Goal: Task Accomplishment & Management: Manage account settings

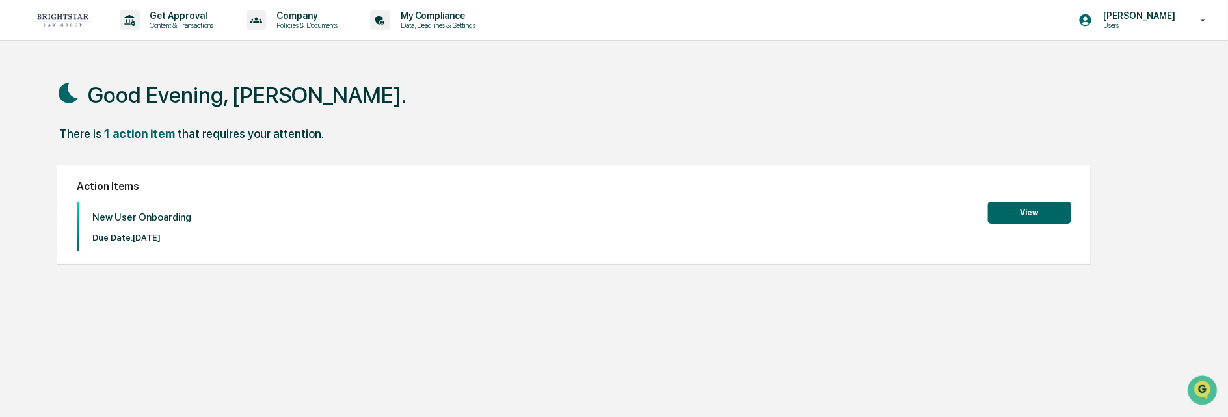
click at [1029, 212] on button "View" at bounding box center [1029, 213] width 83 height 22
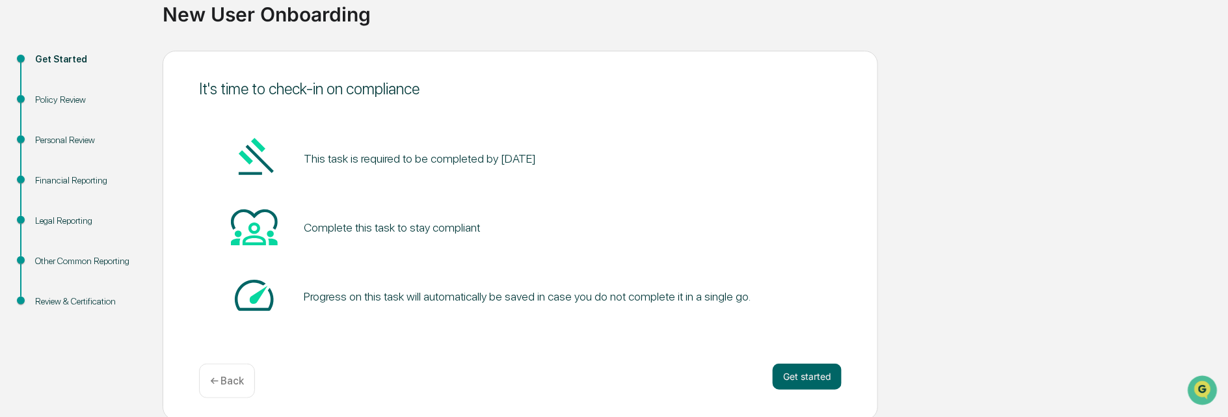
scroll to position [106, 0]
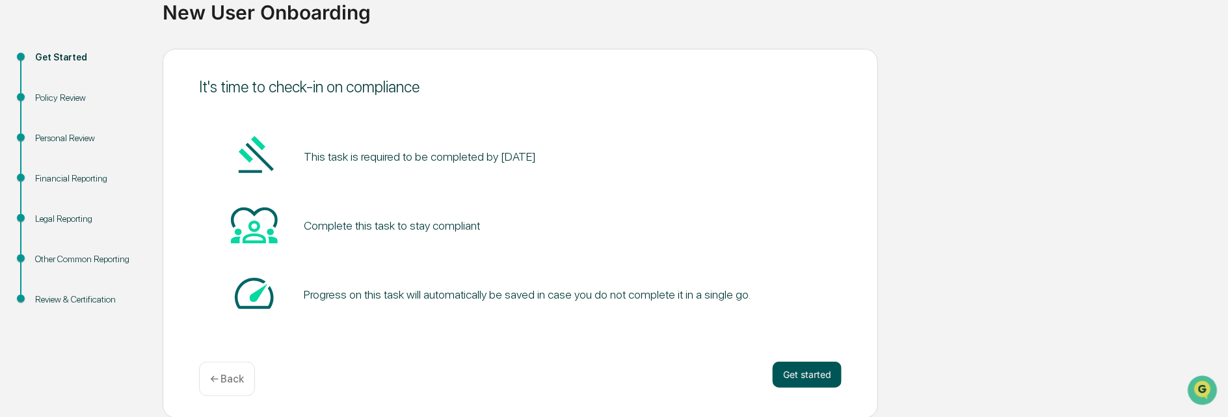
click at [786, 371] on button "Get started" at bounding box center [807, 375] width 69 height 26
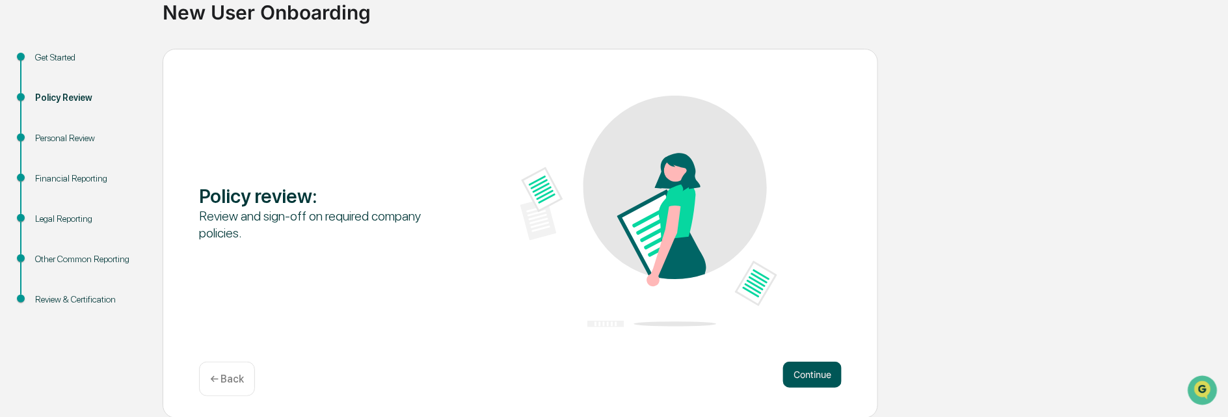
click at [815, 375] on button "Continue" at bounding box center [812, 375] width 59 height 26
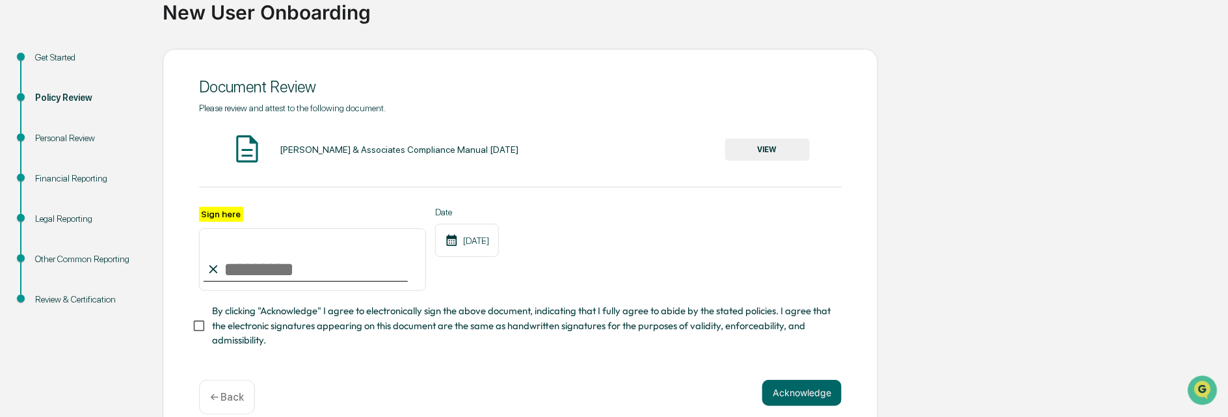
click at [220, 269] on icon at bounding box center [213, 269] width 14 height 14
click at [255, 269] on input "Sign here" at bounding box center [312, 259] width 227 height 62
type input "**********"
click at [799, 394] on button "Acknowledge" at bounding box center [801, 393] width 79 height 26
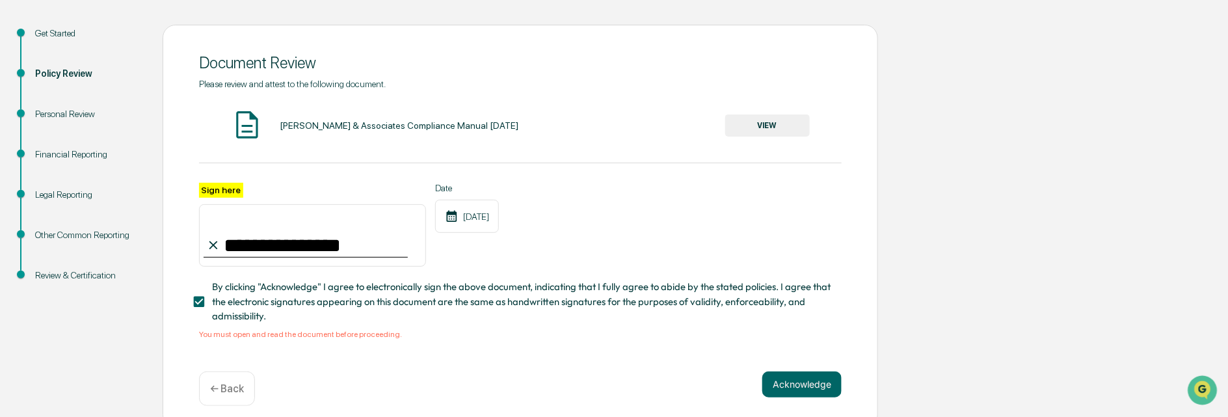
scroll to position [144, 0]
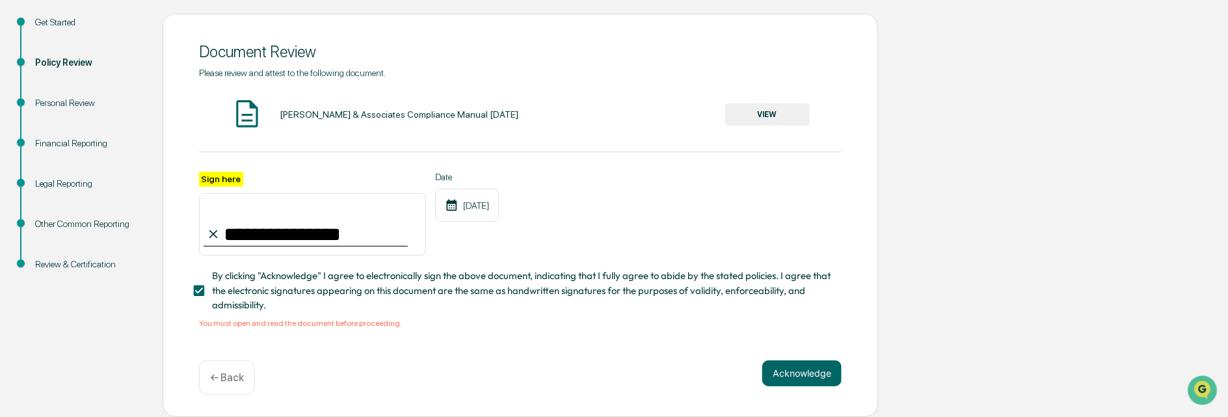
click at [774, 114] on button "VIEW" at bounding box center [767, 114] width 85 height 22
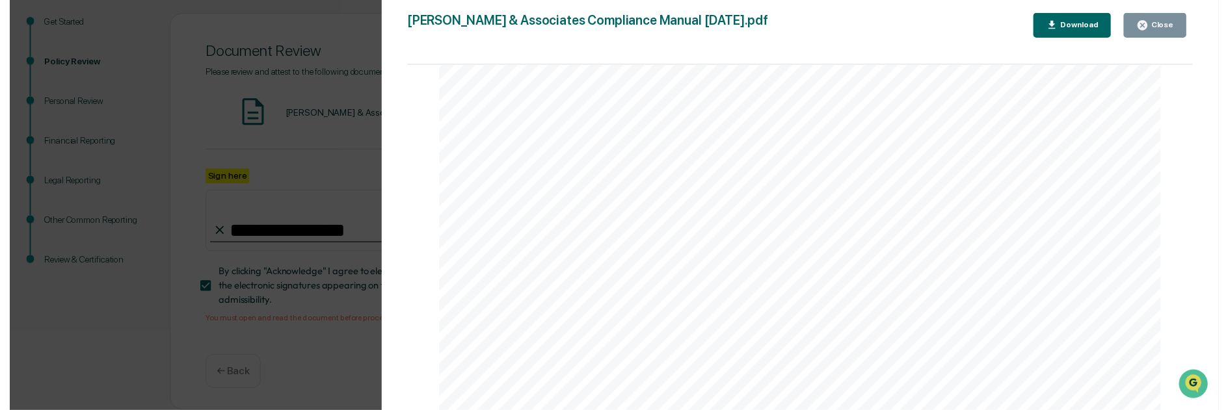
scroll to position [26426, 0]
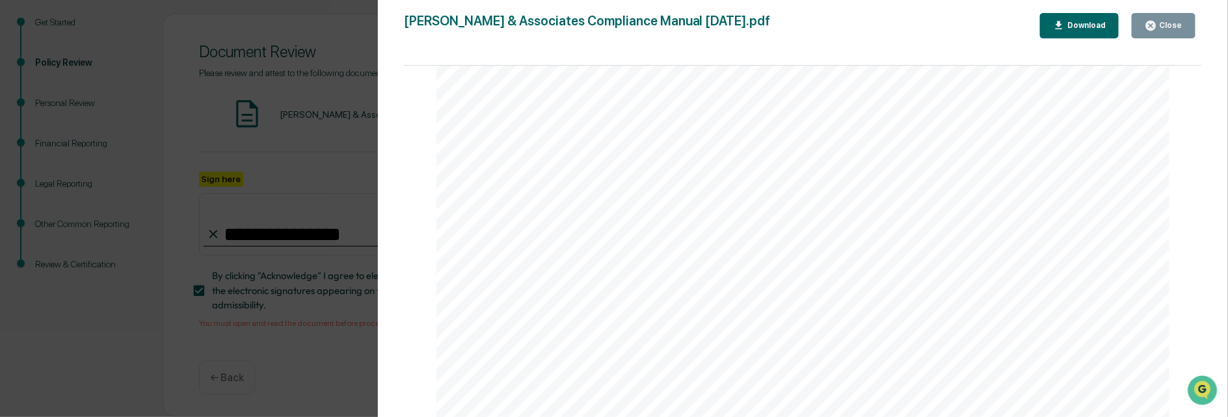
click at [1156, 23] on icon "button" at bounding box center [1151, 26] width 10 height 10
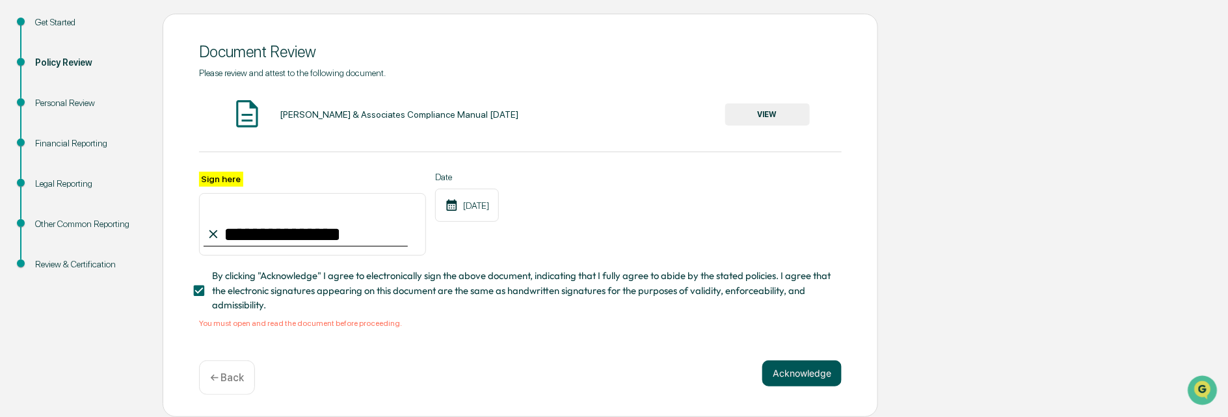
click at [790, 377] on button "Acknowledge" at bounding box center [801, 373] width 79 height 26
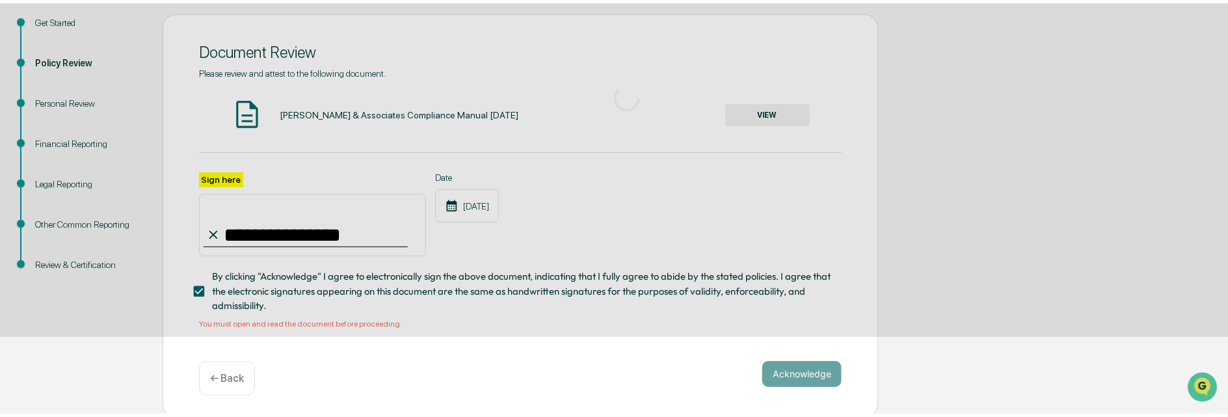
scroll to position [106, 0]
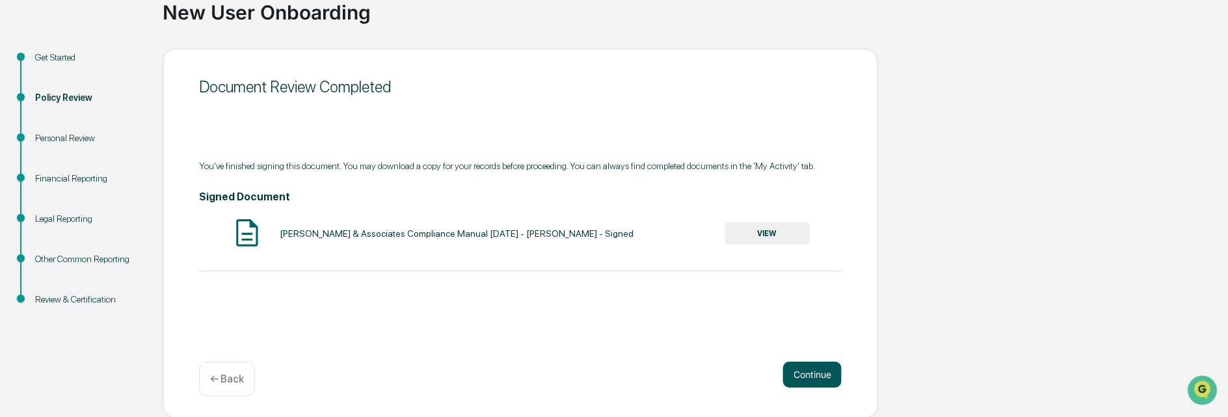
click at [820, 373] on button "Continue" at bounding box center [812, 375] width 59 height 26
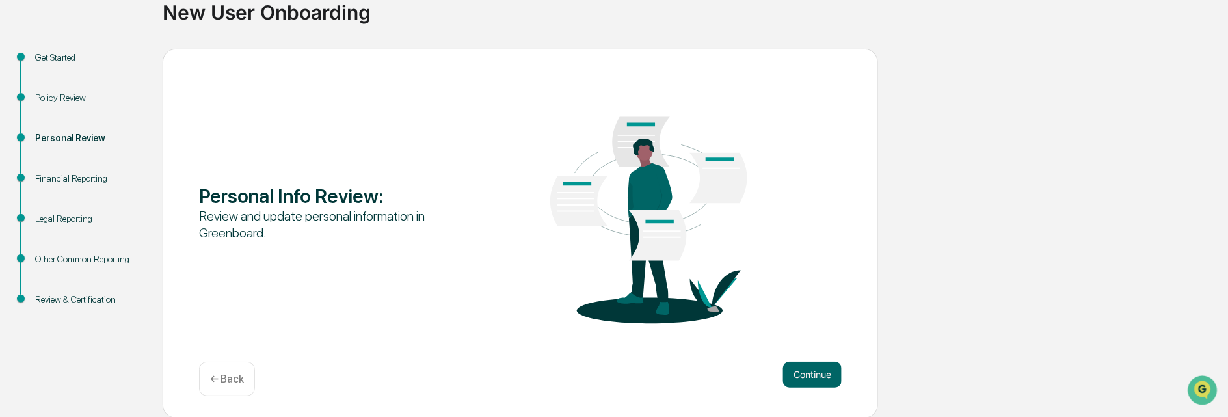
click at [820, 373] on button "Continue" at bounding box center [812, 375] width 59 height 26
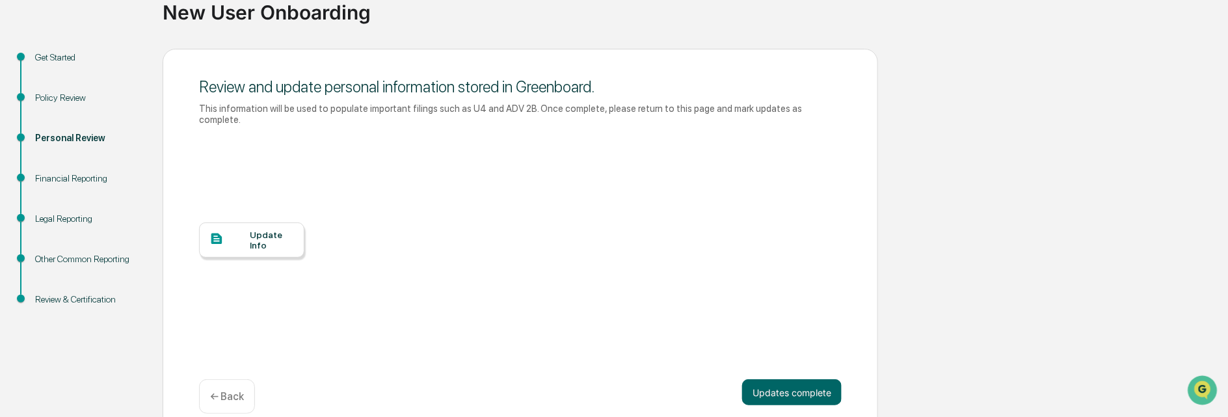
click at [238, 232] on div at bounding box center [229, 240] width 41 height 16
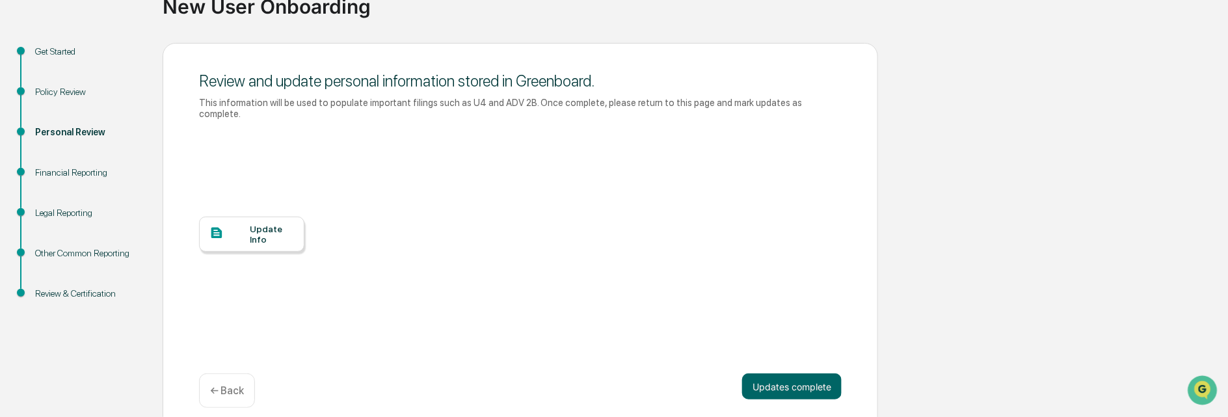
scroll to position [113, 0]
click at [77, 172] on div "Financial Reporting" at bounding box center [88, 172] width 107 height 14
click at [80, 172] on div "Financial Reporting" at bounding box center [88, 172] width 107 height 14
click at [62, 214] on div "Legal Reporting" at bounding box center [88, 213] width 107 height 14
click at [63, 213] on div "Legal Reporting" at bounding box center [88, 213] width 107 height 14
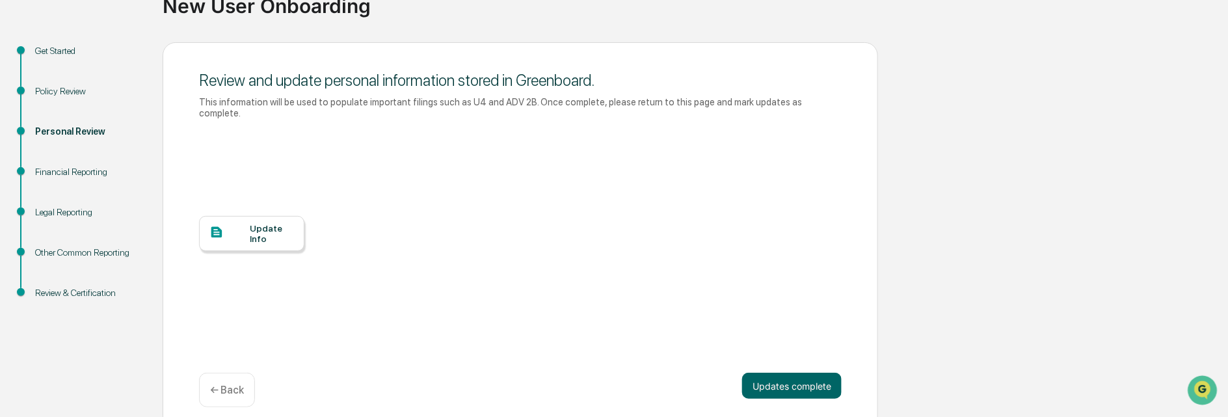
click at [73, 170] on div "Financial Reporting" at bounding box center [88, 172] width 107 height 14
click at [60, 92] on div "Policy Review" at bounding box center [88, 92] width 107 height 14
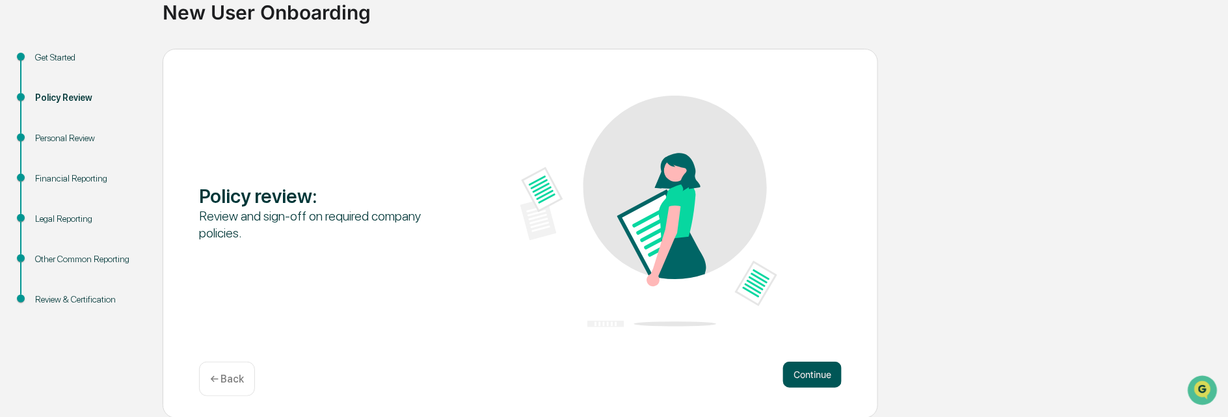
click at [818, 374] on button "Continue" at bounding box center [812, 375] width 59 height 26
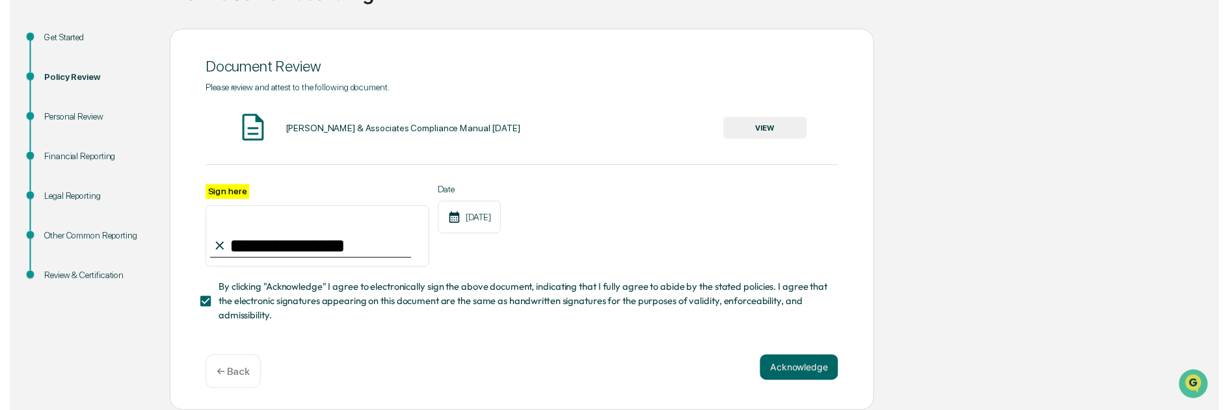
scroll to position [128, 0]
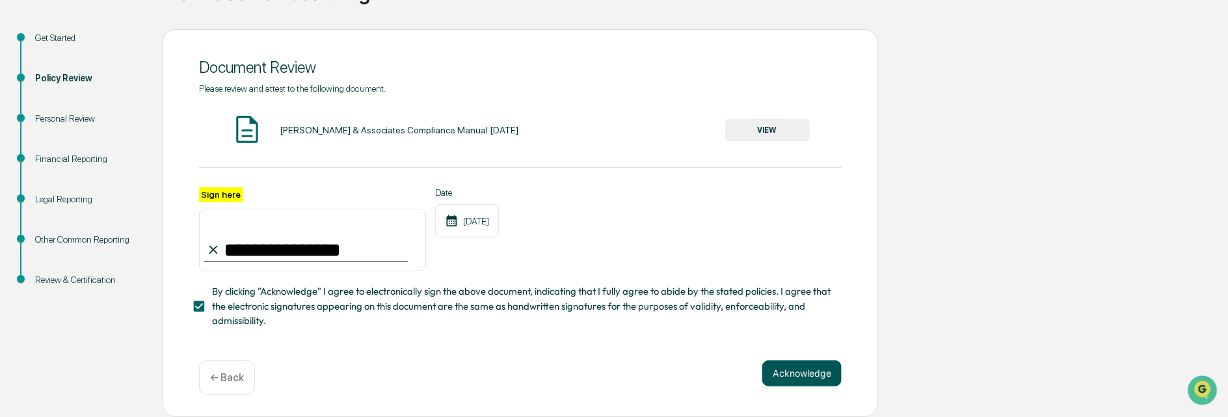
click at [813, 376] on button "Acknowledge" at bounding box center [801, 373] width 79 height 26
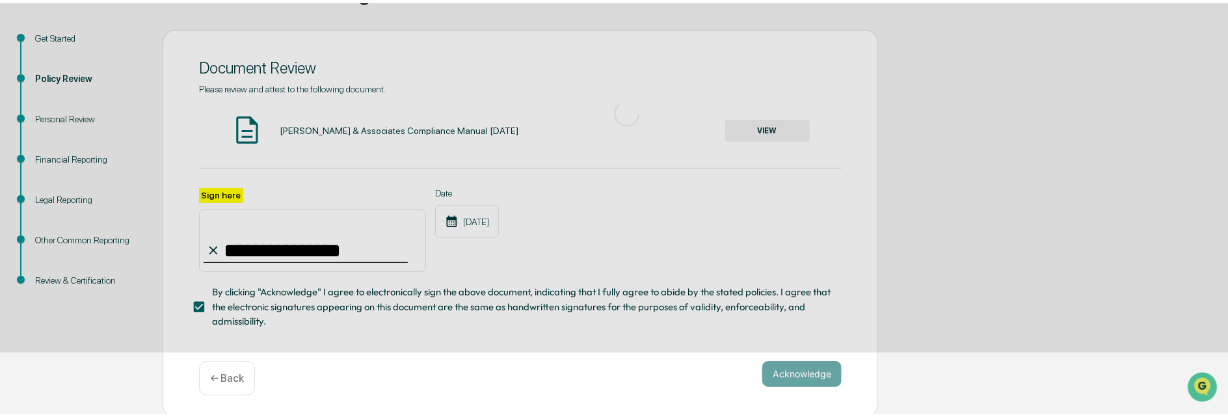
scroll to position [106, 0]
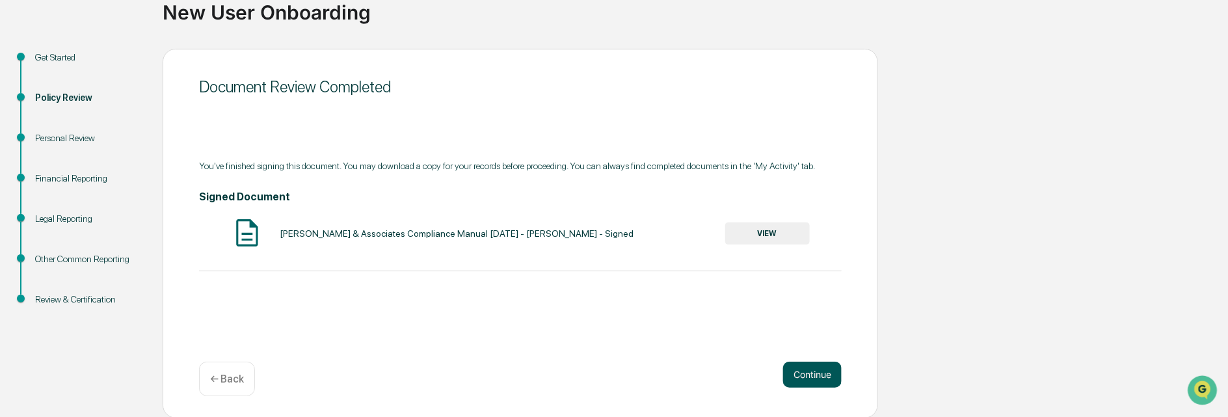
click at [805, 371] on button "Continue" at bounding box center [812, 375] width 59 height 26
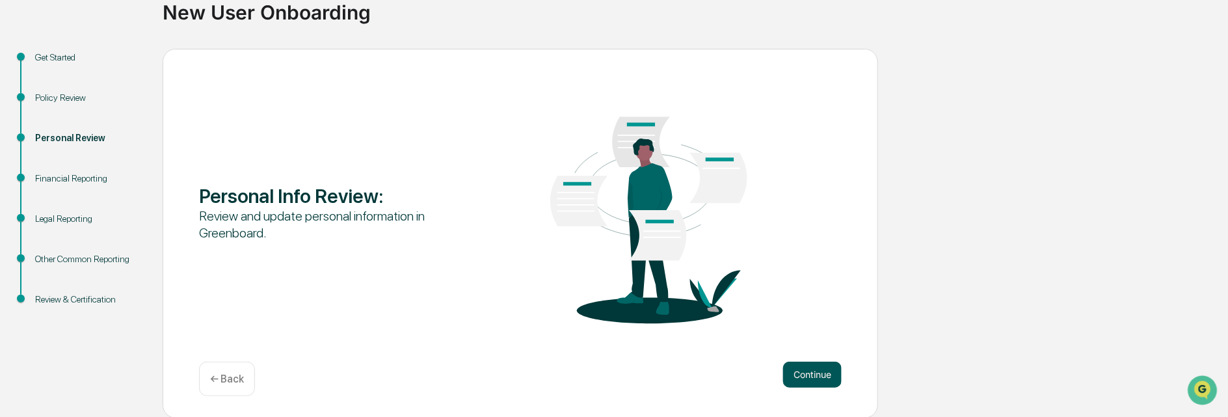
click at [803, 369] on button "Continue" at bounding box center [812, 375] width 59 height 26
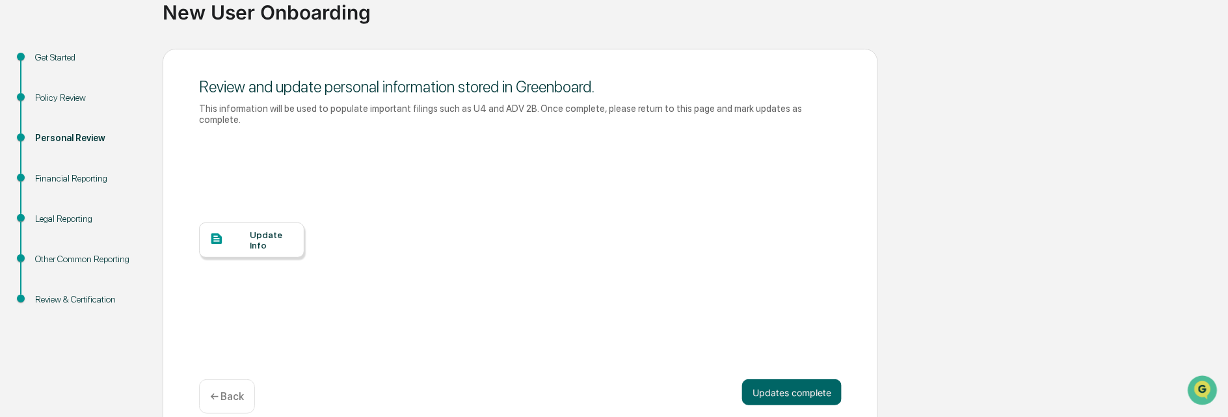
click at [245, 232] on div at bounding box center [229, 240] width 41 height 16
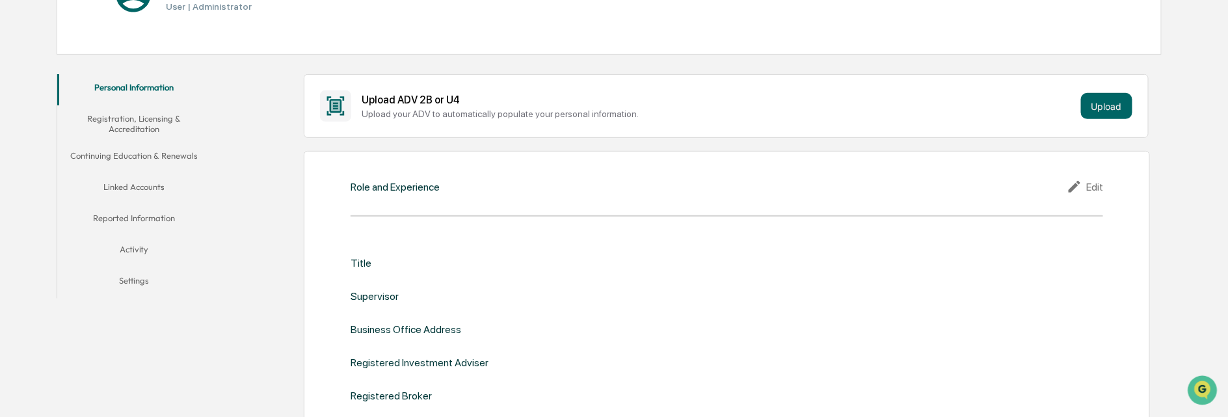
scroll to position [195, 0]
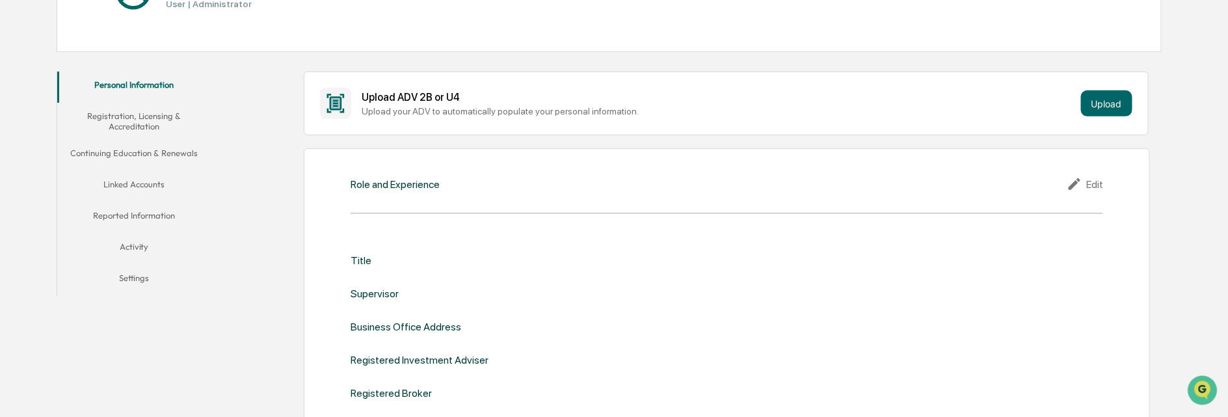
click at [1095, 181] on div "Edit" at bounding box center [1085, 184] width 36 height 16
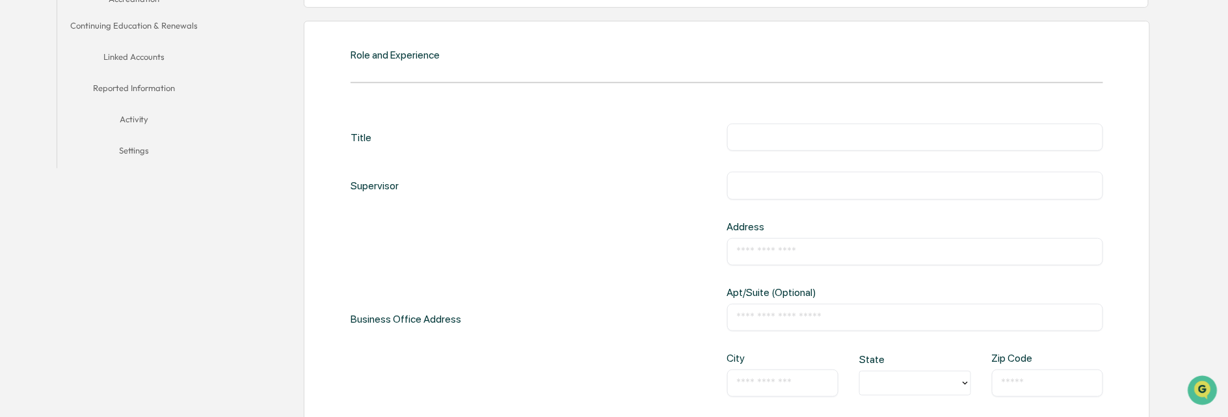
scroll to position [325, 0]
click at [384, 129] on div "Title ​" at bounding box center [727, 135] width 753 height 27
click at [367, 131] on div "Title" at bounding box center [361, 135] width 21 height 27
click at [403, 134] on div "Title ​" at bounding box center [727, 135] width 753 height 27
drag, startPoint x: 353, startPoint y: 133, endPoint x: 357, endPoint y: 139, distance: 6.9
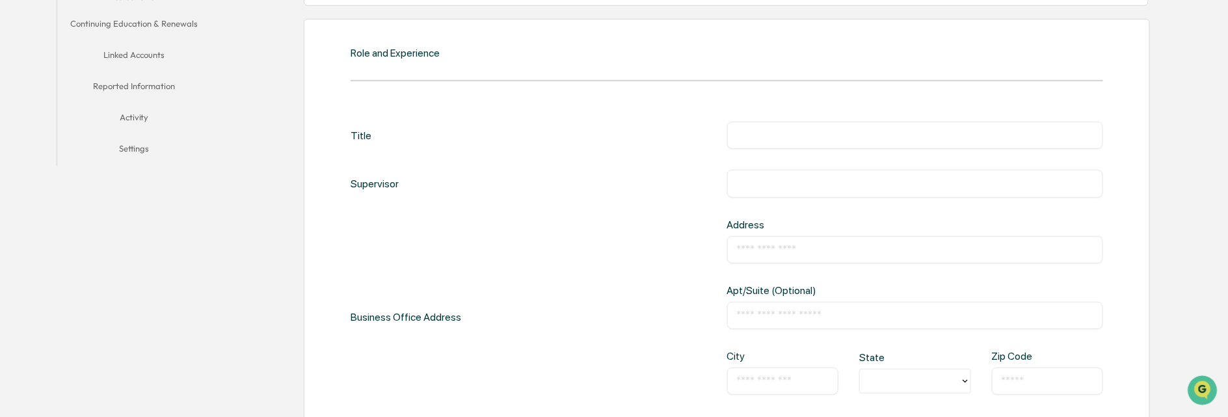
click at [353, 133] on div "Title" at bounding box center [361, 135] width 21 height 27
click at [366, 181] on div "Supervisor" at bounding box center [375, 183] width 48 height 27
click at [457, 138] on div "Title ​" at bounding box center [727, 135] width 753 height 27
click at [741, 137] on input "text" at bounding box center [915, 135] width 357 height 13
type input "**********"
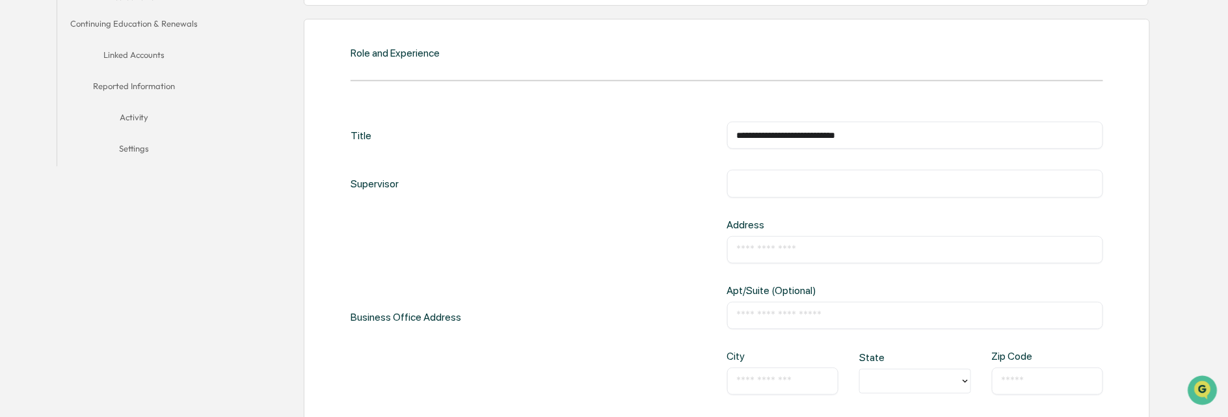
click at [804, 236] on div "​" at bounding box center [915, 249] width 377 height 27
click at [775, 243] on input "text" at bounding box center [915, 249] width 357 height 13
type input "**********"
type input "*********"
type input "**"
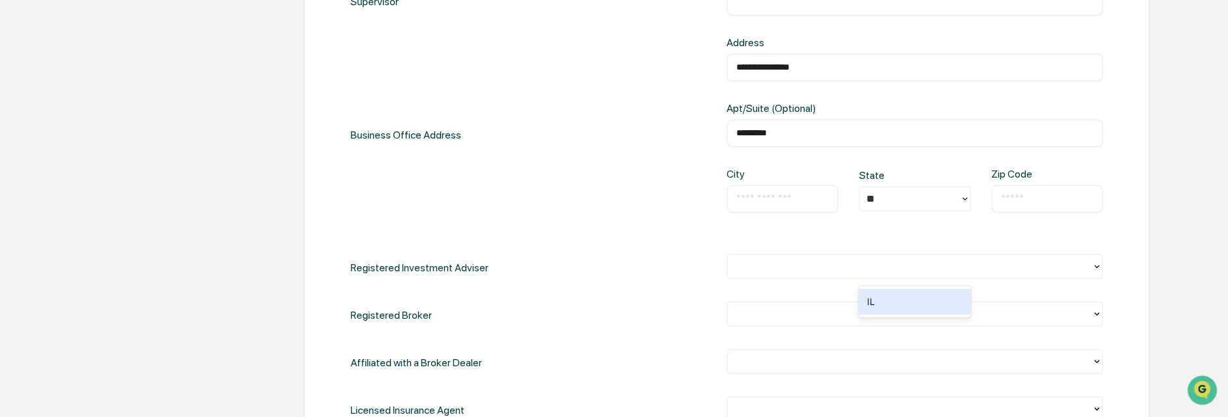
scroll to position [520, 0]
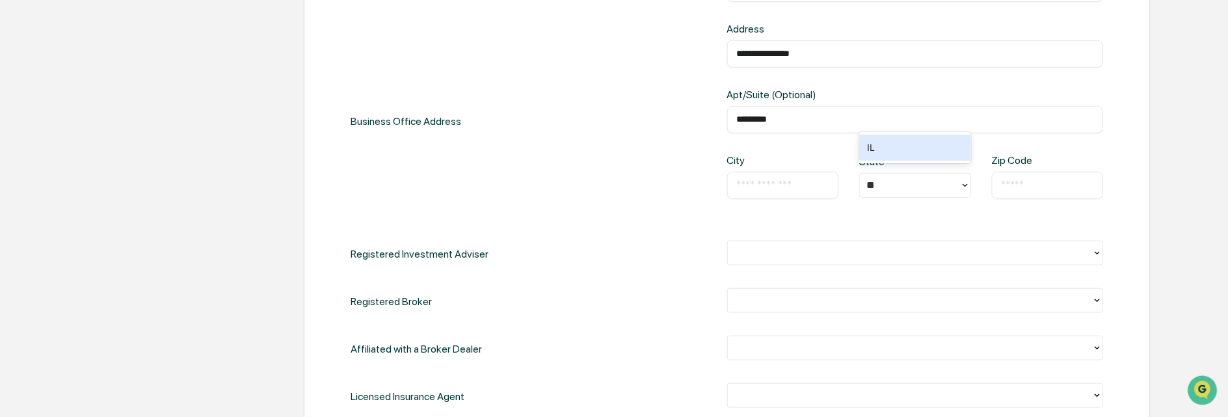
click at [781, 182] on input "text" at bounding box center [783, 185] width 92 height 13
type input "*********"
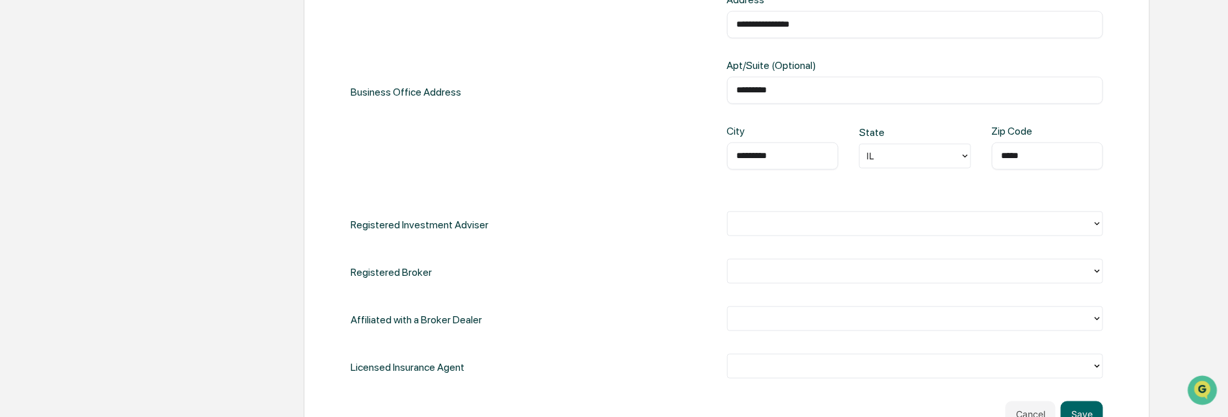
scroll to position [585, 0]
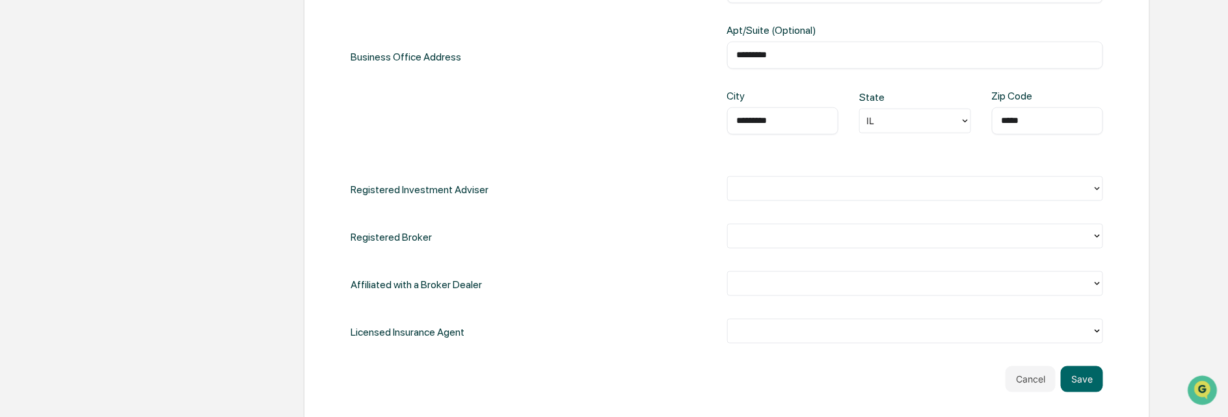
type input "*****"
click at [1097, 183] on icon at bounding box center [1097, 188] width 10 height 10
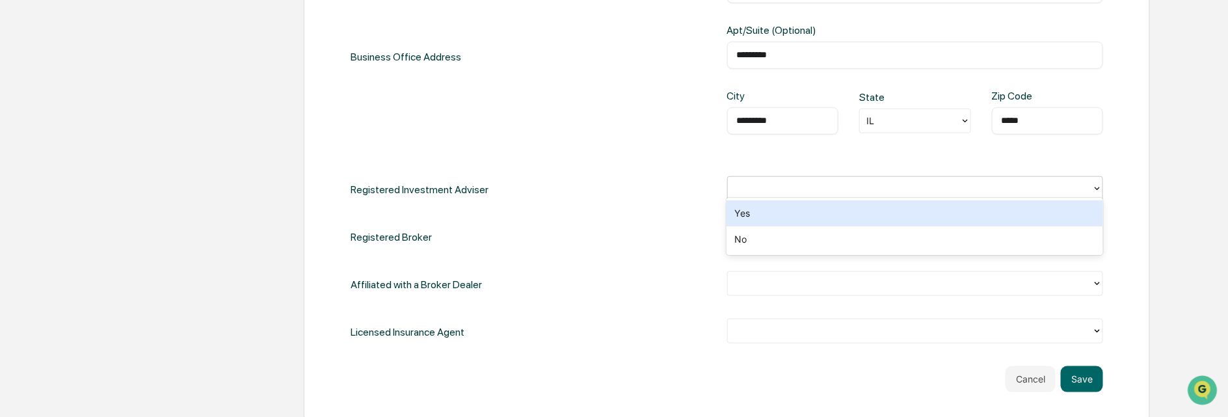
click at [772, 217] on div "Yes" at bounding box center [914, 213] width 377 height 26
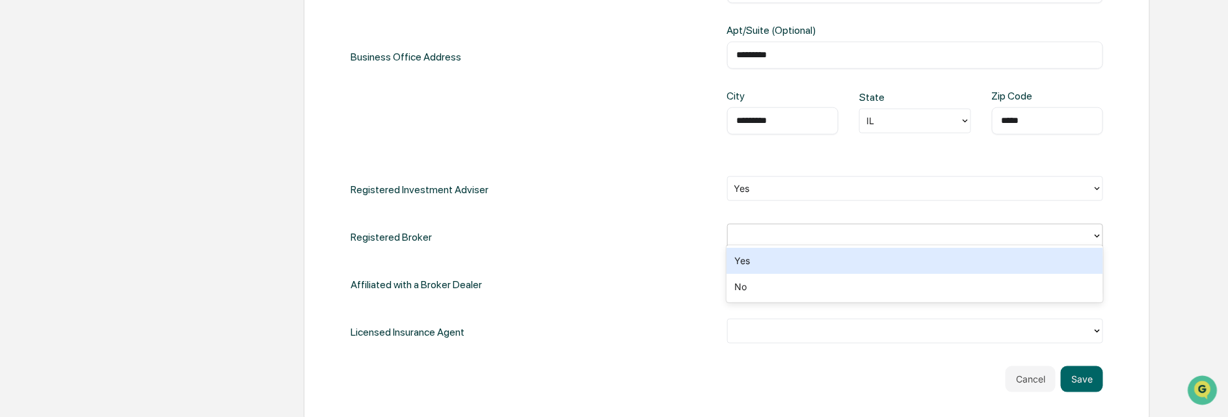
click at [1097, 231] on icon at bounding box center [1097, 236] width 10 height 10
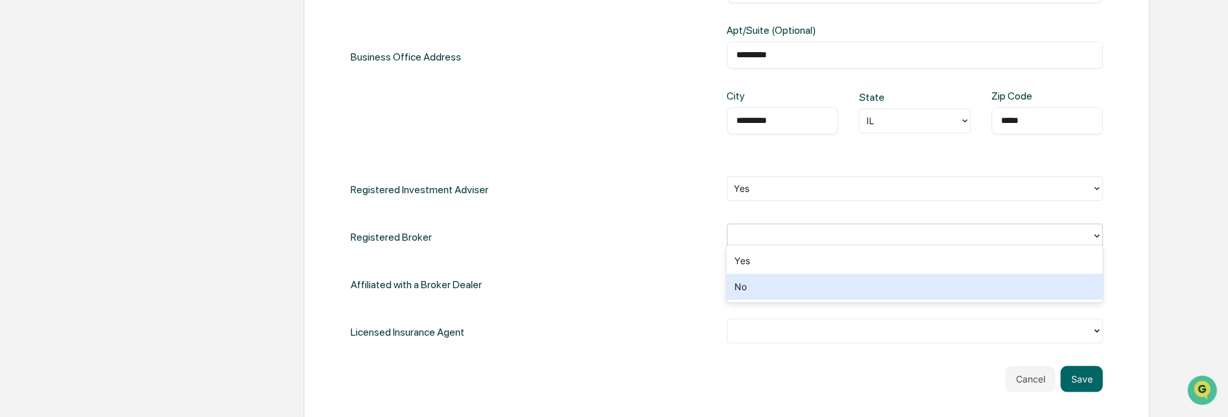
click at [803, 295] on div "No" at bounding box center [914, 287] width 377 height 26
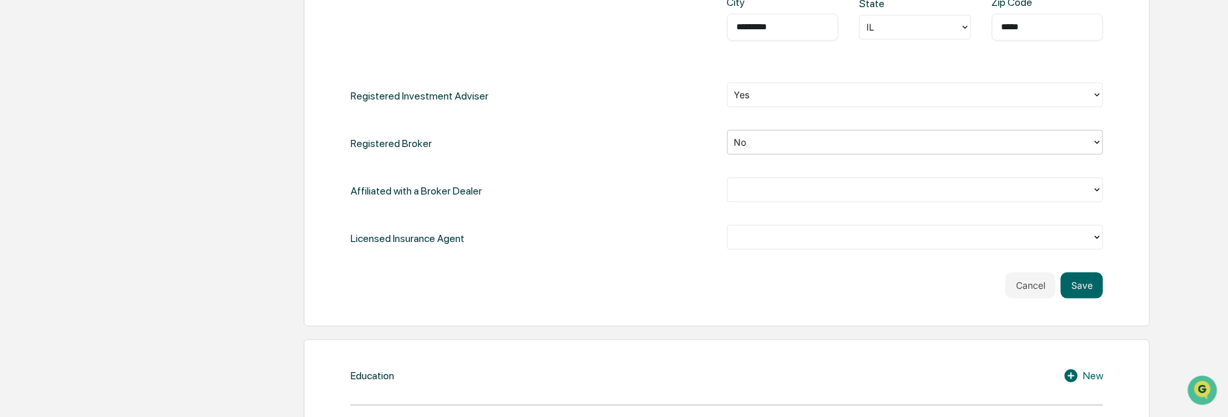
scroll to position [715, 0]
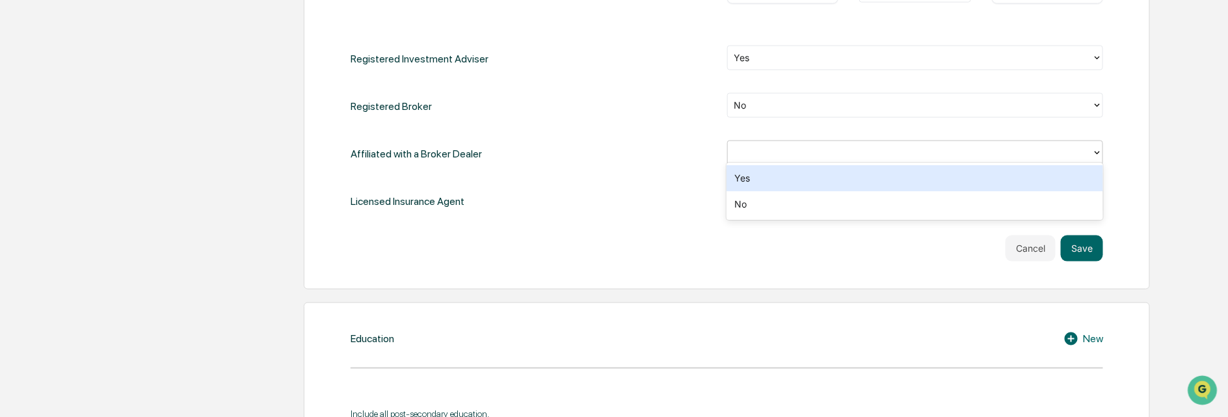
click at [1095, 152] on icon at bounding box center [1097, 153] width 5 height 3
click at [741, 176] on div "Yes" at bounding box center [914, 178] width 377 height 26
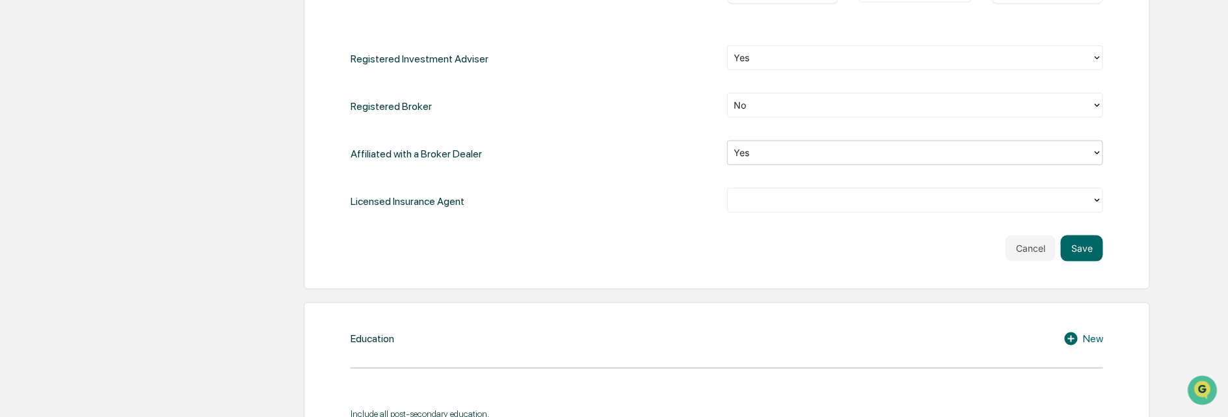
click at [1098, 195] on icon at bounding box center [1097, 200] width 10 height 10
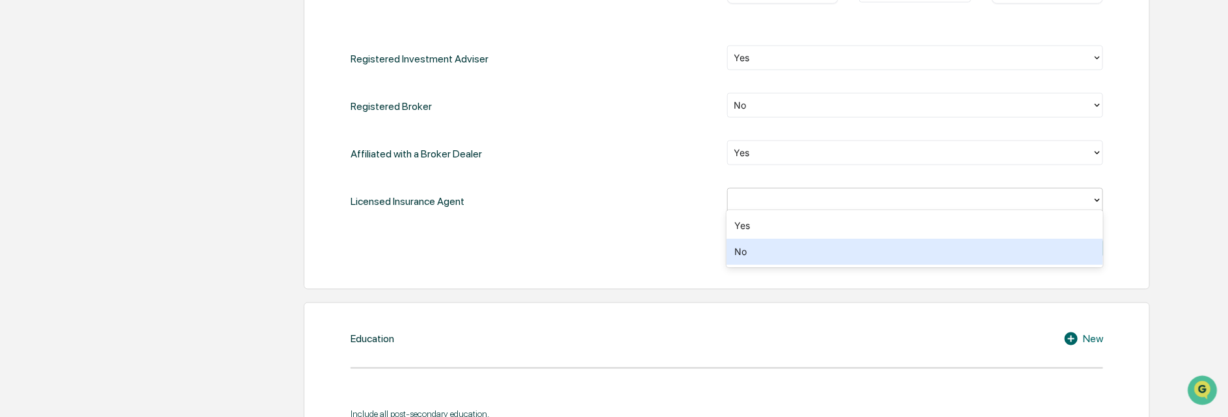
click at [782, 255] on div "No" at bounding box center [914, 252] width 377 height 26
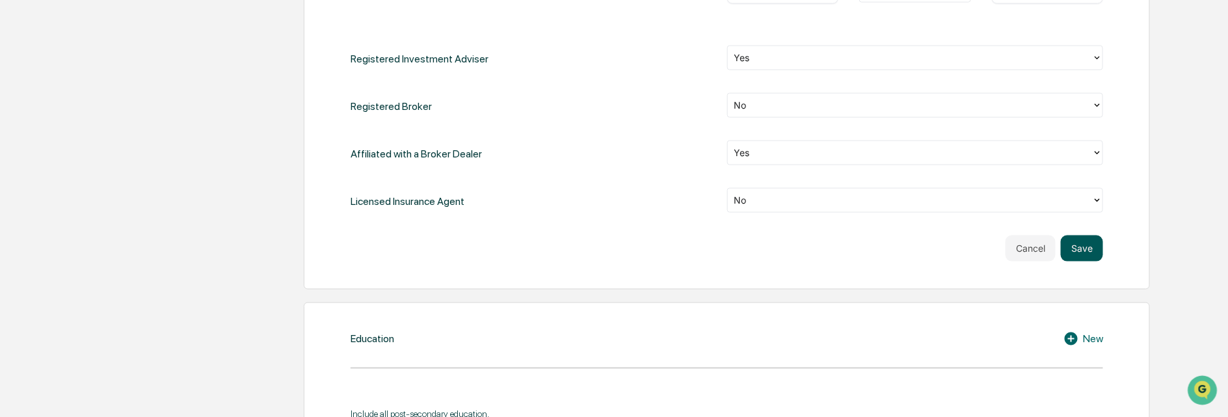
click at [1076, 245] on button "Save" at bounding box center [1082, 248] width 42 height 26
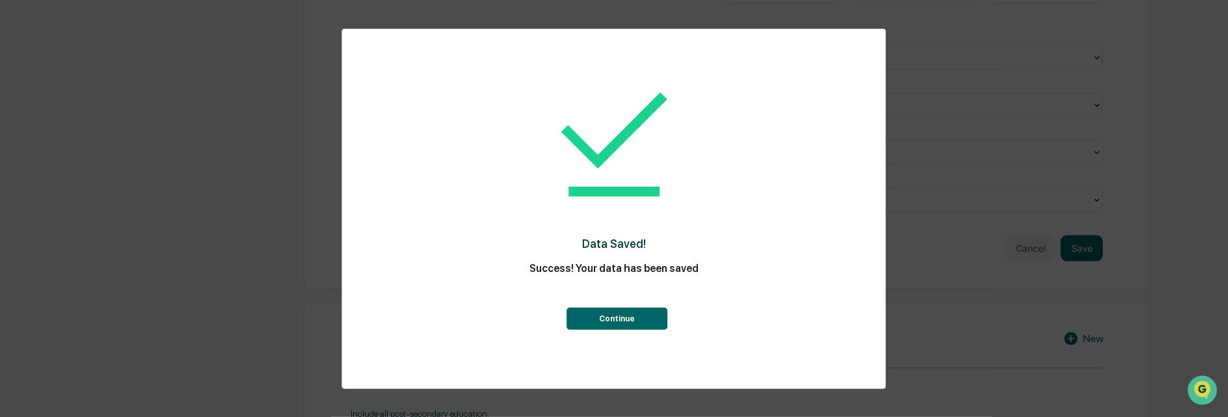
click at [630, 320] on button "Continue" at bounding box center [617, 319] width 101 height 22
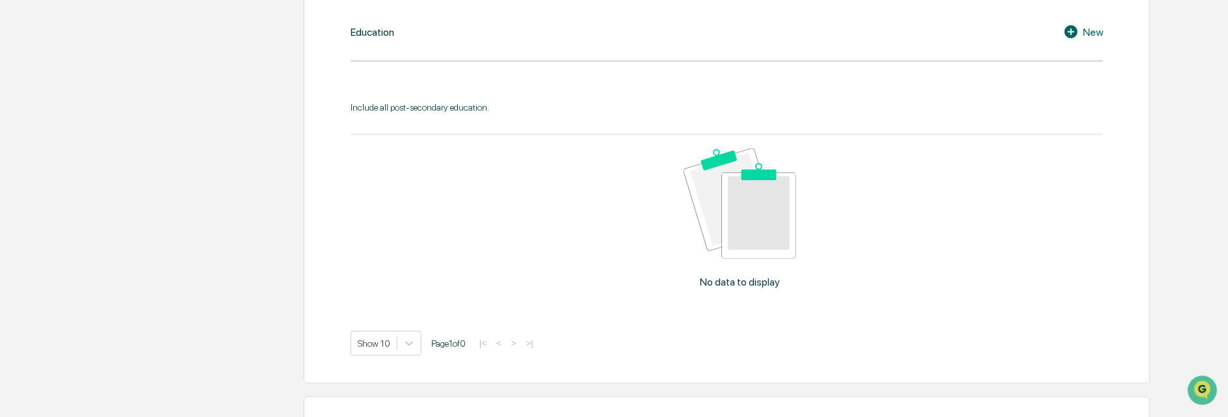
scroll to position [689, 0]
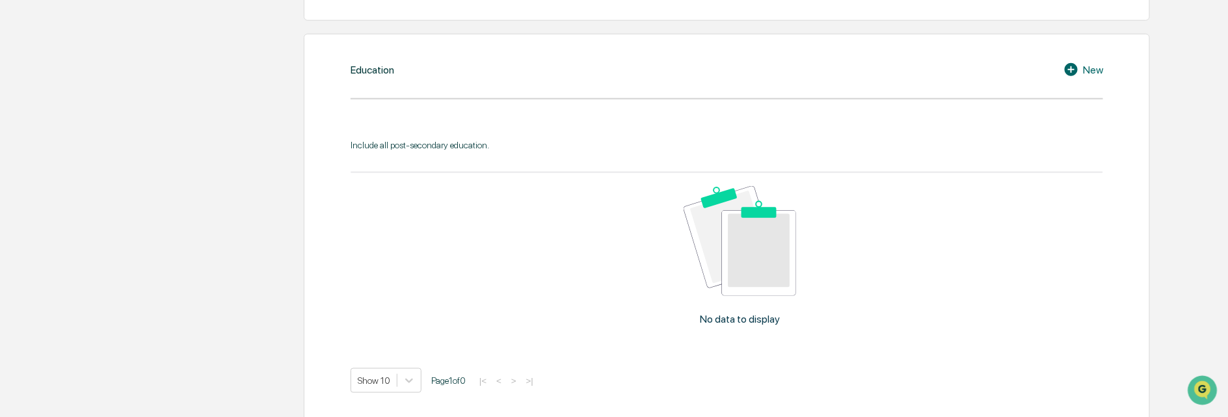
click at [505, 81] on div "Education New Include all post-secondary education. No data to display Show 10 …" at bounding box center [727, 228] width 846 height 388
click at [467, 141] on div "Include all post-secondary education." at bounding box center [727, 145] width 753 height 10
click at [1069, 66] on icon at bounding box center [1071, 69] width 13 height 13
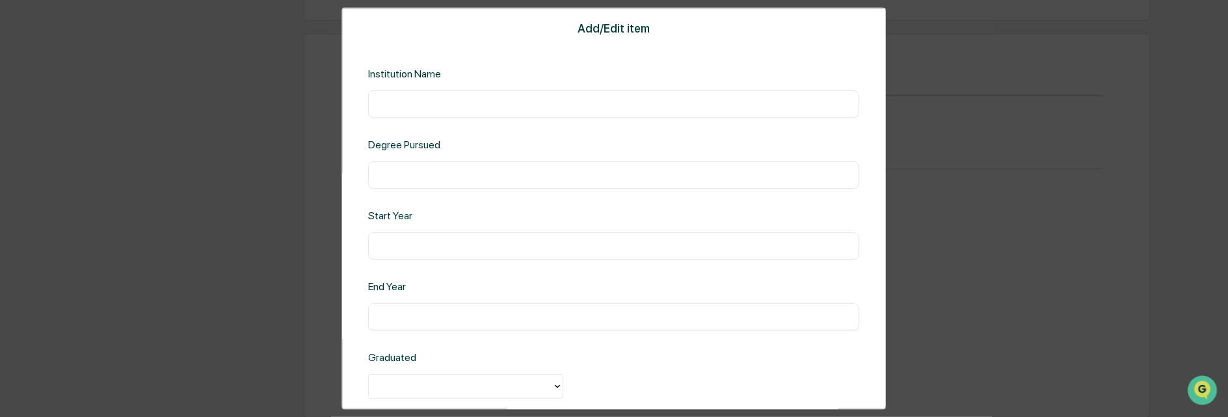
click at [479, 103] on input "text" at bounding box center [614, 103] width 472 height 13
type input "*"
type input "**********"
click at [435, 169] on input "text" at bounding box center [614, 174] width 472 height 13
type input "**********"
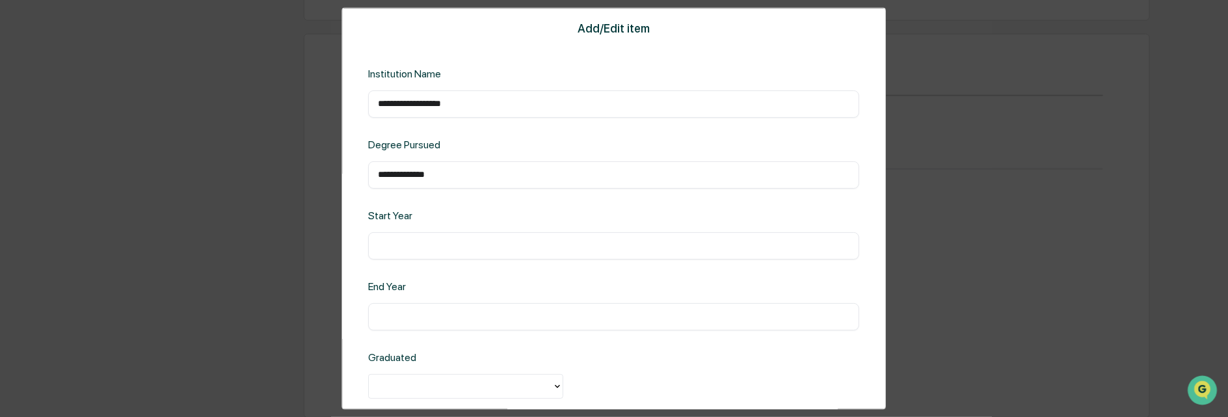
click at [522, 243] on input "text" at bounding box center [614, 245] width 472 height 13
type input "****"
click at [483, 313] on input "text" at bounding box center [614, 316] width 472 height 13
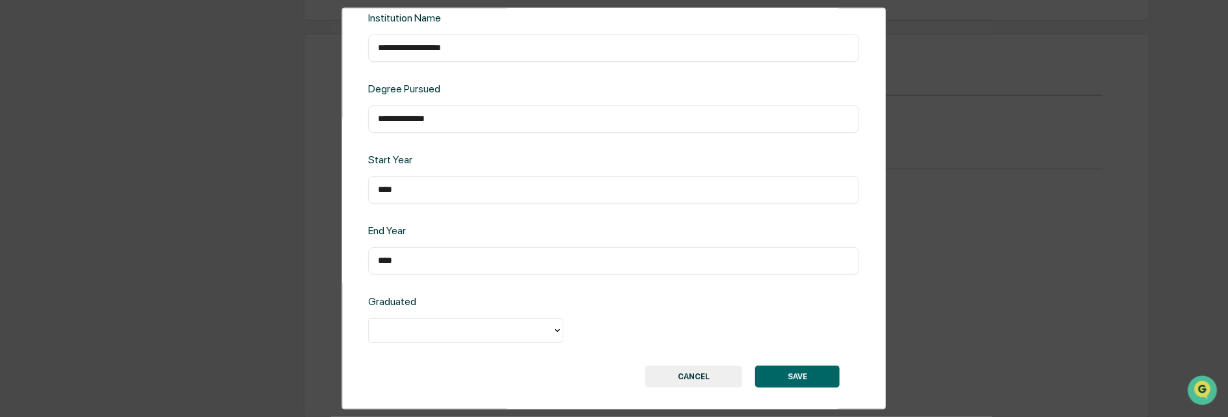
scroll to position [66, 0]
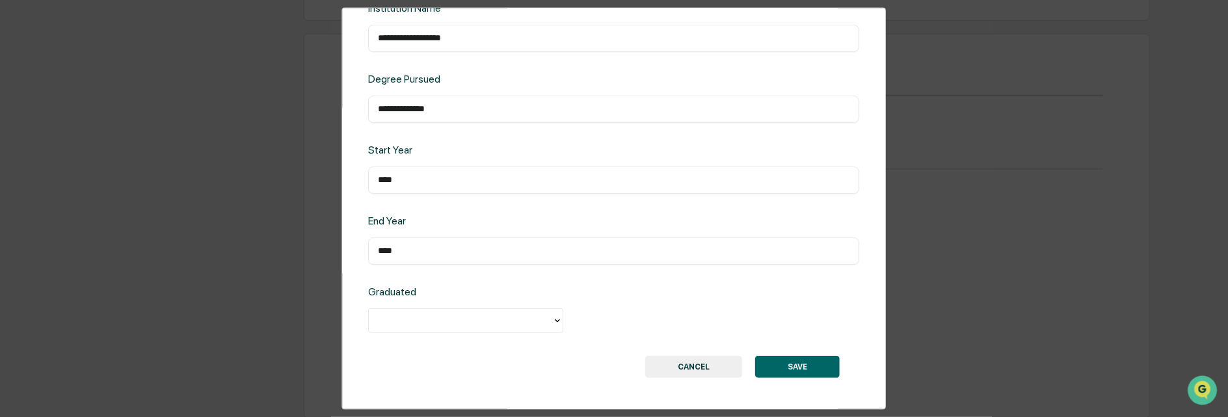
type input "****"
click at [555, 319] on icon at bounding box center [557, 320] width 10 height 10
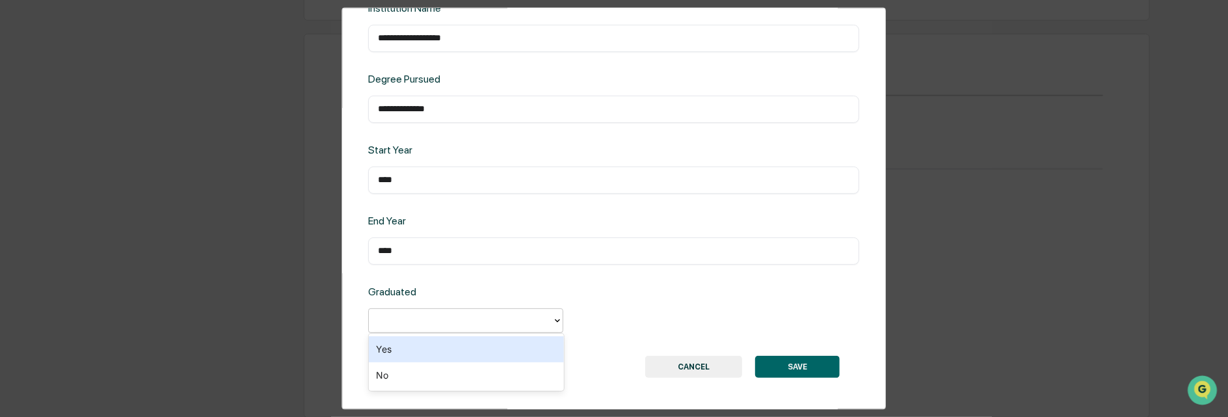
click at [420, 352] on div "Yes" at bounding box center [466, 349] width 195 height 26
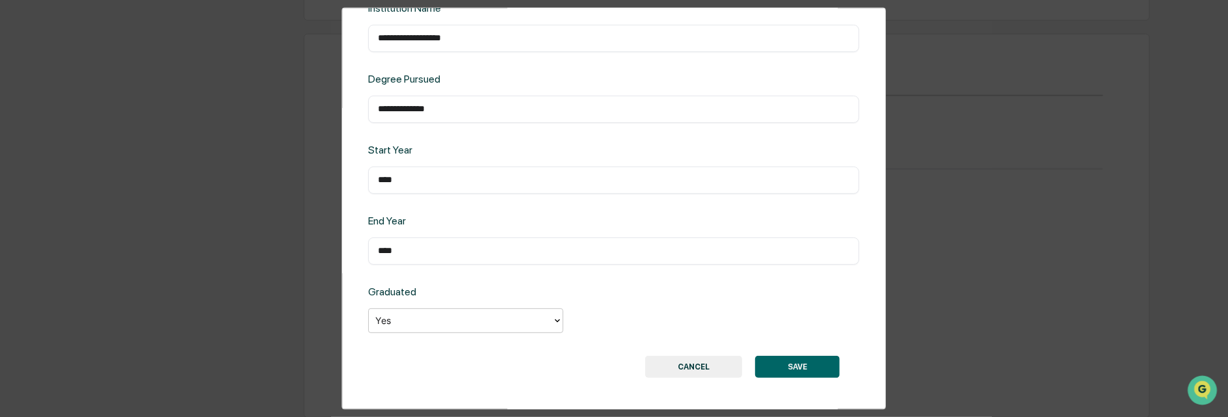
click at [790, 362] on button "SAVE" at bounding box center [798, 367] width 85 height 22
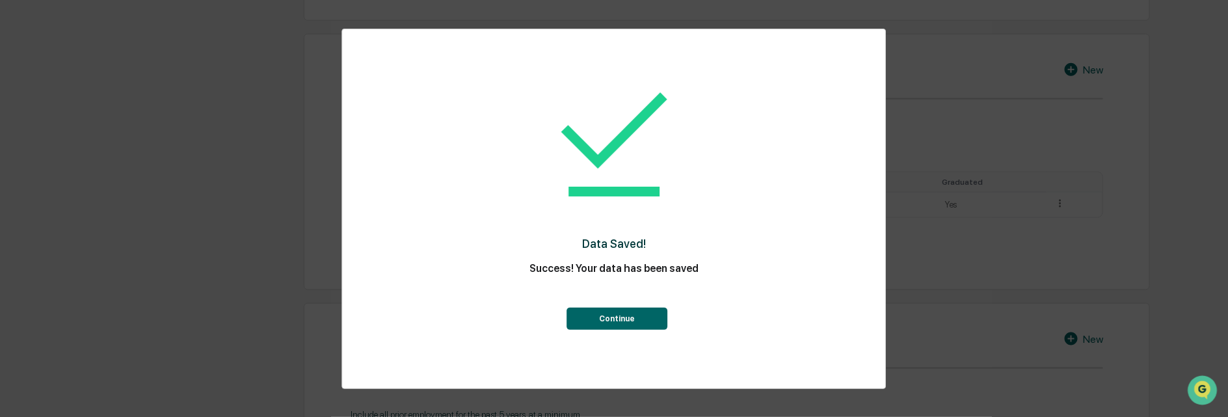
click at [629, 318] on button "Continue" at bounding box center [617, 319] width 101 height 22
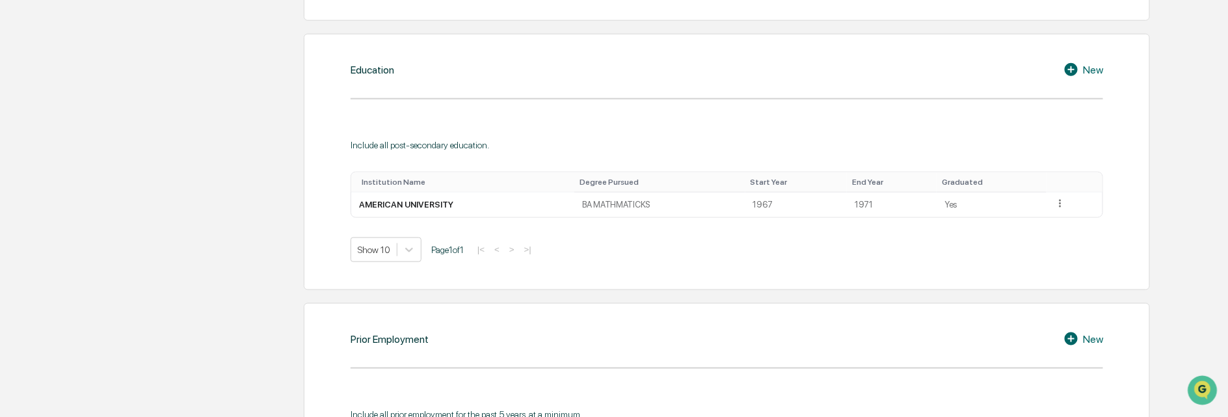
click at [1067, 68] on icon at bounding box center [1071, 69] width 13 height 13
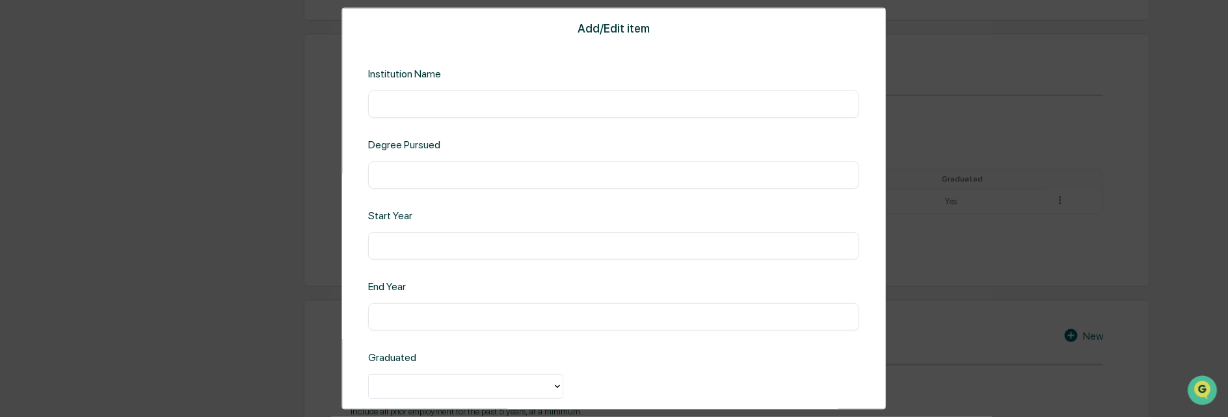
click at [411, 105] on input "text" at bounding box center [614, 103] width 472 height 13
type input "**********"
type input "**"
type input "****"
click at [408, 315] on input "text" at bounding box center [614, 316] width 472 height 13
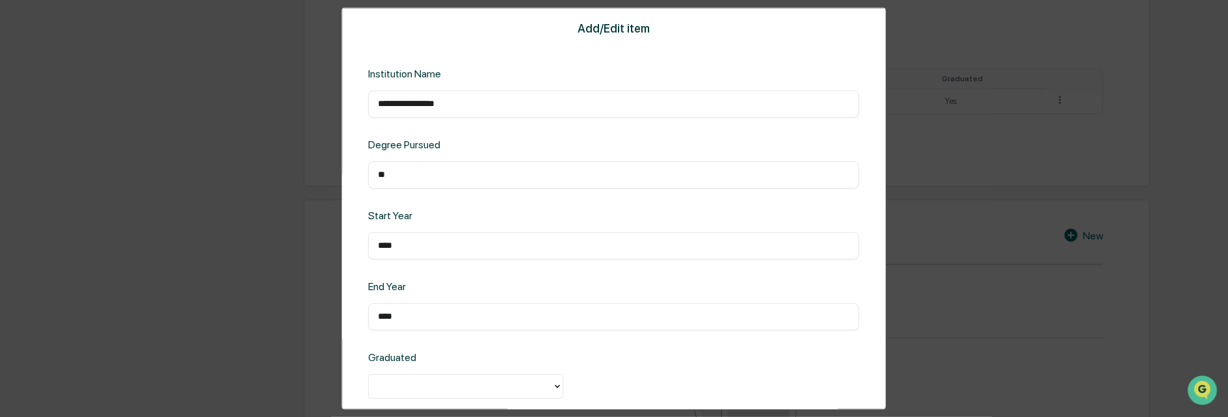
scroll to position [885, 0]
type input "****"
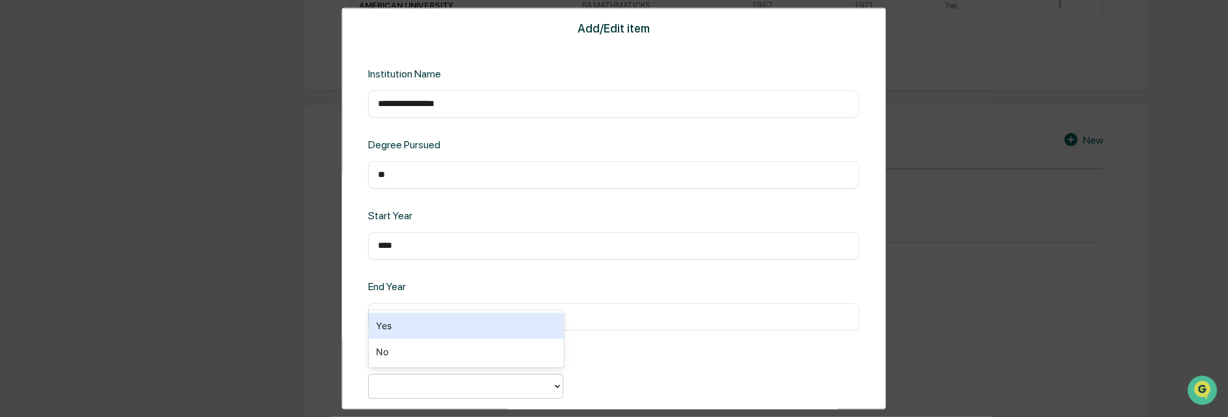
click at [556, 384] on icon at bounding box center [557, 385] width 5 height 3
click at [433, 333] on div "Yes" at bounding box center [466, 326] width 195 height 26
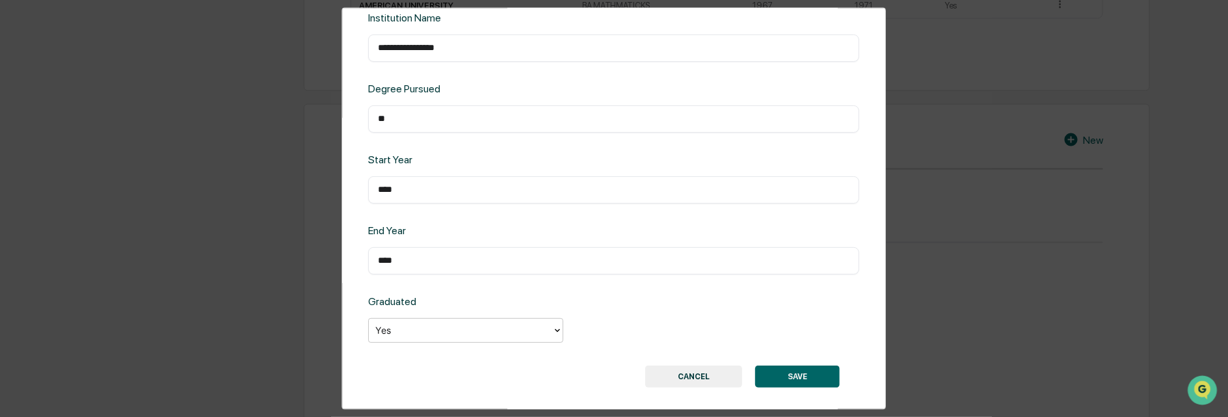
scroll to position [66, 0]
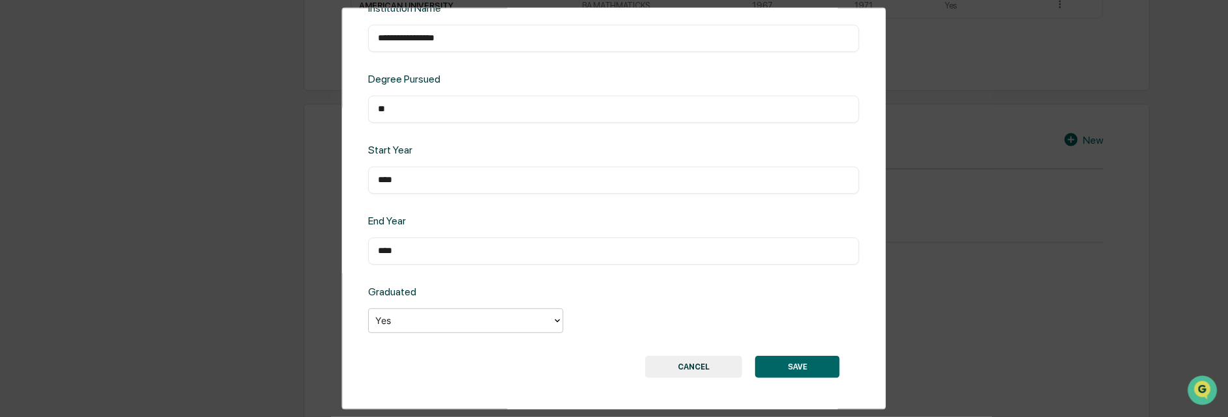
click at [801, 363] on button "SAVE" at bounding box center [798, 367] width 85 height 22
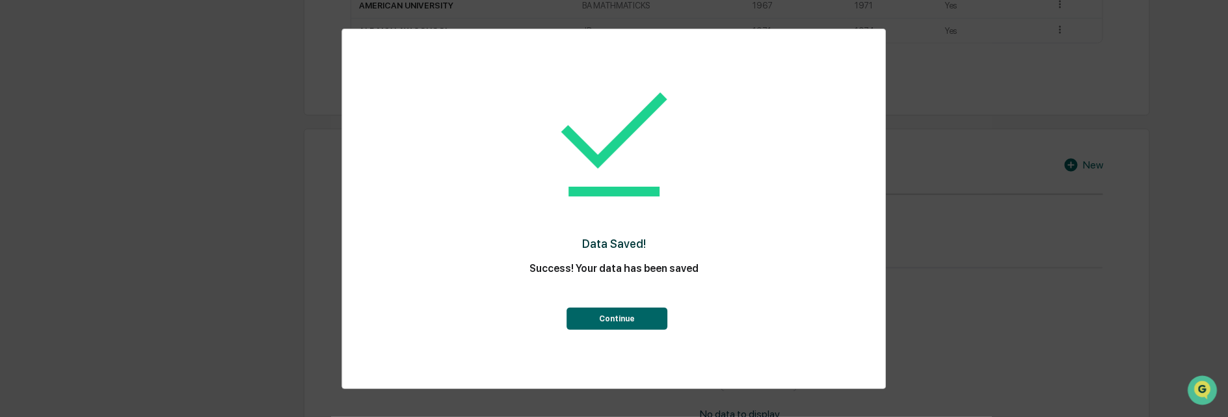
click at [628, 315] on button "Continue" at bounding box center [617, 319] width 101 height 22
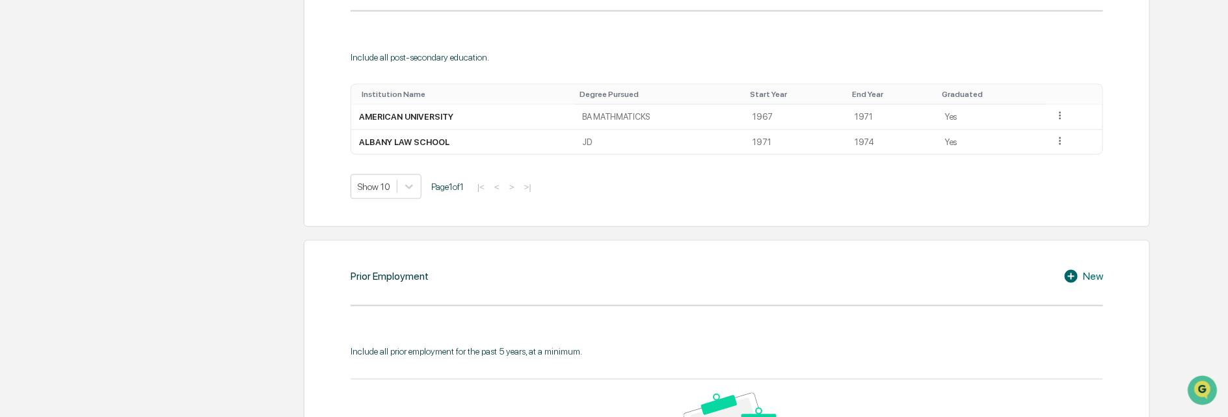
scroll to position [758, 0]
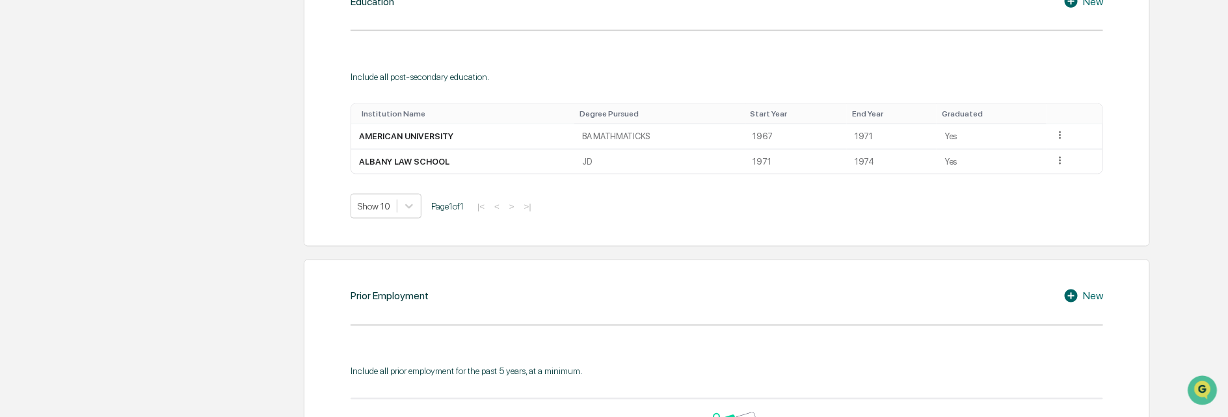
click at [1069, 289] on icon at bounding box center [1071, 295] width 13 height 13
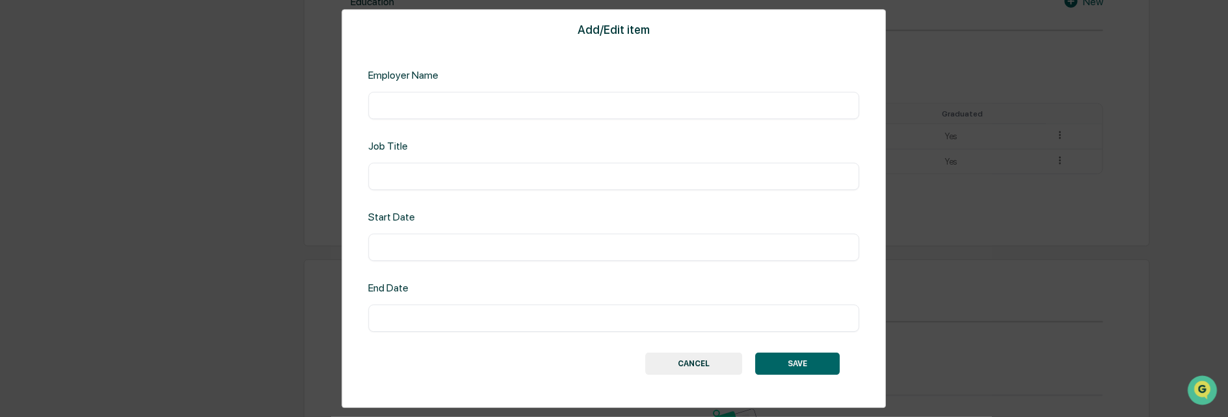
click at [423, 101] on input "text" at bounding box center [614, 105] width 472 height 13
type input "**********"
click at [407, 248] on input "text" at bounding box center [614, 247] width 472 height 13
type input "****"
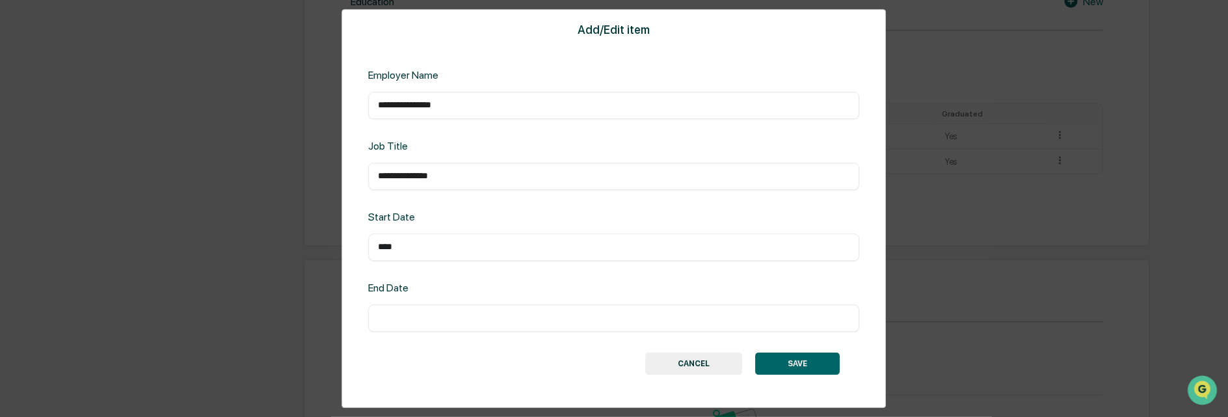
click at [413, 318] on input "text" at bounding box center [614, 318] width 472 height 13
type input "****"
click at [805, 361] on button "SAVE" at bounding box center [798, 364] width 85 height 22
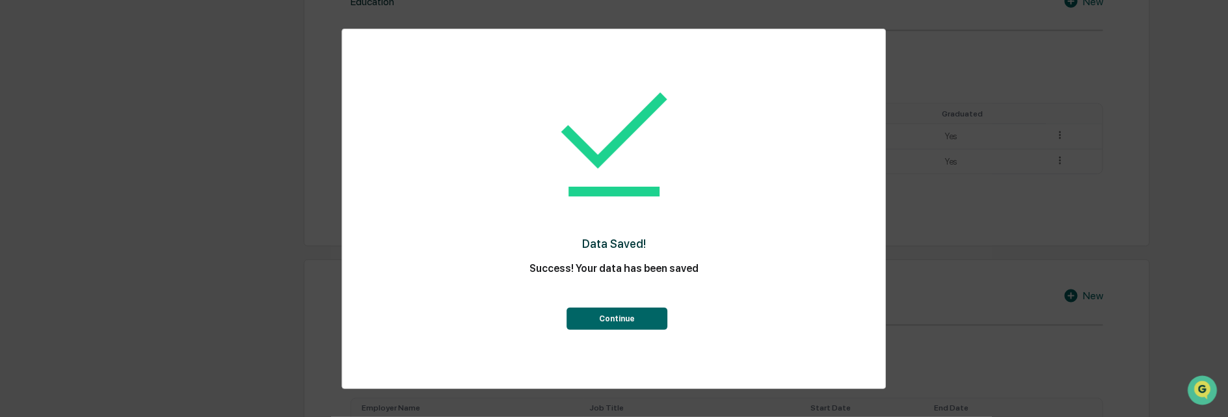
click at [628, 323] on button "Continue" at bounding box center [617, 319] width 101 height 22
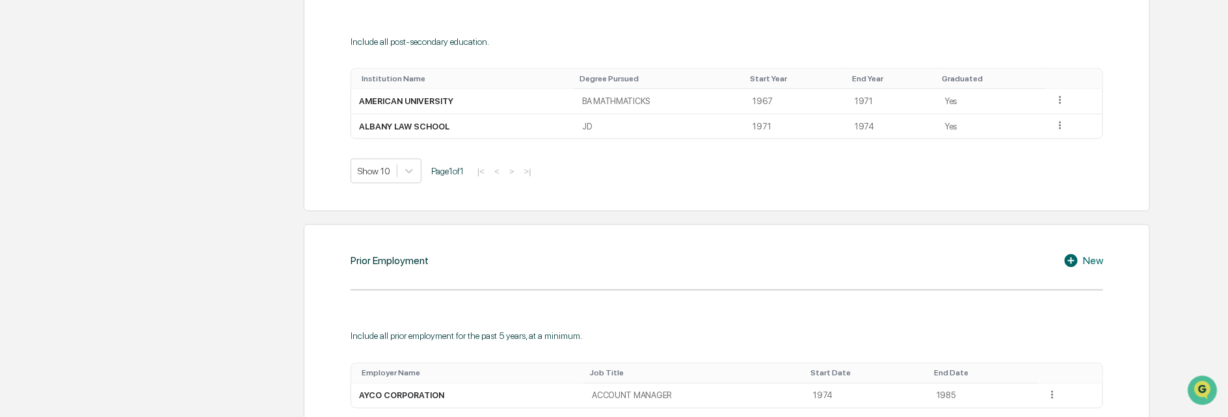
scroll to position [888, 0]
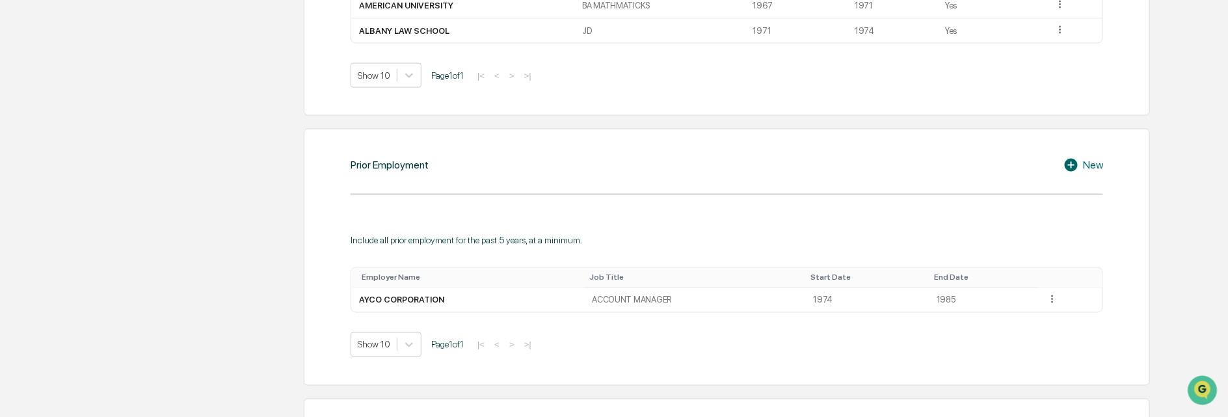
click at [1071, 162] on icon at bounding box center [1073, 165] width 20 height 16
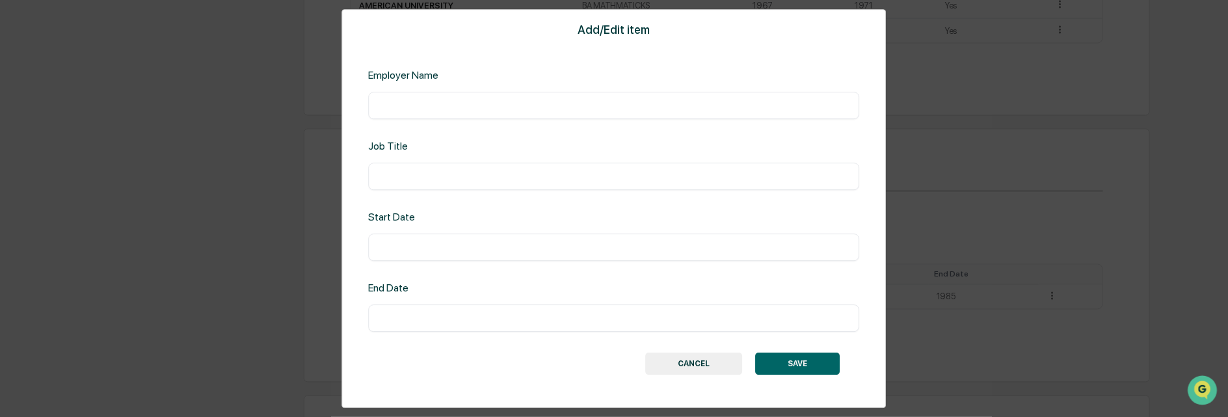
click at [387, 105] on input "text" at bounding box center [614, 105] width 472 height 13
type input "**********"
click at [403, 246] on input "text" at bounding box center [614, 247] width 472 height 13
type input "****"
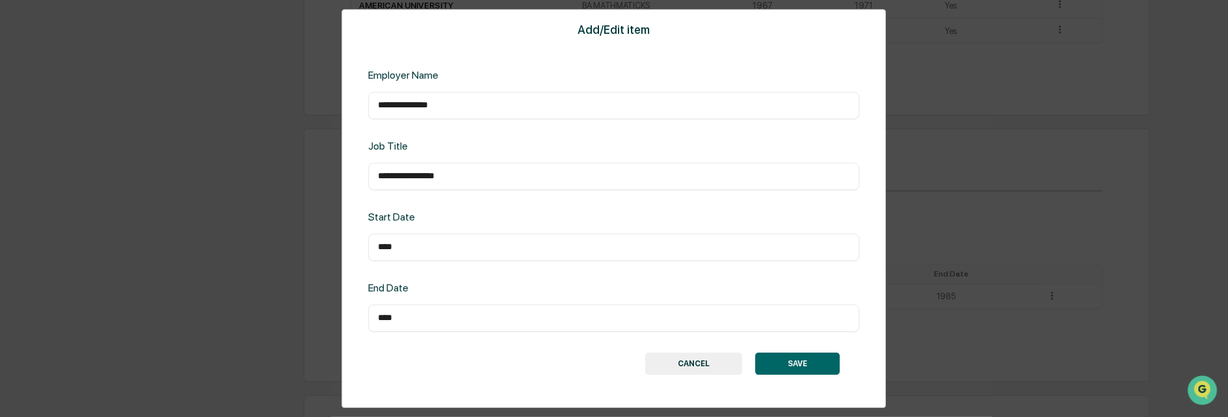
type input "****"
click at [811, 356] on button "SAVE" at bounding box center [798, 364] width 85 height 22
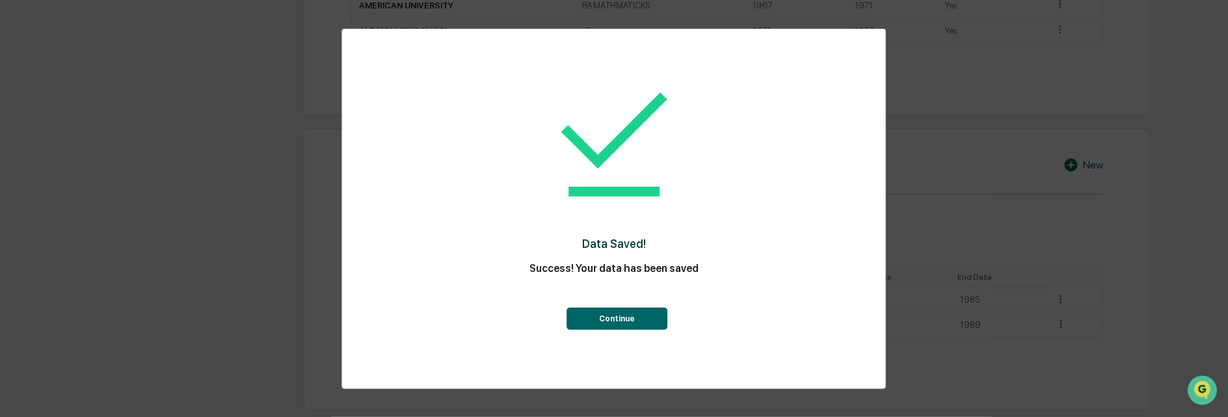
click at [601, 315] on button "Continue" at bounding box center [617, 319] width 101 height 22
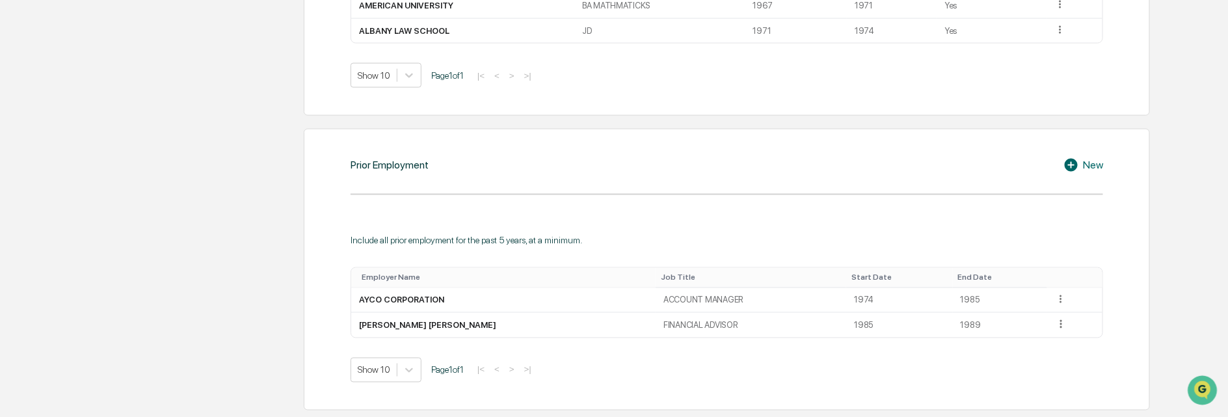
click at [1069, 161] on icon at bounding box center [1071, 165] width 13 height 13
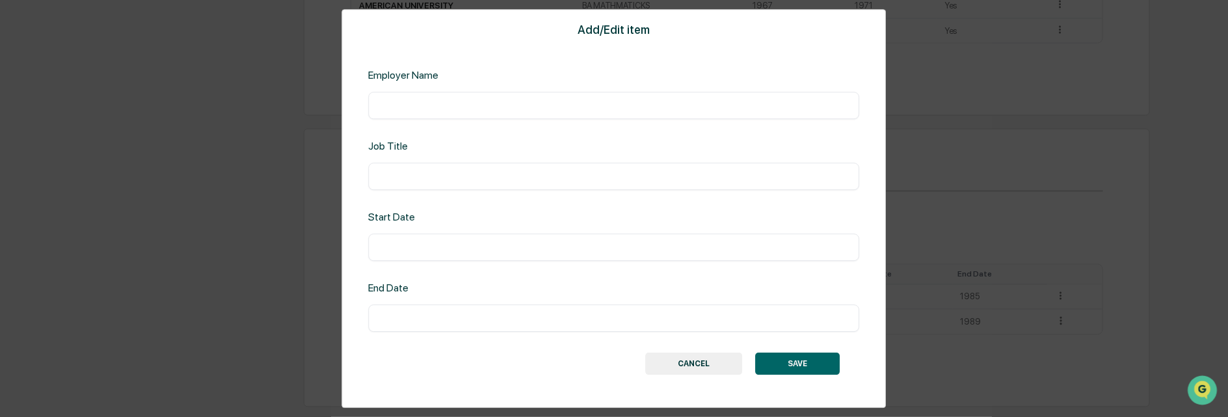
click at [387, 104] on input "text" at bounding box center [614, 105] width 472 height 13
type input "**********"
type input "*****"
click at [407, 241] on input "text" at bounding box center [614, 247] width 472 height 13
type input "****"
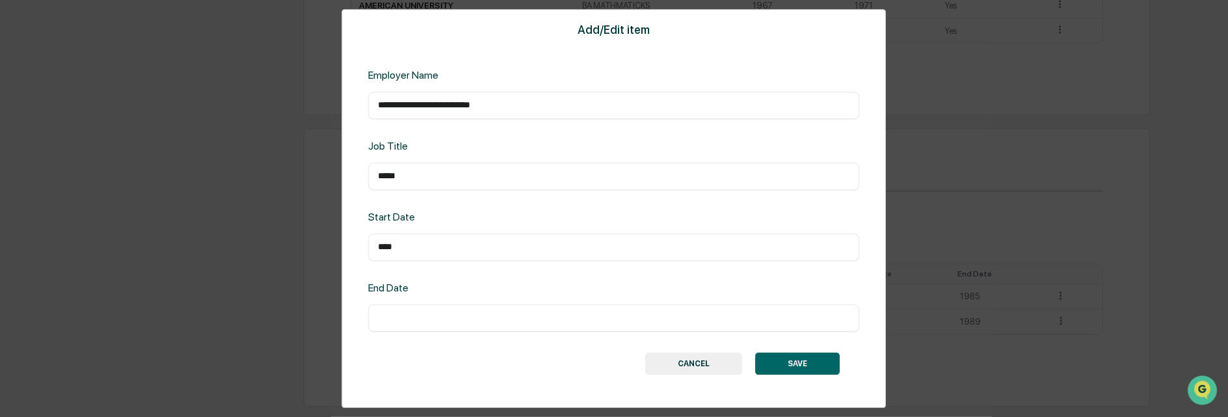
click at [377, 319] on div "​" at bounding box center [613, 317] width 491 height 27
click at [383, 318] on input "text" at bounding box center [614, 318] width 472 height 13
type input "*******"
click at [814, 360] on button "SAVE" at bounding box center [798, 364] width 85 height 22
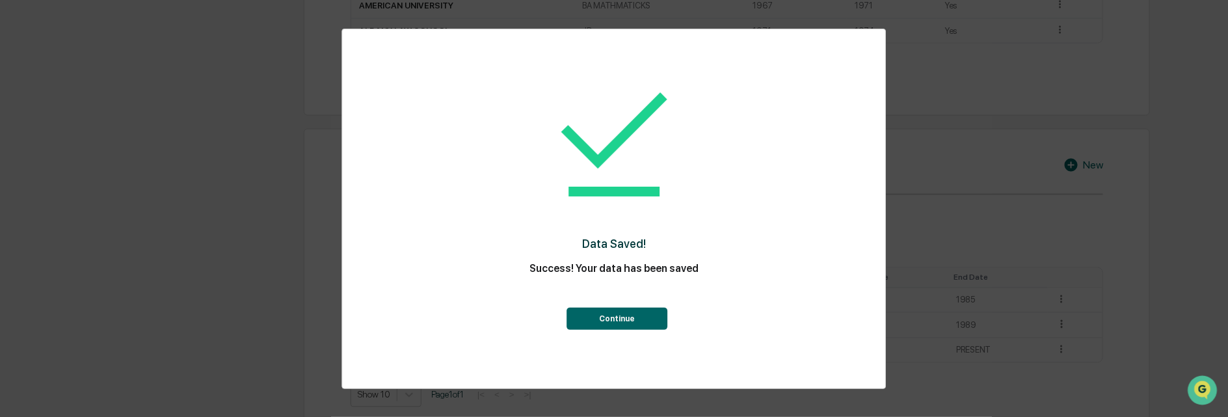
click at [626, 319] on button "Continue" at bounding box center [617, 319] width 101 height 22
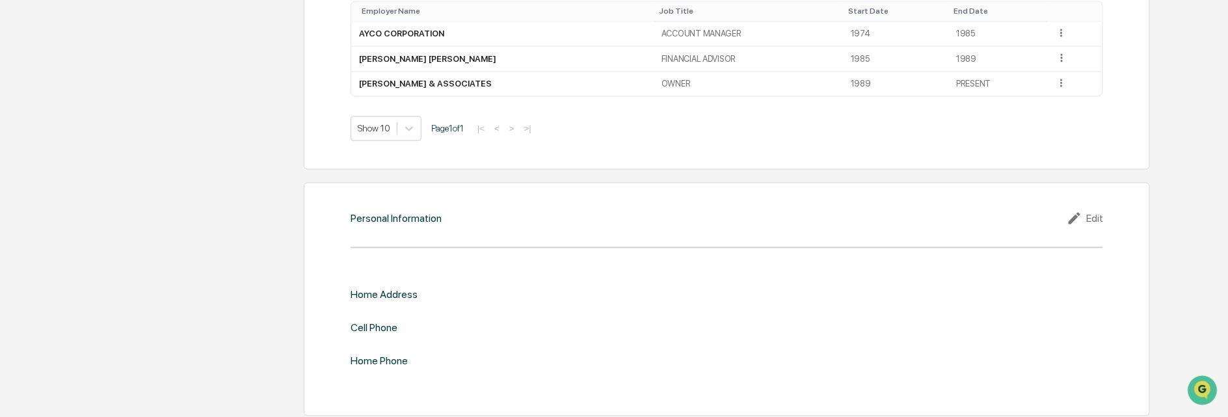
scroll to position [1156, 0]
click at [1089, 211] on div "Edit" at bounding box center [1085, 217] width 36 height 16
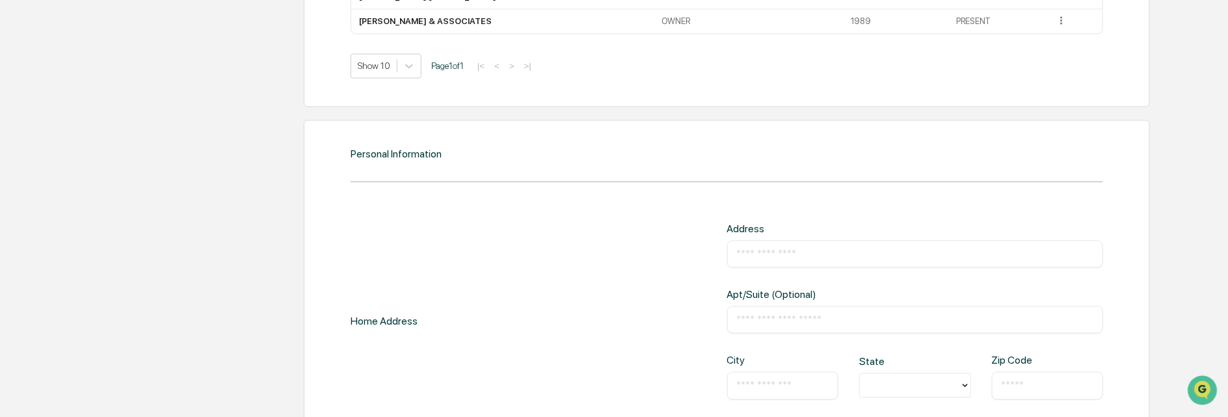
scroll to position [1220, 0]
click at [758, 247] on input "text" at bounding box center [915, 251] width 357 height 13
type input "**********"
type input "**"
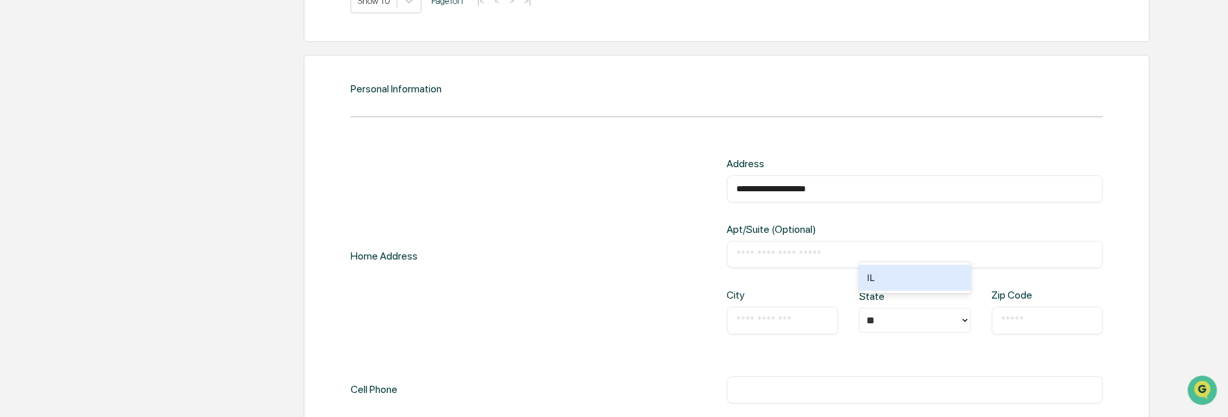
scroll to position [1286, 0]
click at [769, 311] on input "text" at bounding box center [783, 316] width 92 height 13
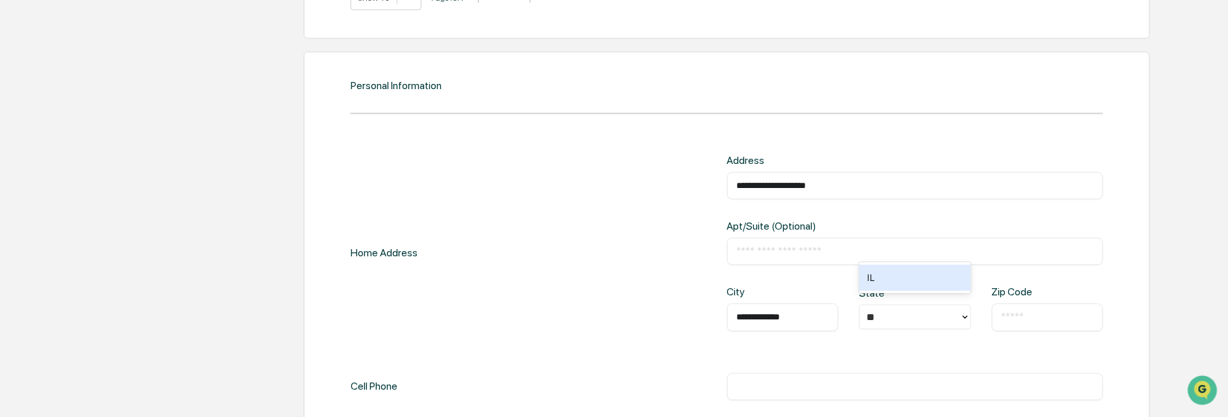
type input "**********"
click at [1056, 310] on input "text" at bounding box center [1048, 316] width 92 height 13
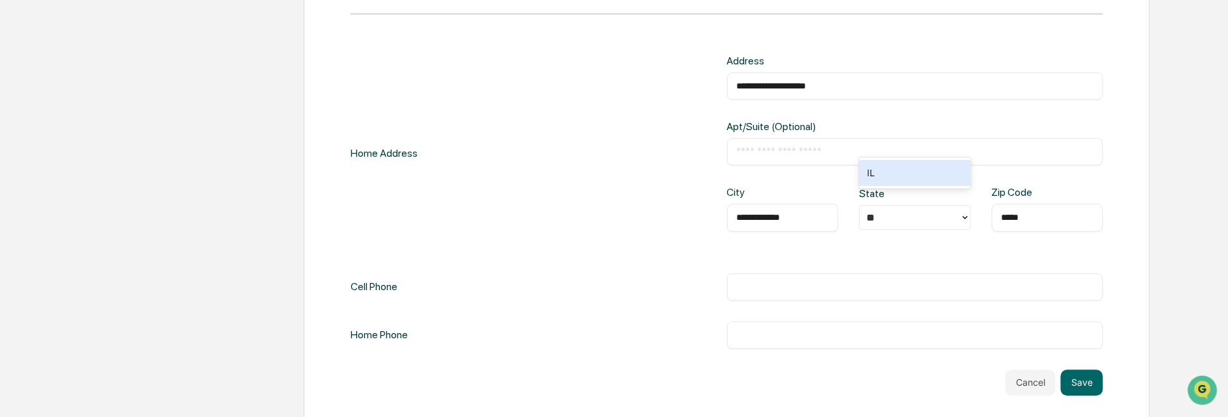
scroll to position [1391, 0]
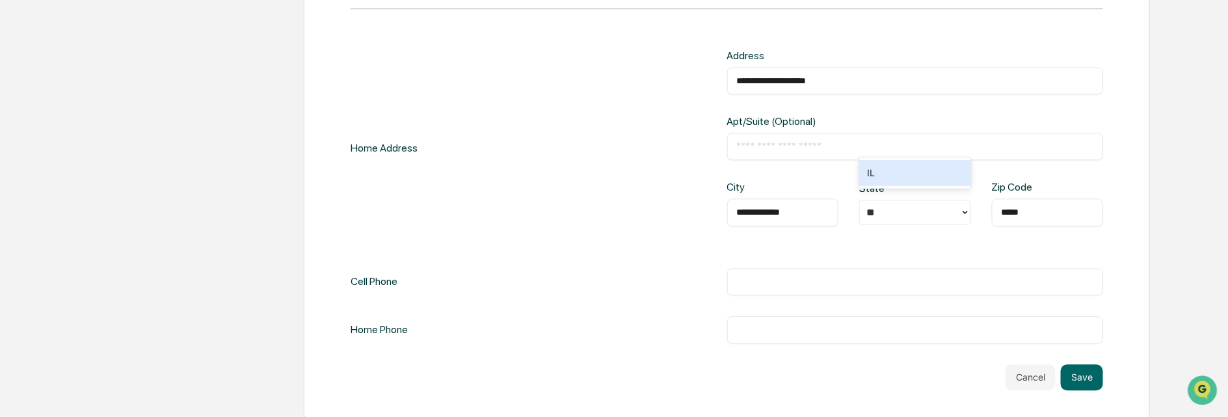
type input "*****"
click at [487, 294] on div "**********" at bounding box center [727, 196] width 753 height 294
click at [467, 279] on div "Cell Phone ​" at bounding box center [727, 281] width 753 height 27
click at [783, 300] on div "**********" at bounding box center [727, 196] width 753 height 294
click at [782, 325] on input "text" at bounding box center [915, 329] width 357 height 13
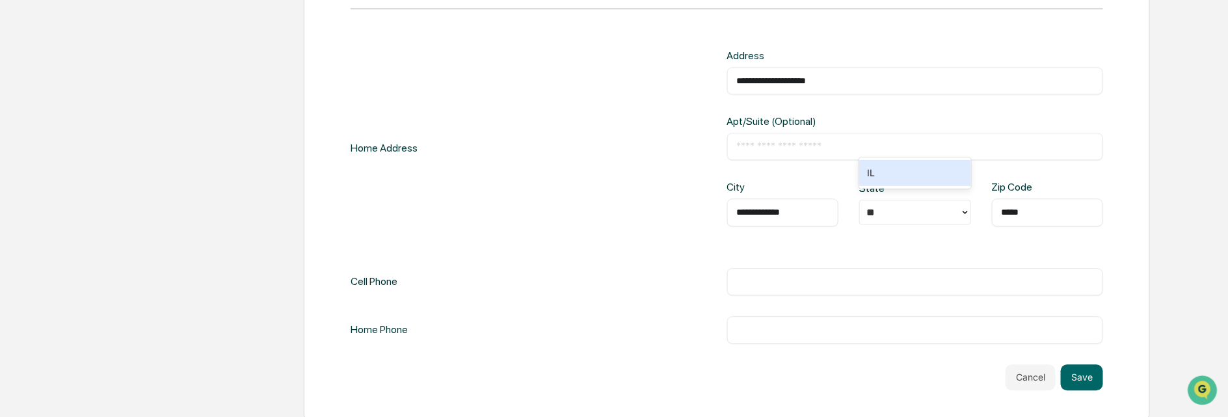
click at [775, 276] on input "text" at bounding box center [915, 281] width 357 height 13
type input "**********"
click at [766, 323] on input "text" at bounding box center [915, 329] width 357 height 13
click at [1080, 370] on button "Save" at bounding box center [1082, 377] width 42 height 26
click at [1085, 364] on button "Save" at bounding box center [1082, 377] width 42 height 26
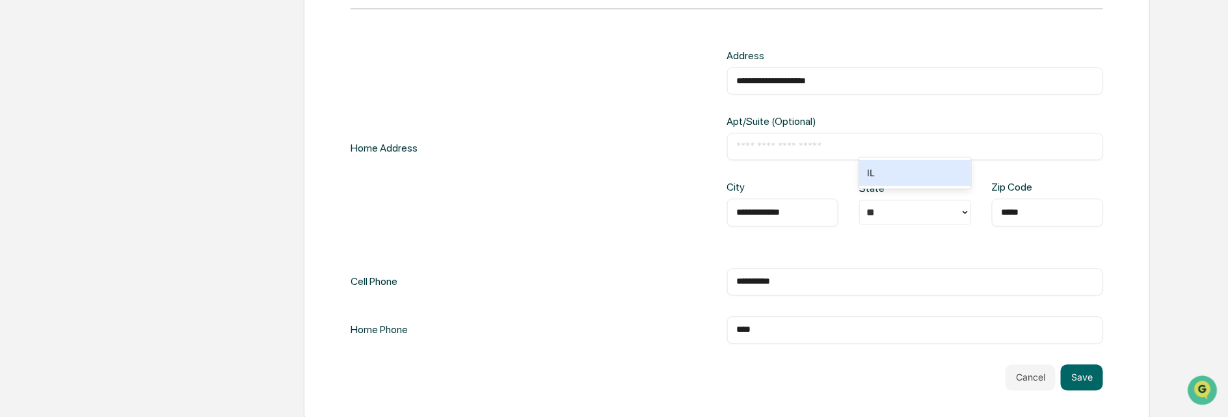
click at [769, 323] on input "****" at bounding box center [915, 329] width 357 height 13
type input "*"
click at [1073, 366] on button "Save" at bounding box center [1082, 377] width 42 height 26
click at [1076, 366] on button "Save" at bounding box center [1082, 377] width 42 height 26
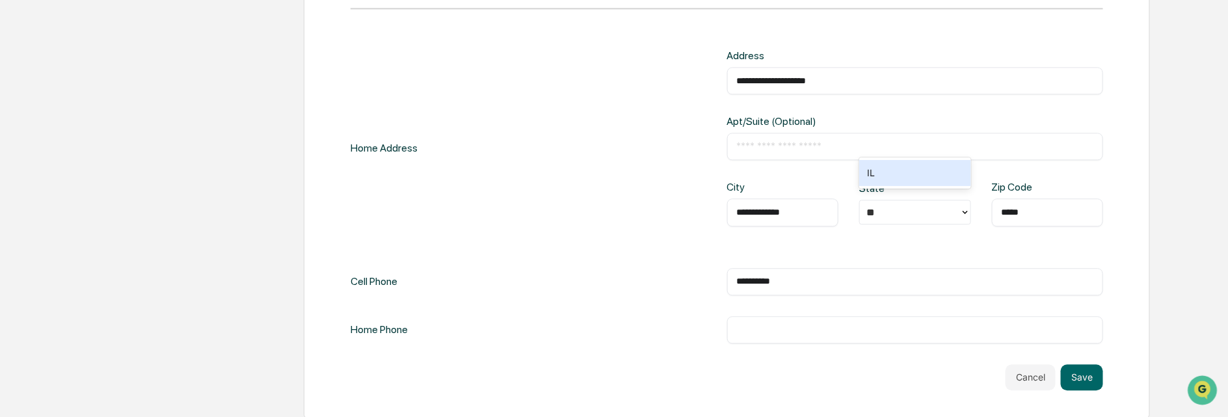
click at [746, 326] on input "text" at bounding box center [915, 329] width 357 height 13
type input "***"
click at [751, 276] on input "**********" at bounding box center [915, 281] width 357 height 13
click at [771, 275] on input "**********" at bounding box center [915, 281] width 357 height 13
type input "**********"
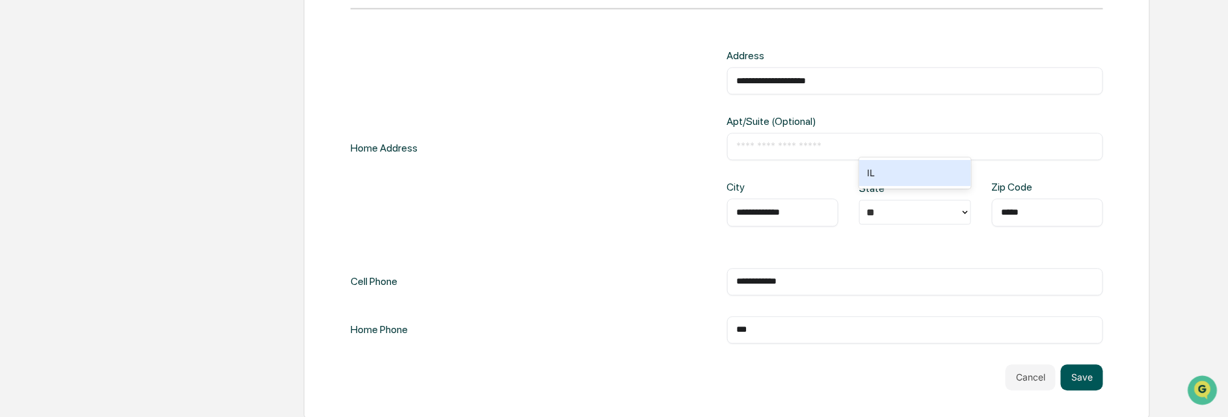
click at [1078, 367] on button "Save" at bounding box center [1082, 377] width 42 height 26
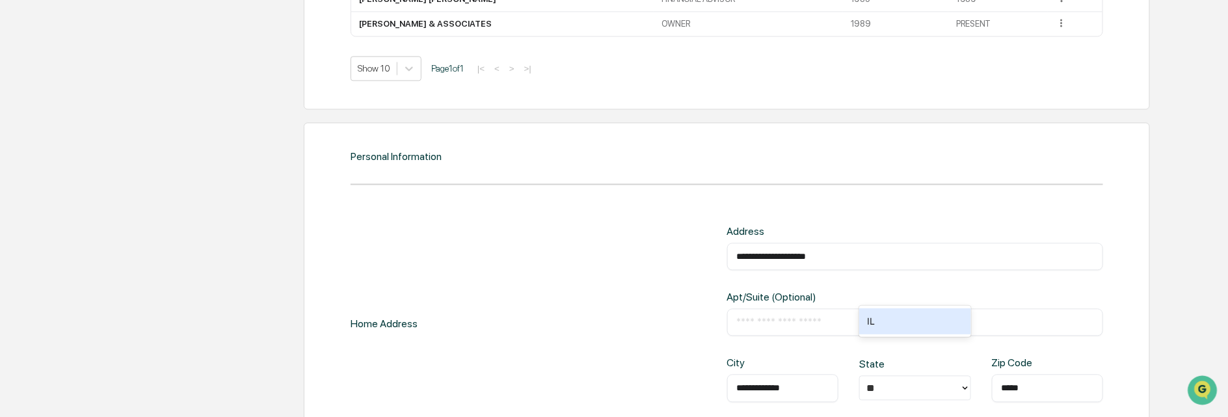
scroll to position [1195, 0]
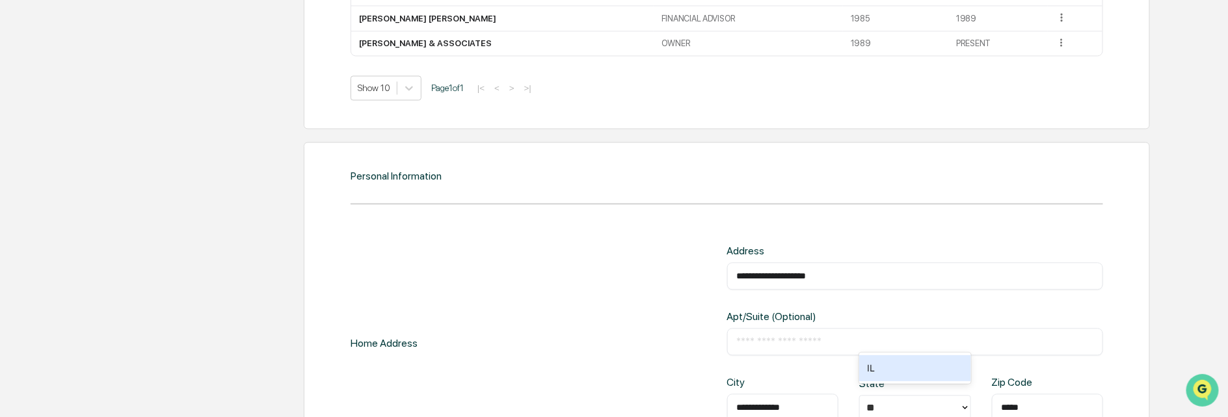
click at [1205, 384] on img "Open customer support" at bounding box center [1202, 390] width 33 height 26
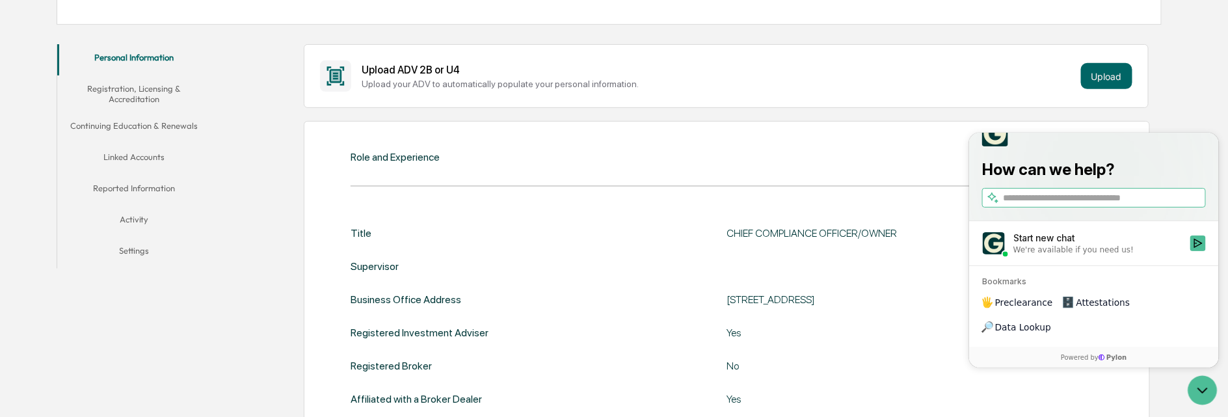
scroll to position [220, 0]
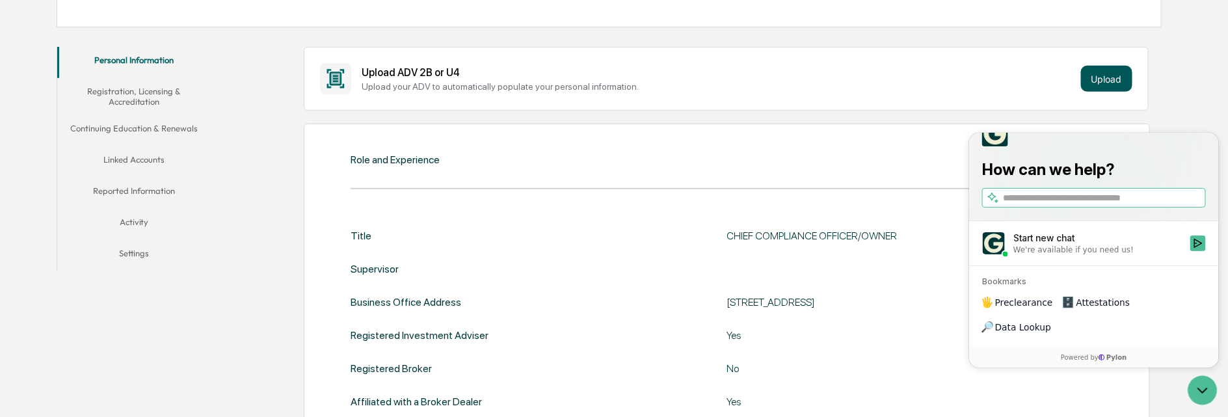
click at [1112, 74] on button "Upload" at bounding box center [1106, 79] width 51 height 26
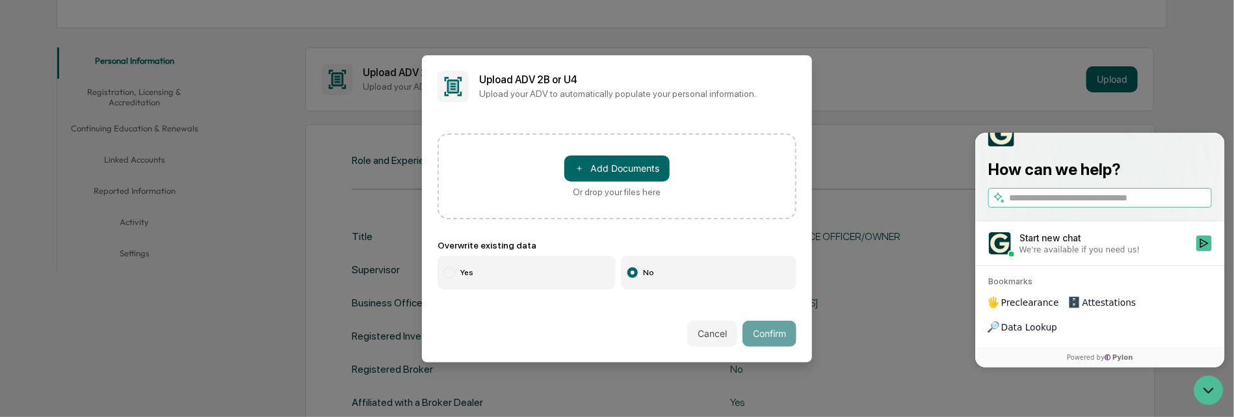
click at [518, 276] on label "Yes" at bounding box center [527, 273] width 178 height 34
click at [708, 334] on button "Cancel" at bounding box center [712, 334] width 50 height 26
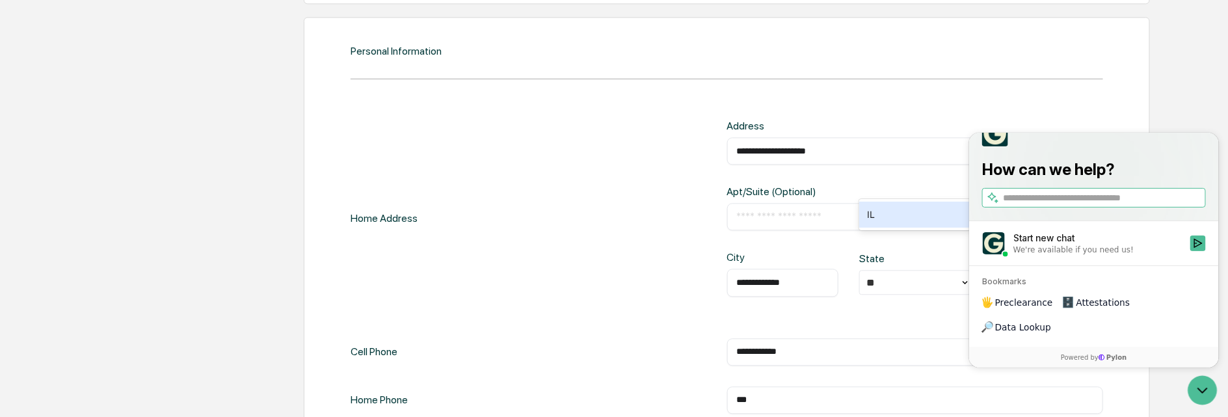
scroll to position [1391, 0]
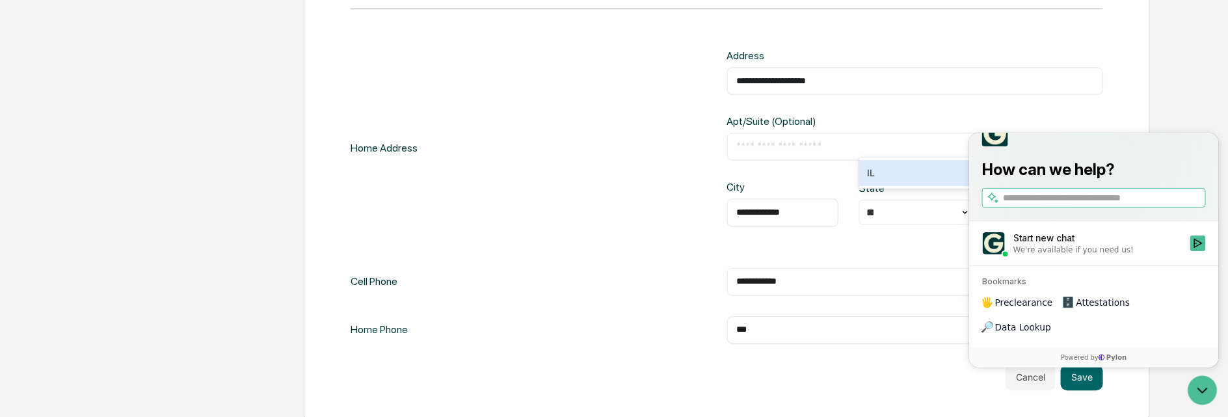
click at [527, 395] on div "**********" at bounding box center [727, 183] width 846 height 472
click at [1193, 384] on icon "Open customer support" at bounding box center [1202, 389] width 33 height 33
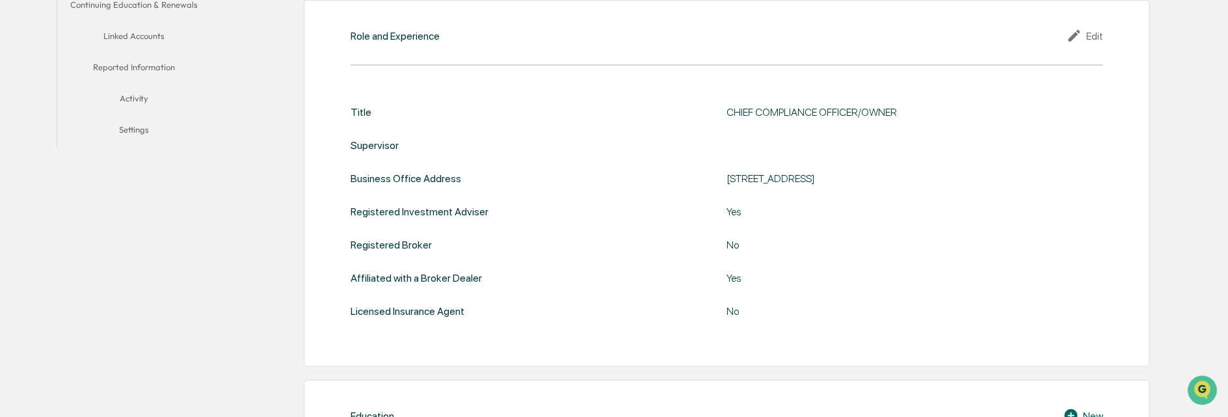
scroll to position [220, 0]
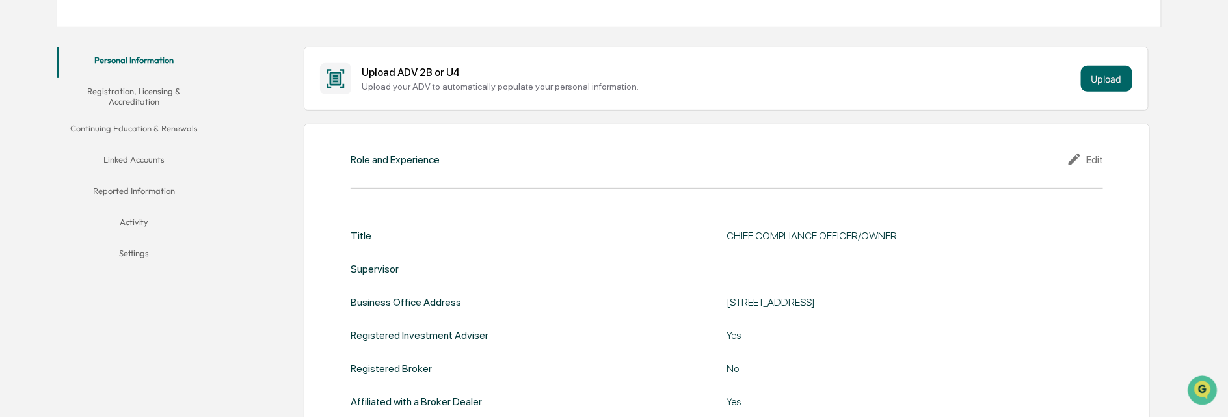
click at [758, 266] on div at bounding box center [915, 269] width 377 height 12
click at [744, 272] on div at bounding box center [915, 269] width 377 height 12
click at [1095, 157] on div "Edit" at bounding box center [1085, 160] width 36 height 16
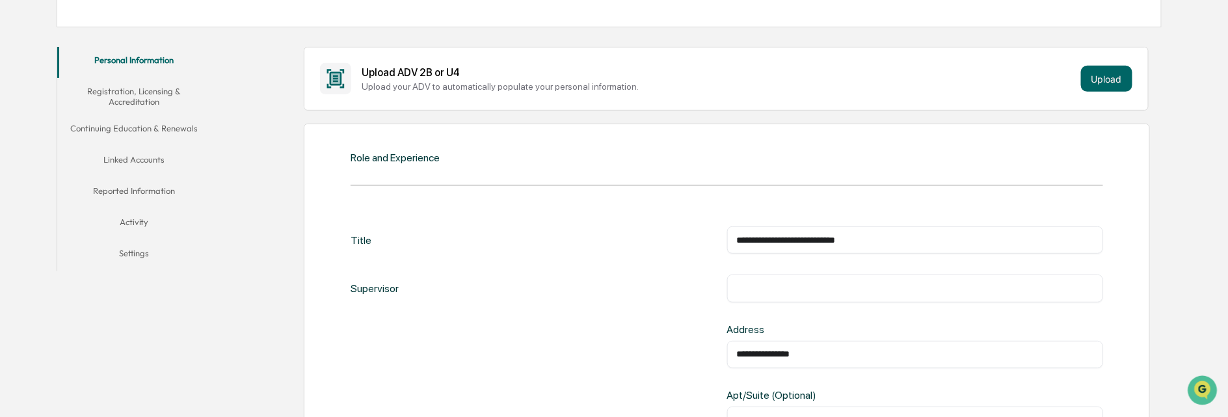
click at [765, 287] on input "text" at bounding box center [915, 288] width 357 height 13
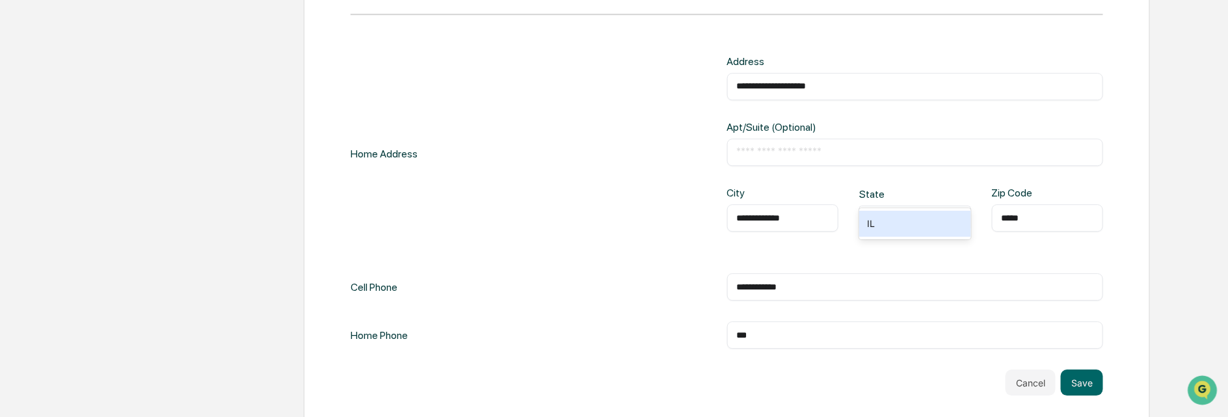
scroll to position [1683, 0]
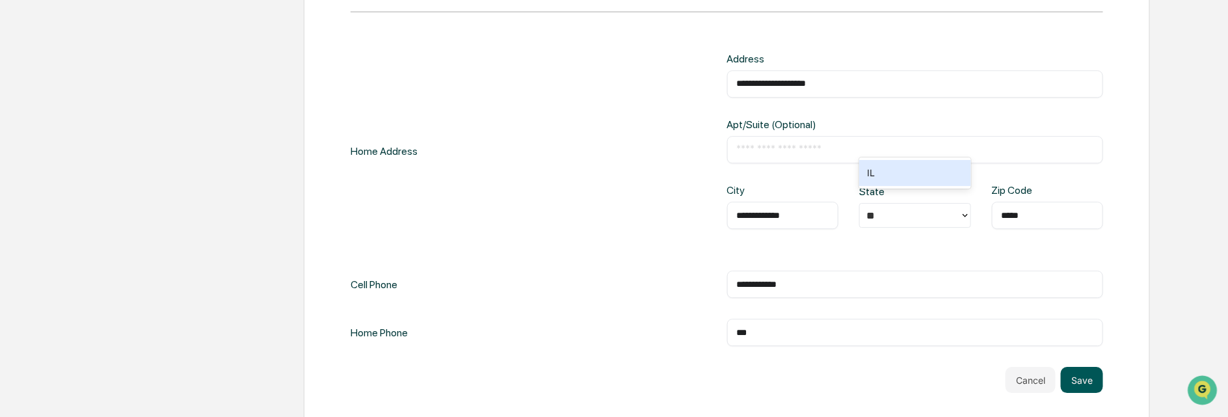
type input "****"
click at [1074, 367] on button "Save" at bounding box center [1082, 380] width 42 height 26
click at [1078, 367] on button "Save" at bounding box center [1082, 380] width 42 height 26
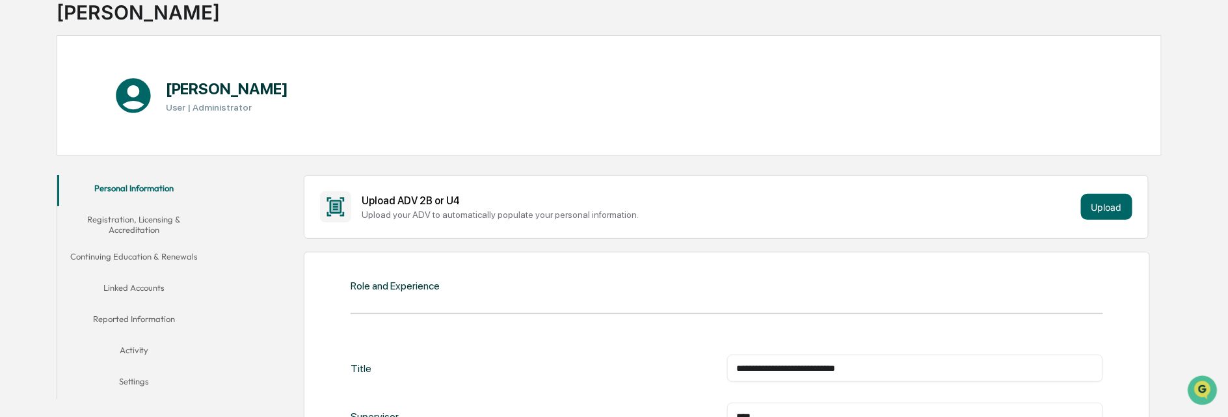
scroll to position [57, 0]
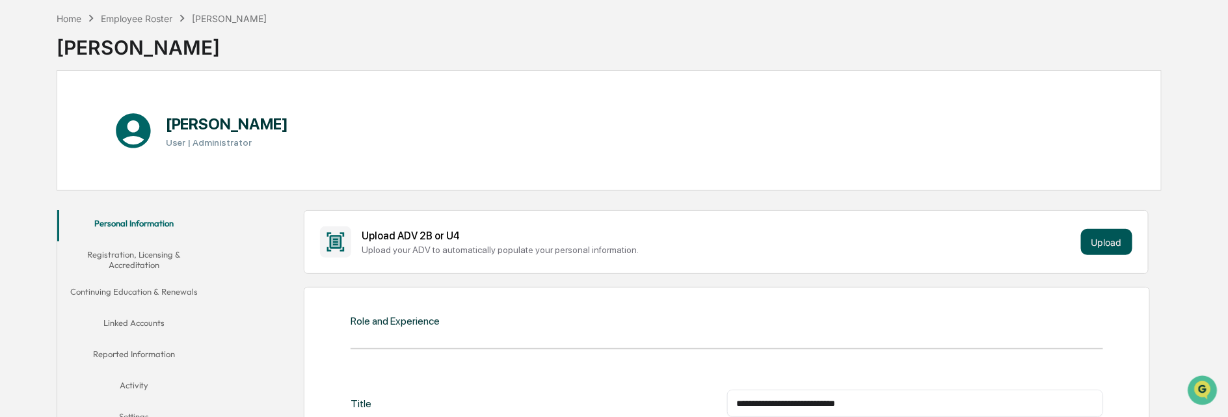
click at [1106, 236] on button "Upload" at bounding box center [1106, 242] width 51 height 26
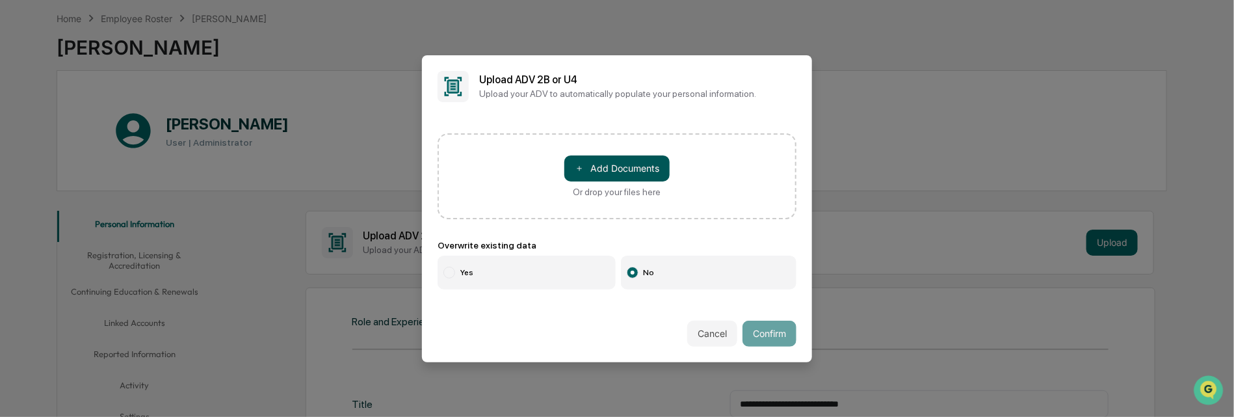
click at [611, 164] on button "＋ Add Documents" at bounding box center [617, 168] width 105 height 26
click at [592, 189] on div "Or drop your files here" at bounding box center [618, 192] width 88 height 10
click at [0, 0] on input "＋ Add Documents Or drop your files here" at bounding box center [0, 0] width 0 height 0
click at [630, 164] on button "＋ Add Documents" at bounding box center [617, 168] width 105 height 26
click at [583, 161] on button "＋ Add Documents" at bounding box center [617, 168] width 105 height 26
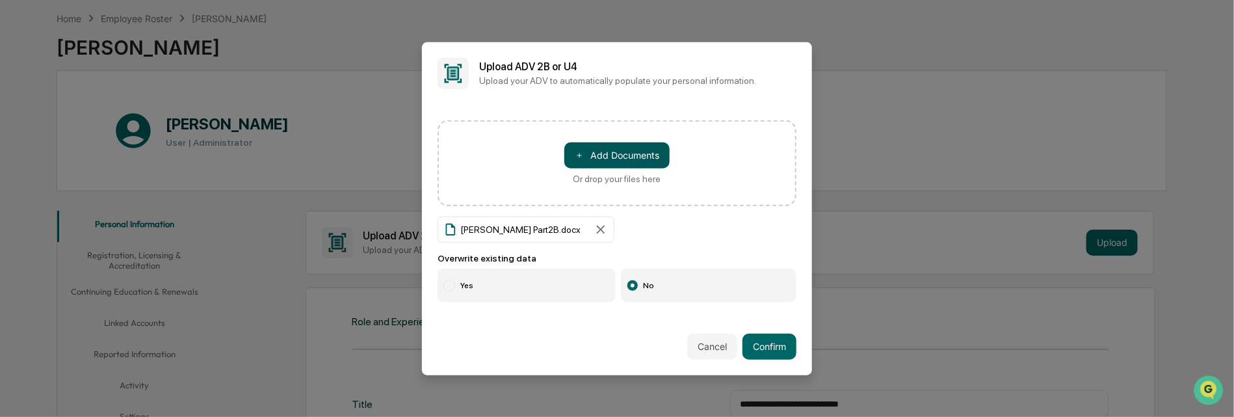
click at [612, 155] on button "＋ Add Documents" at bounding box center [617, 155] width 105 height 26
click at [597, 228] on icon at bounding box center [601, 229] width 8 height 8
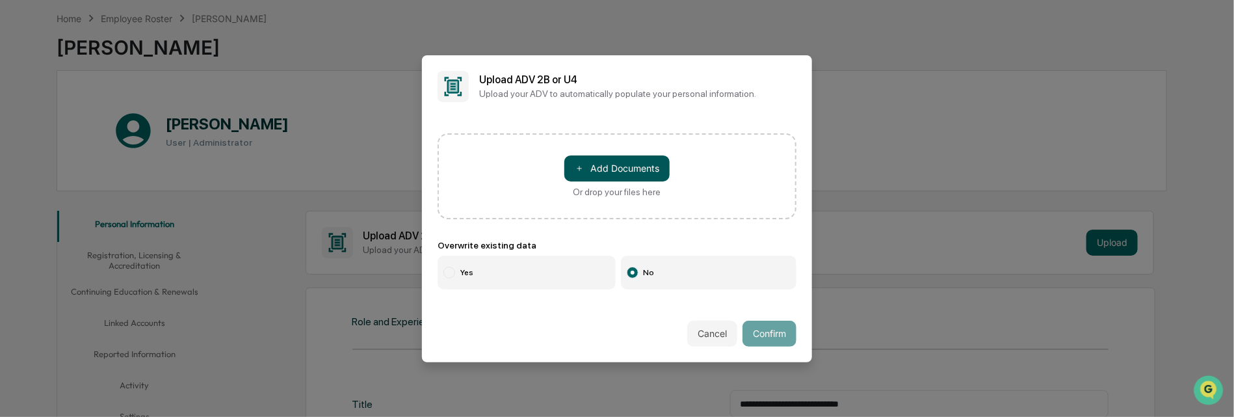
click at [613, 166] on button "＋ Add Documents" at bounding box center [617, 168] width 105 height 26
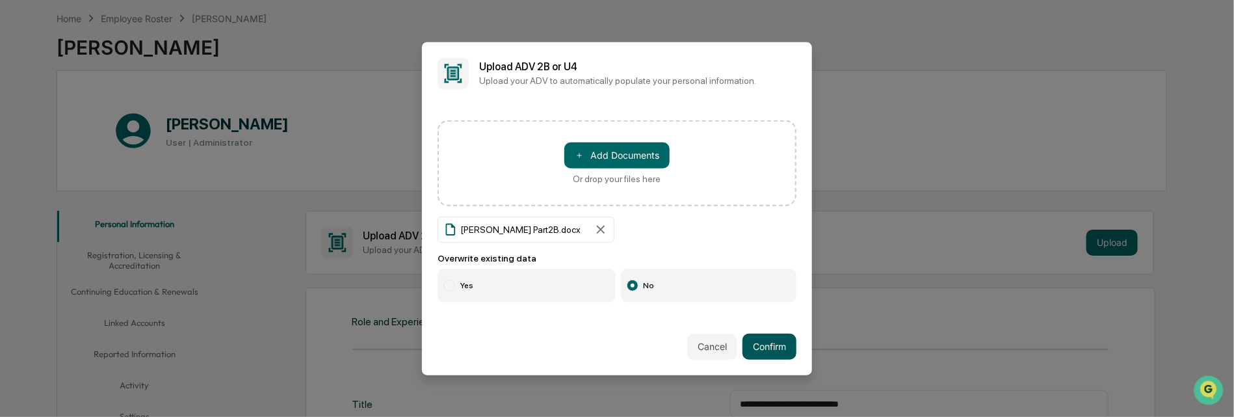
click at [770, 343] on button "Confirm" at bounding box center [770, 347] width 54 height 26
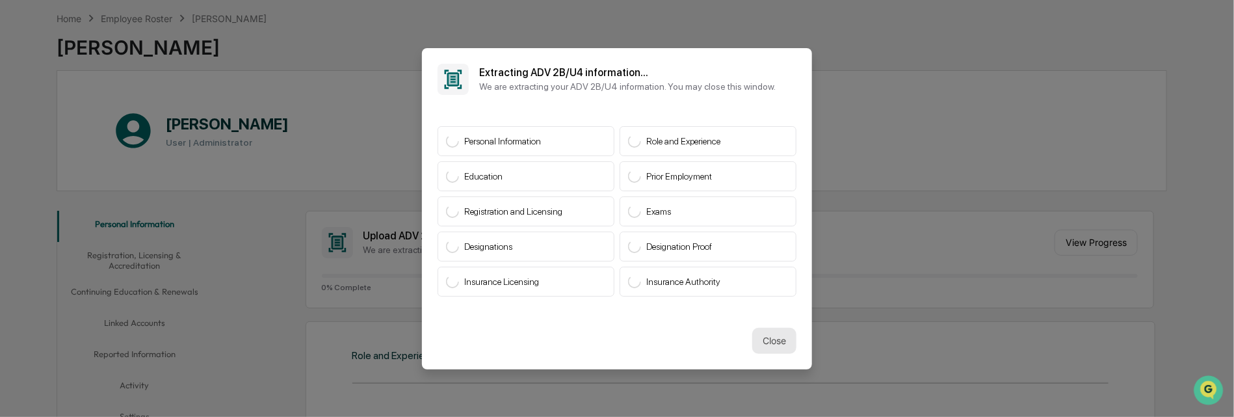
click at [766, 340] on button "Close" at bounding box center [775, 341] width 44 height 26
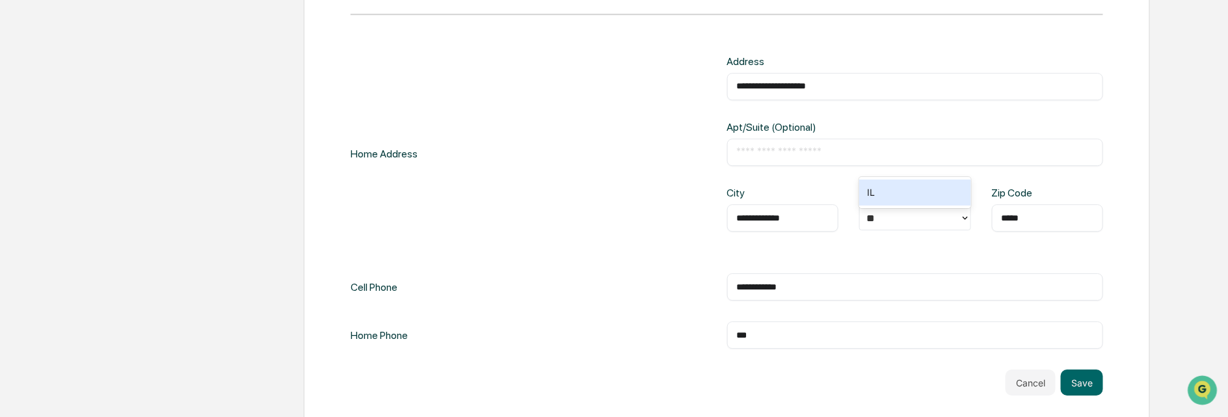
scroll to position [1716, 0]
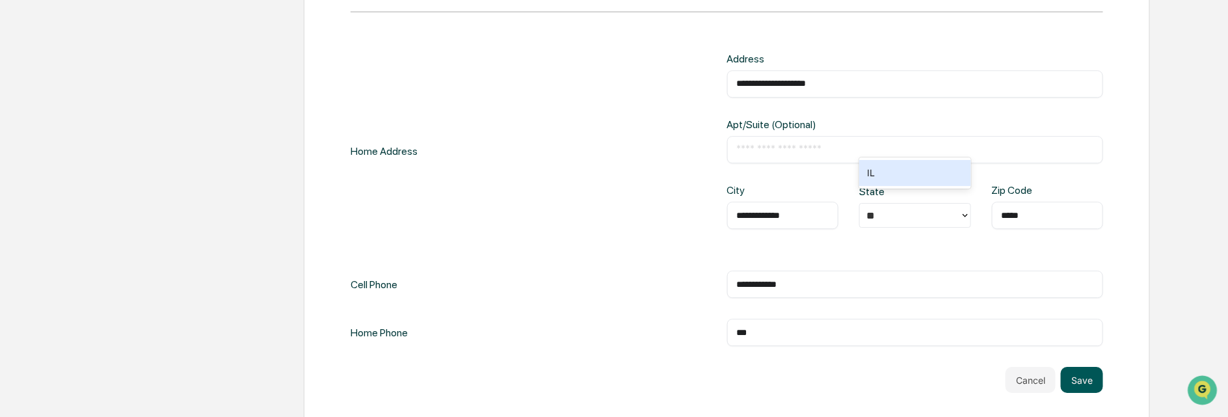
click at [1085, 367] on button "Save" at bounding box center [1082, 380] width 42 height 26
click at [1080, 367] on button "Save" at bounding box center [1082, 380] width 42 height 26
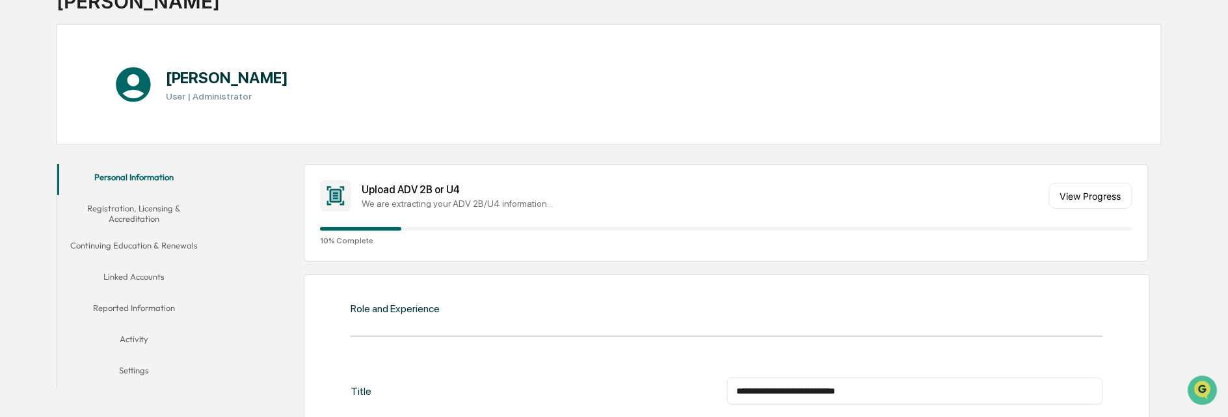
scroll to position [0, 0]
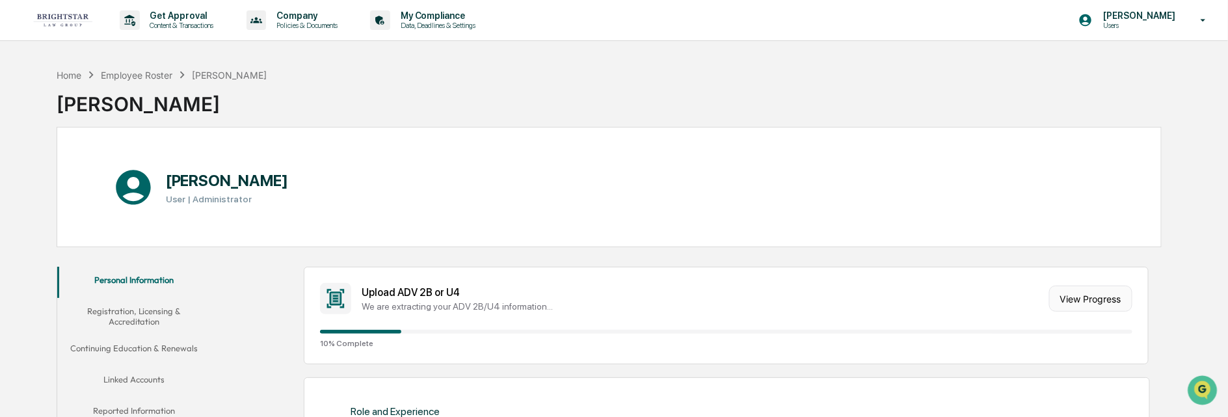
click at [1082, 299] on button "View Progress" at bounding box center [1090, 299] width 83 height 26
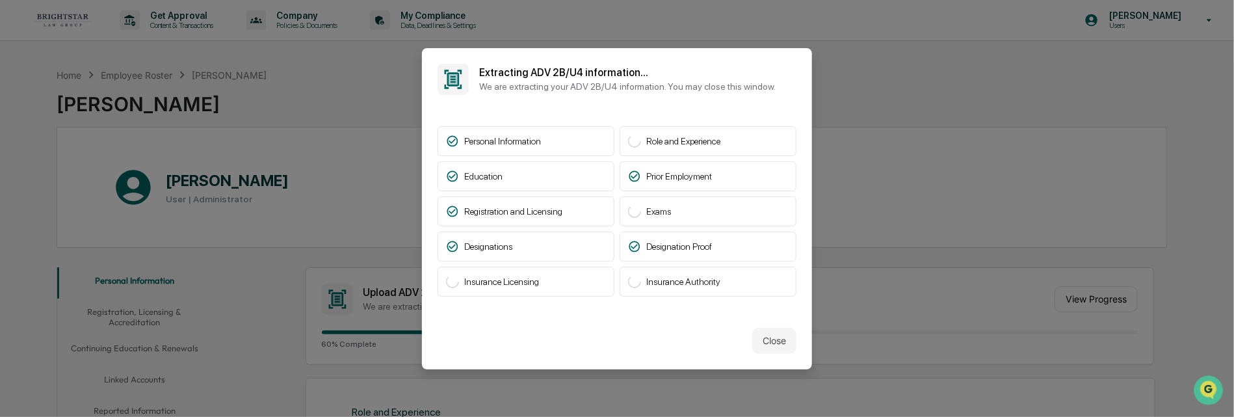
drag, startPoint x: 676, startPoint y: 63, endPoint x: 741, endPoint y: 66, distance: 64.4
click at [741, 66] on div "Extracting ADV 2B/U4 information... We are extracting your ADV 2B/U4 informatio…" at bounding box center [617, 79] width 390 height 62
click at [767, 334] on button "Close" at bounding box center [775, 341] width 44 height 26
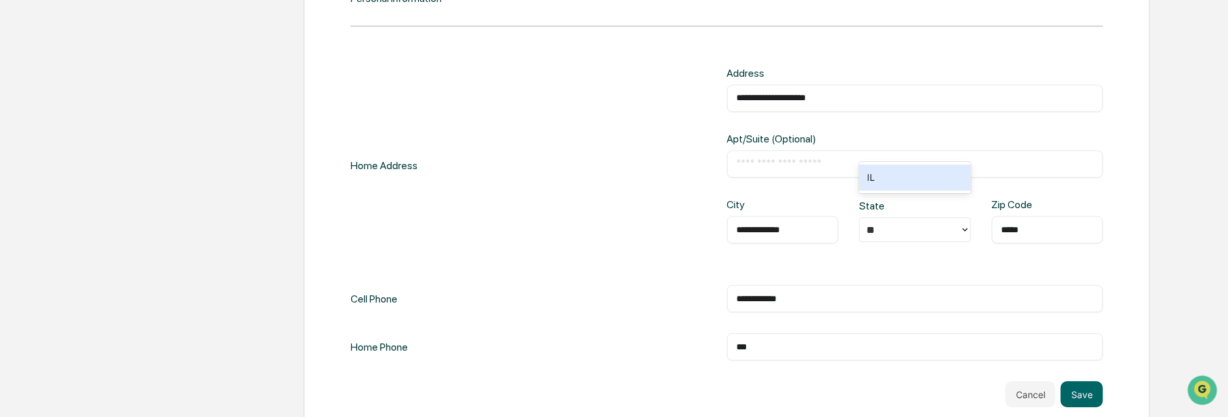
scroll to position [1716, 0]
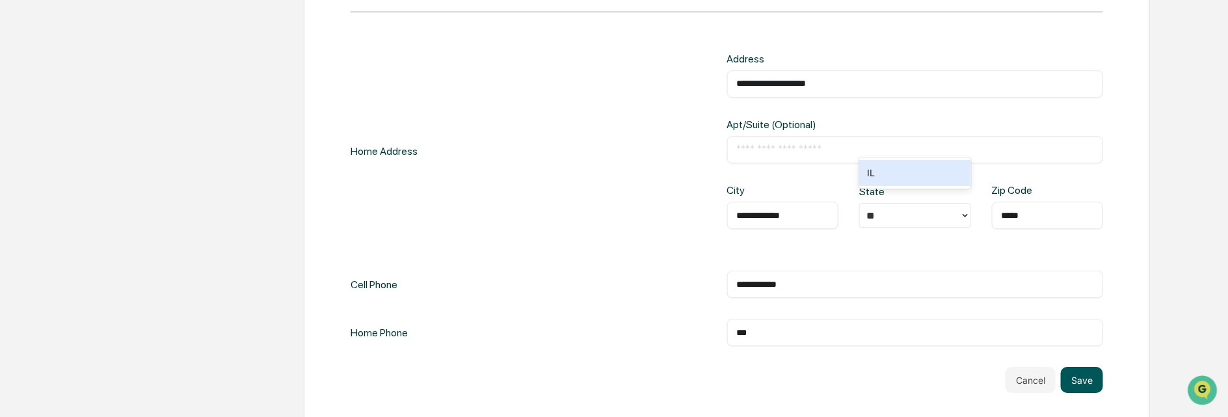
click at [1078, 367] on button "Save" at bounding box center [1082, 380] width 42 height 26
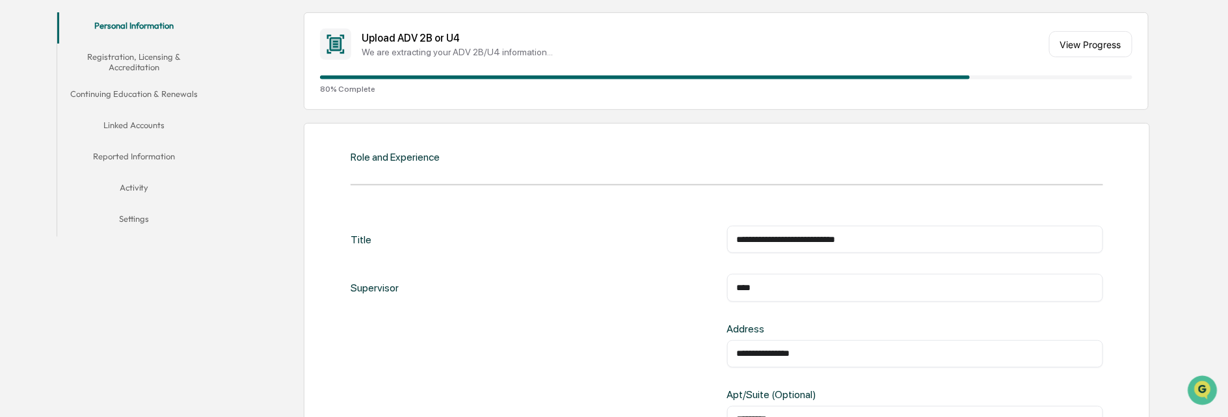
scroll to position [220, 0]
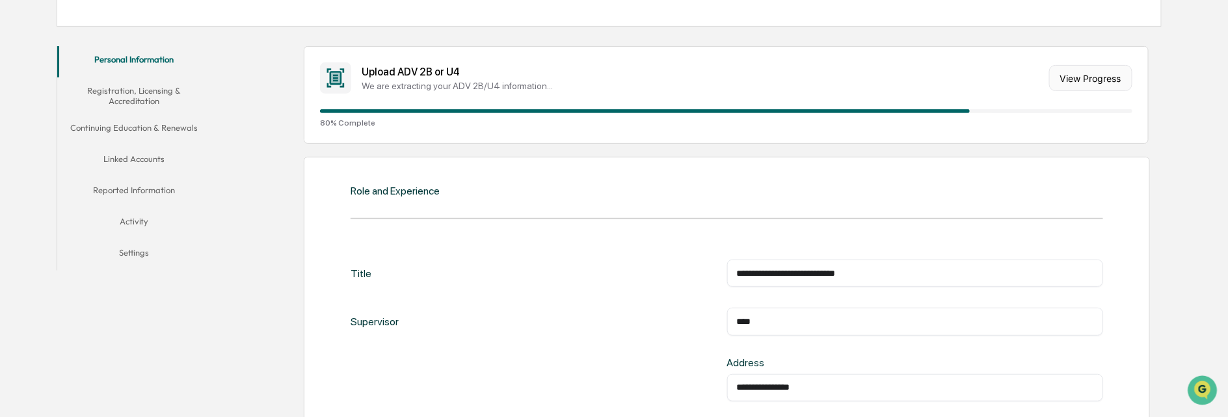
click at [1078, 77] on button "View Progress" at bounding box center [1090, 78] width 83 height 26
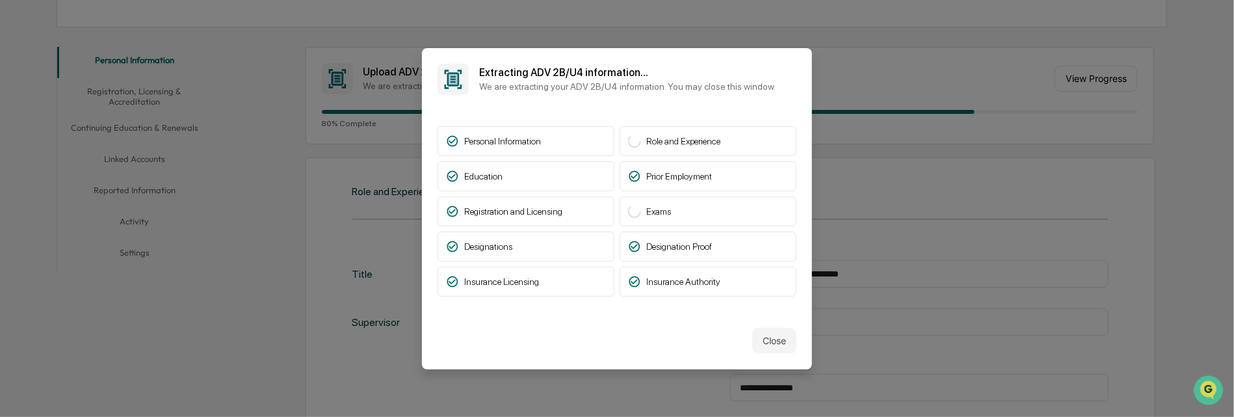
click at [453, 175] on icon at bounding box center [452, 176] width 13 height 13
click at [472, 177] on span "Education" at bounding box center [483, 176] width 38 height 10
click at [765, 341] on button "Close" at bounding box center [775, 341] width 44 height 26
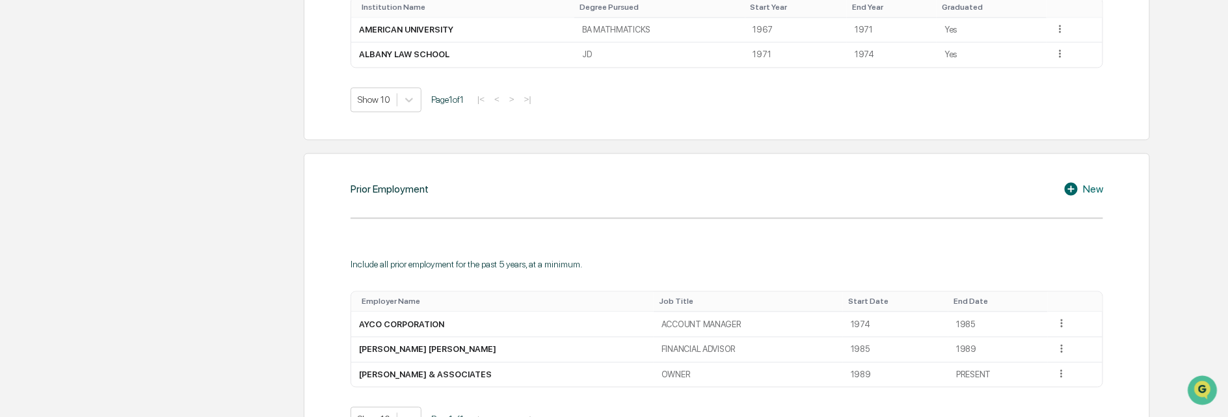
scroll to position [1196, 0]
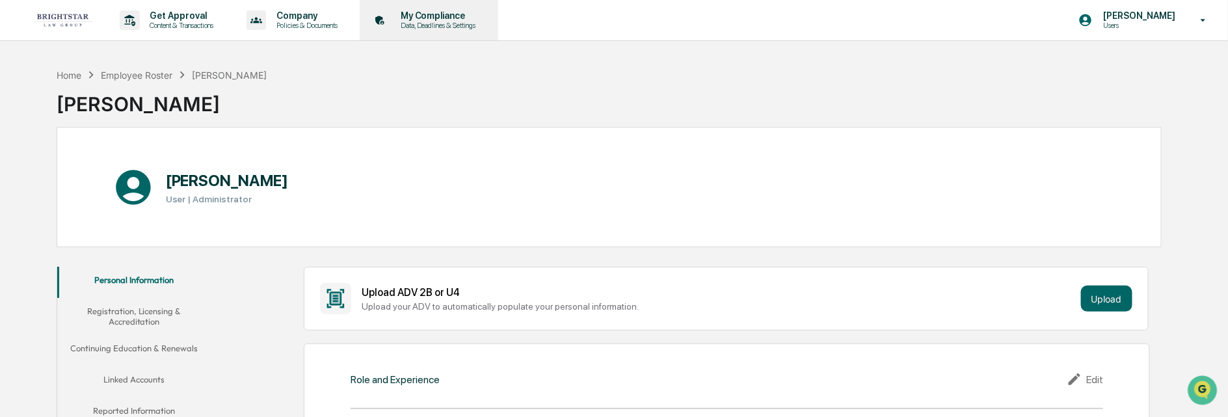
click at [453, 12] on p "My Compliance" at bounding box center [436, 15] width 92 height 10
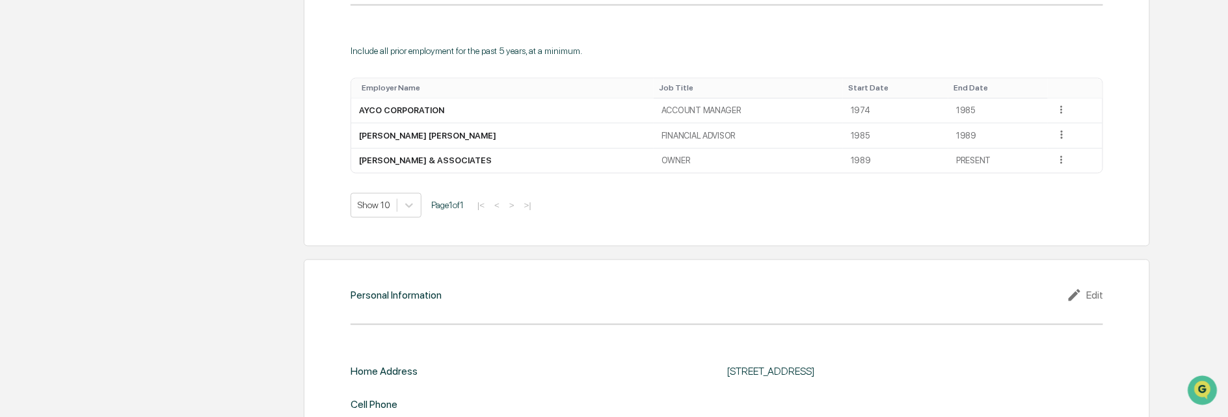
scroll to position [1156, 0]
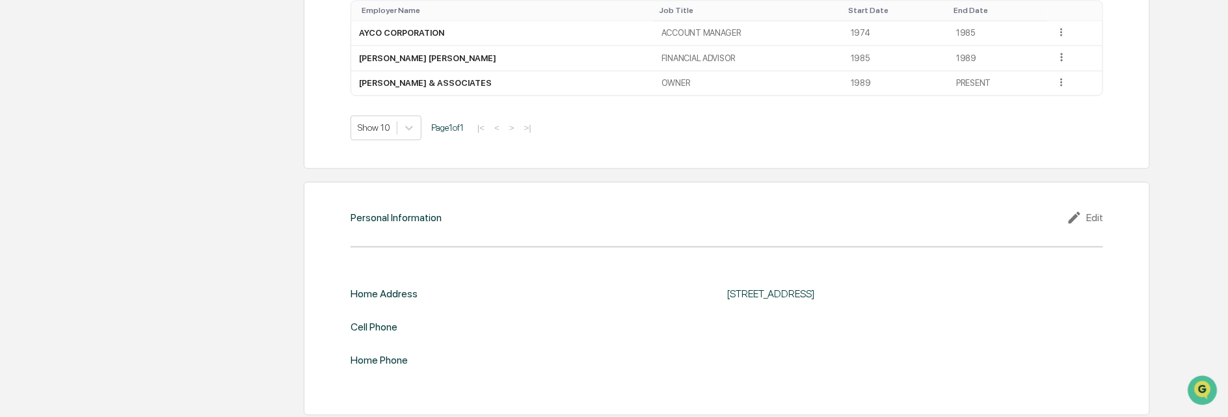
click at [1095, 211] on div "Edit" at bounding box center [1085, 217] width 36 height 16
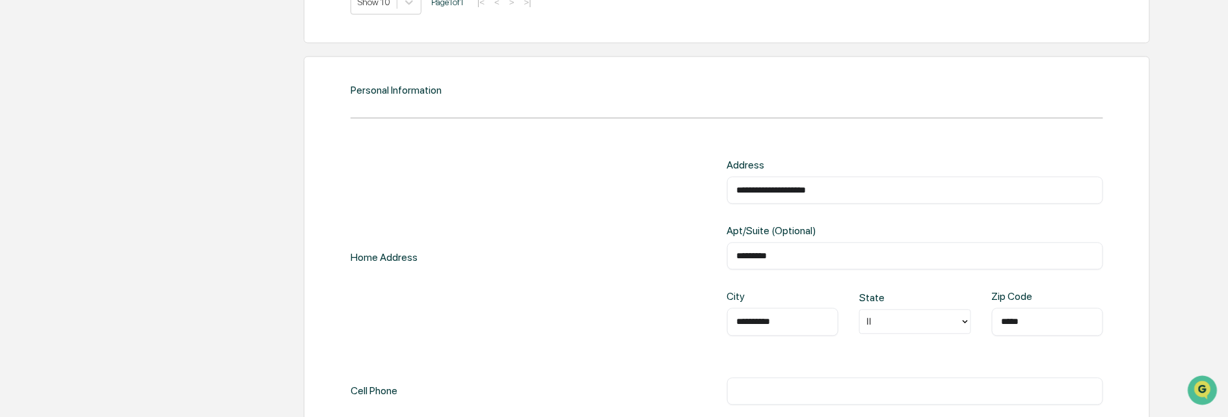
scroll to position [1286, 0]
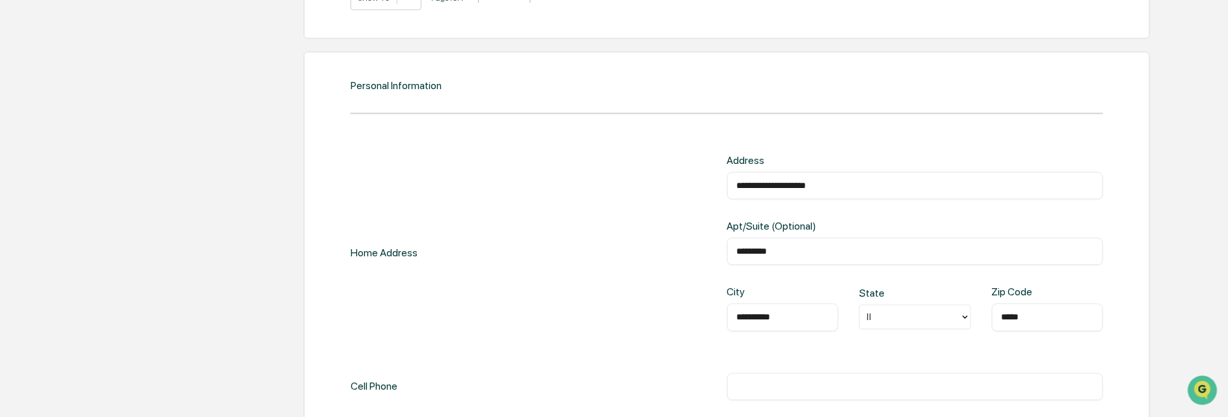
click at [838, 179] on input "**********" at bounding box center [915, 185] width 357 height 13
type input "*"
type input "**********"
type input "**"
click at [803, 245] on input "*********" at bounding box center [915, 251] width 357 height 13
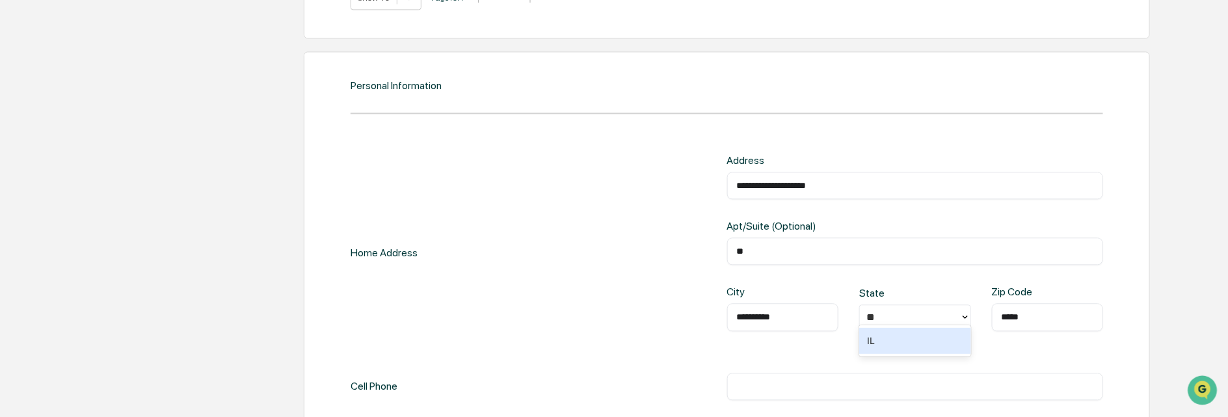
type input "*"
click at [795, 303] on div "**********" at bounding box center [783, 316] width 112 height 27
click at [793, 311] on input "**********" at bounding box center [783, 316] width 92 height 13
type input "*"
type input "**********"
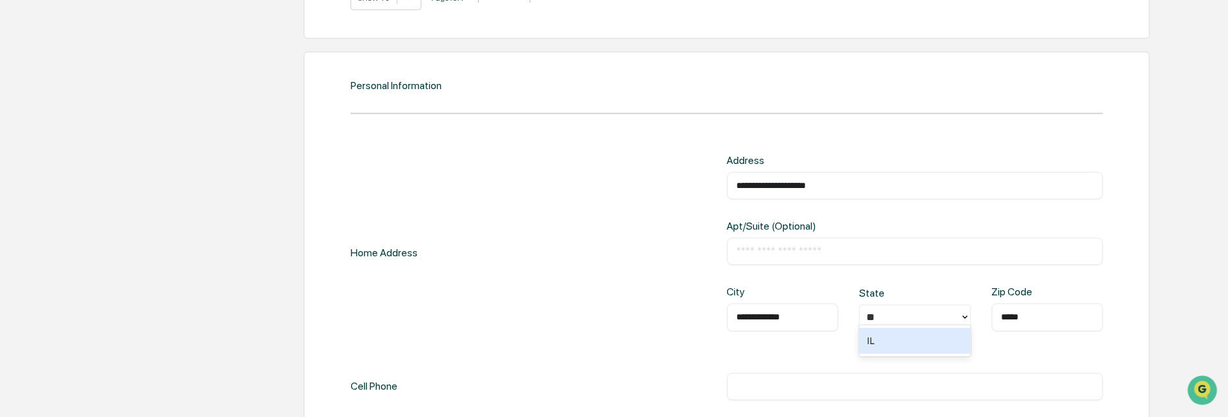
click at [1050, 310] on input "*****" at bounding box center [1048, 316] width 92 height 13
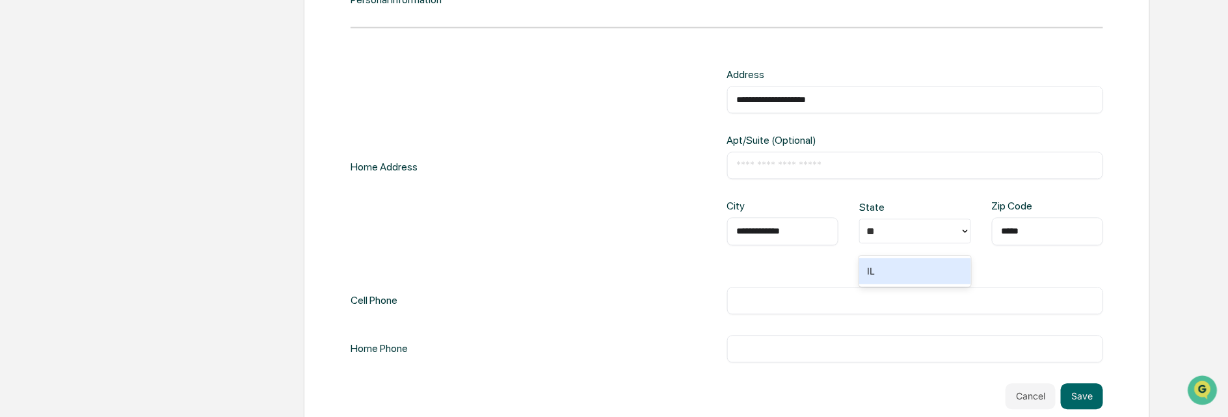
scroll to position [1391, 0]
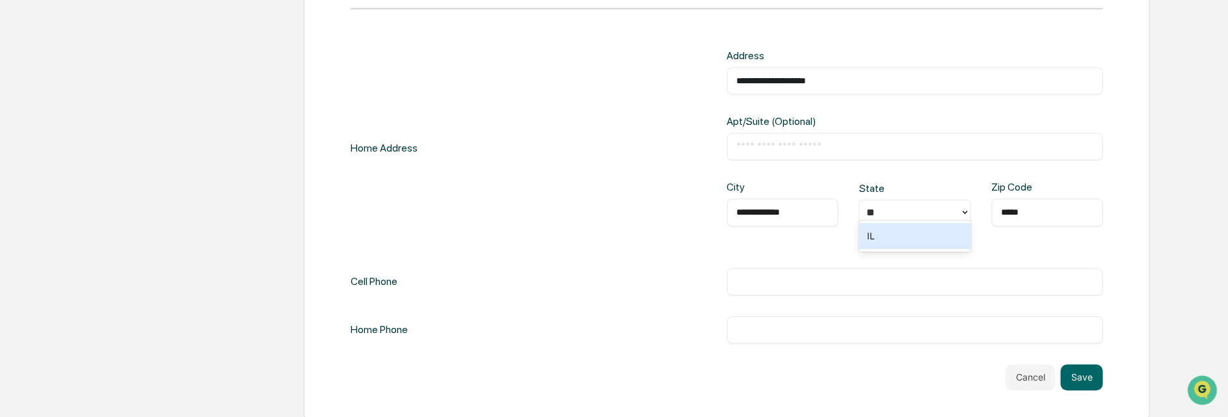
type input "*****"
click at [798, 275] on input "text" at bounding box center [915, 281] width 357 height 13
type input "**********"
click at [1091, 364] on button "Save" at bounding box center [1082, 377] width 42 height 26
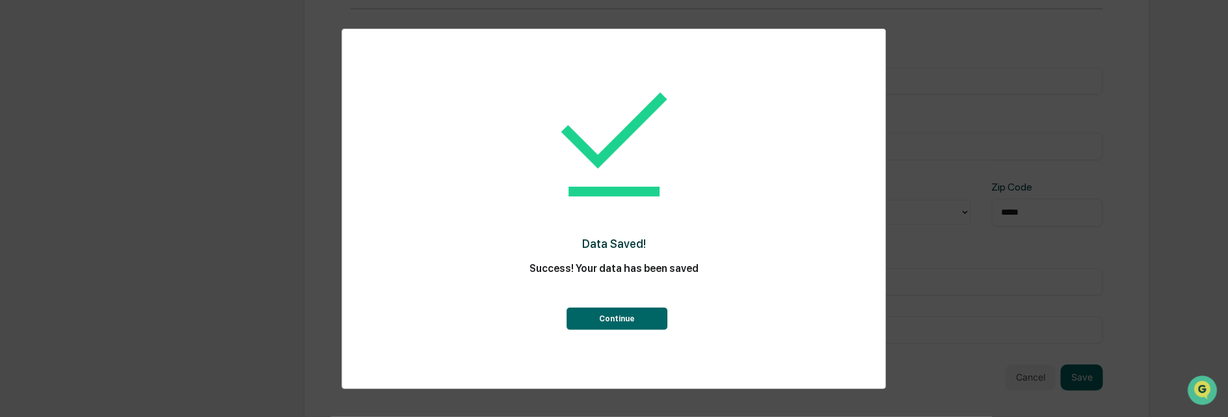
click at [640, 315] on button "Continue" at bounding box center [617, 319] width 101 height 22
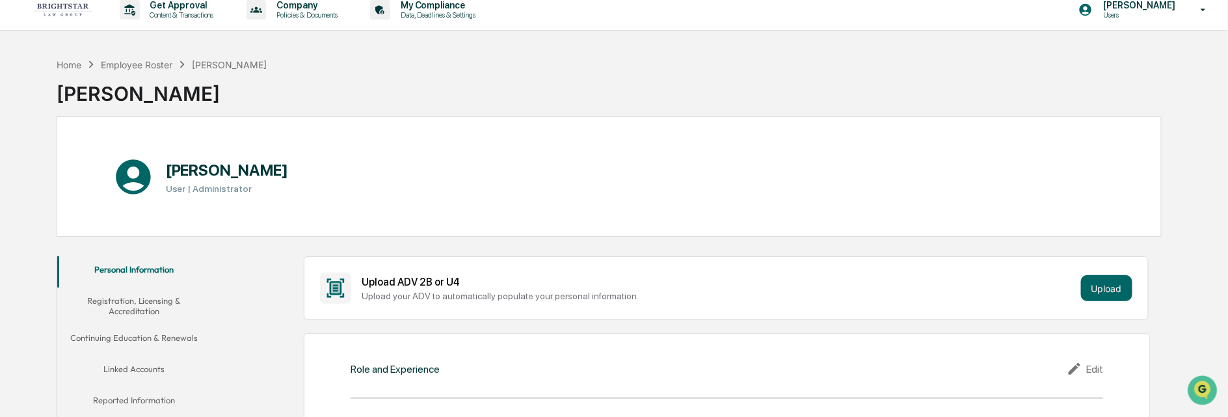
scroll to position [0, 0]
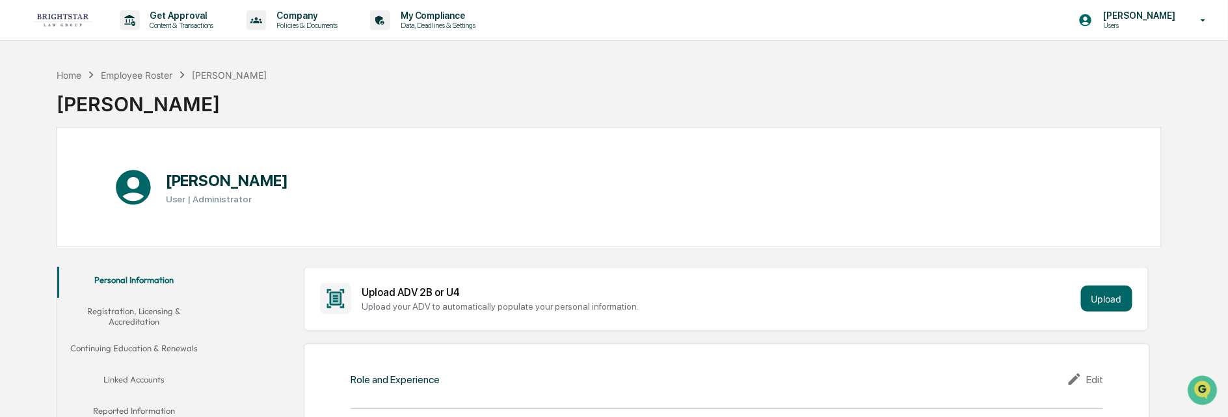
click at [134, 313] on button "Registration, Licensing & Accreditation" at bounding box center [134, 316] width 154 height 37
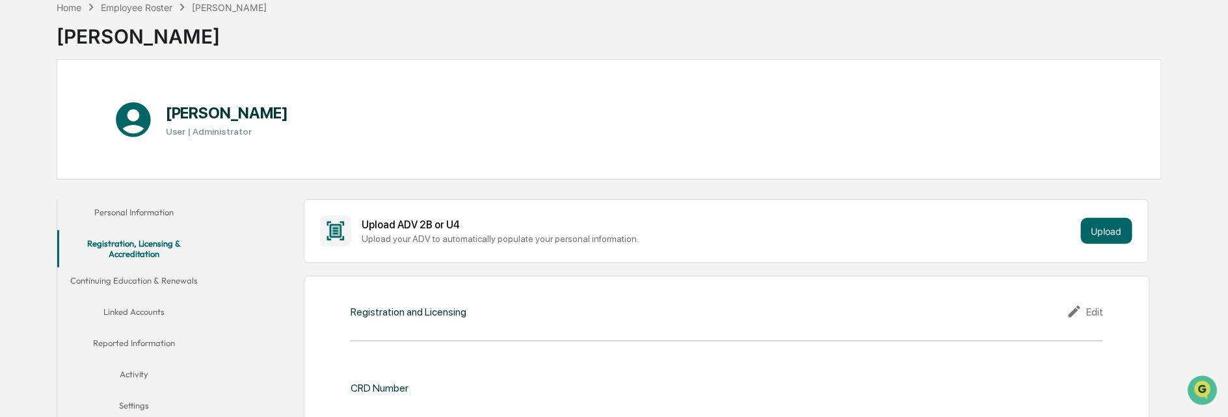
scroll to position [64, 0]
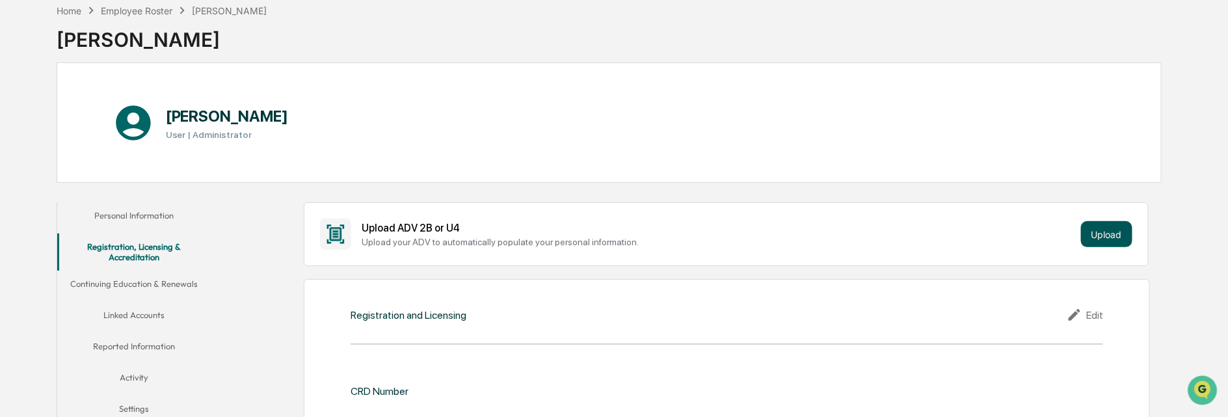
click at [1098, 232] on button "Upload" at bounding box center [1106, 234] width 51 height 26
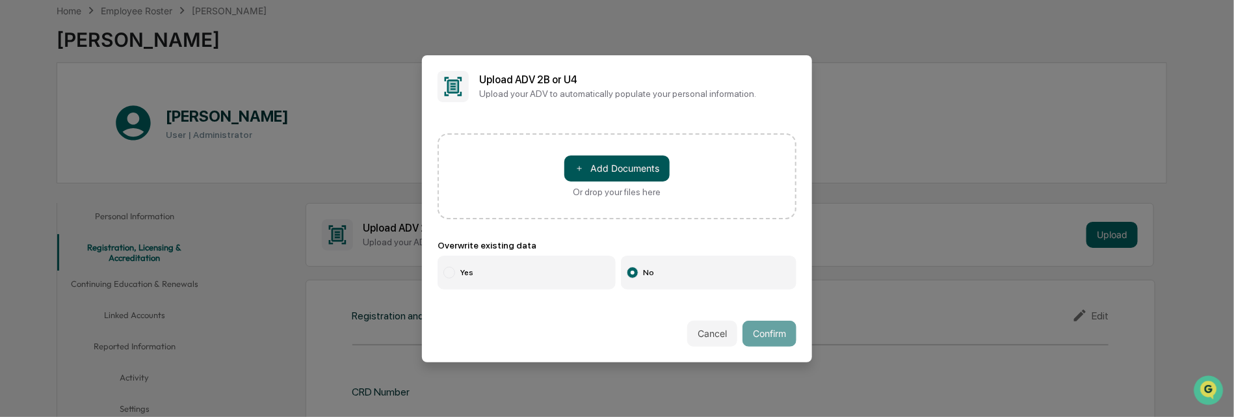
click at [593, 170] on button "＋ Add Documents" at bounding box center [617, 168] width 105 height 26
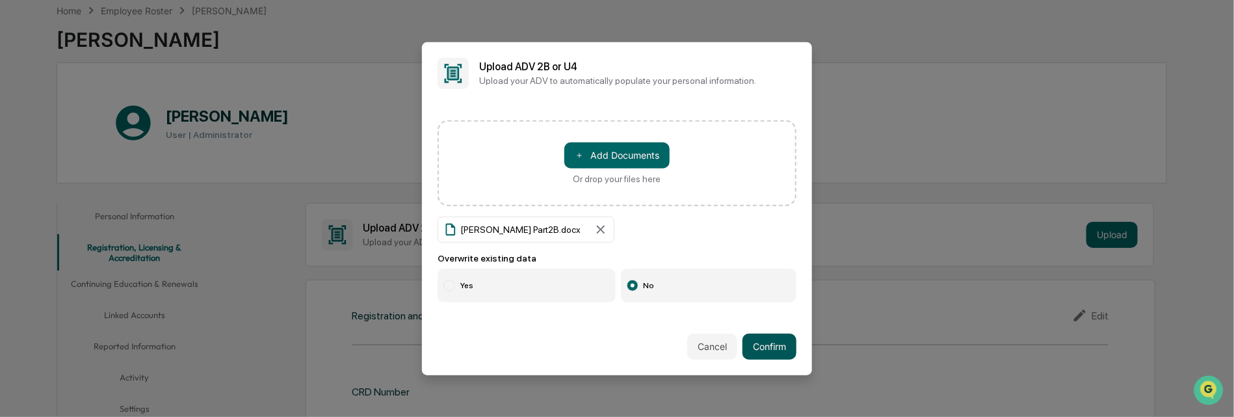
click at [760, 345] on button "Confirm" at bounding box center [770, 347] width 54 height 26
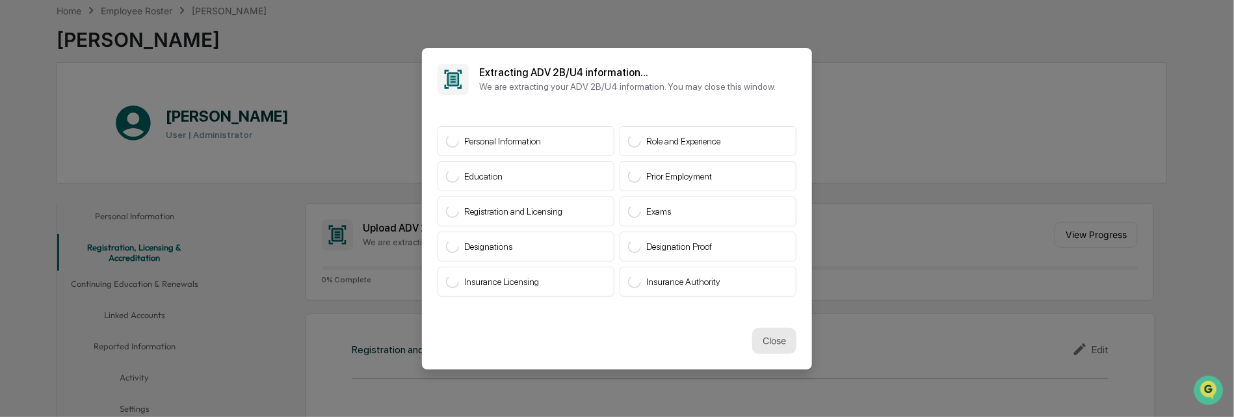
click at [769, 336] on button "Close" at bounding box center [775, 341] width 44 height 26
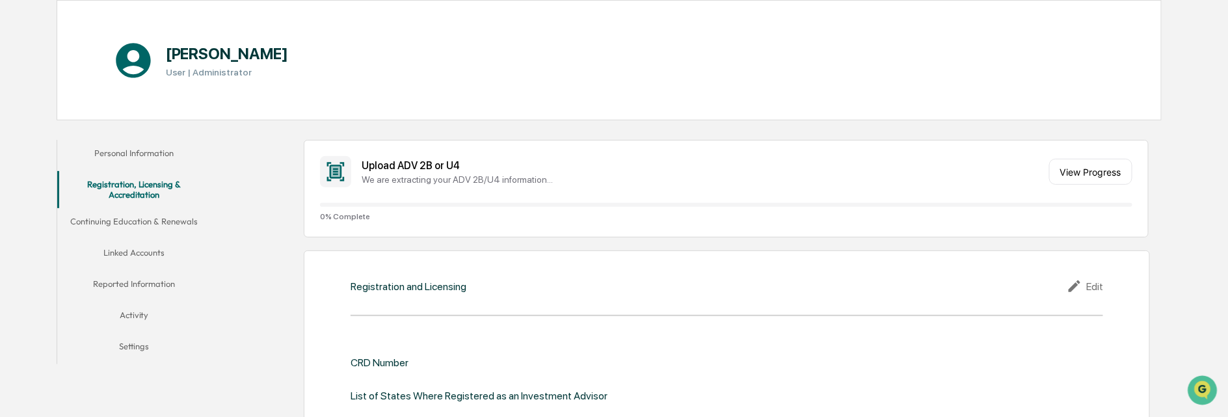
scroll to position [130, 0]
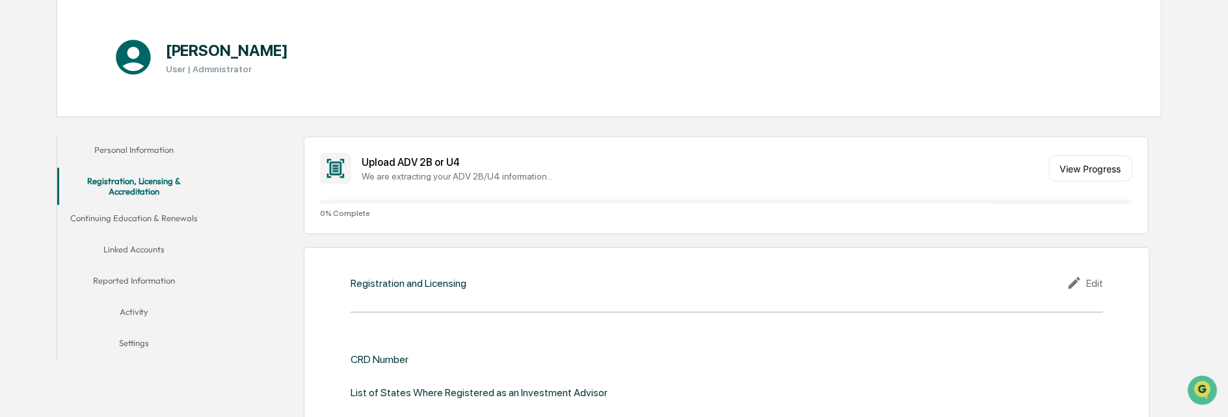
click at [1091, 279] on div "Edit" at bounding box center [1085, 283] width 36 height 16
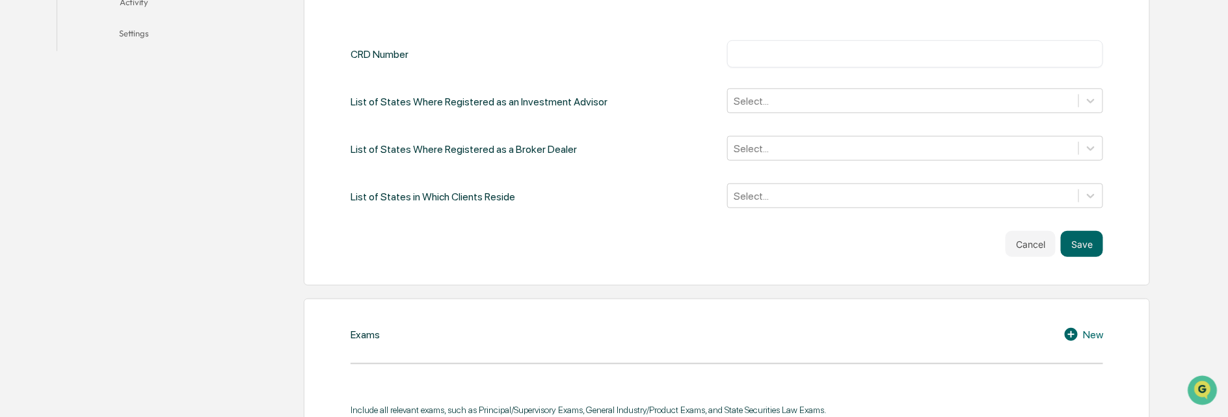
scroll to position [455, 0]
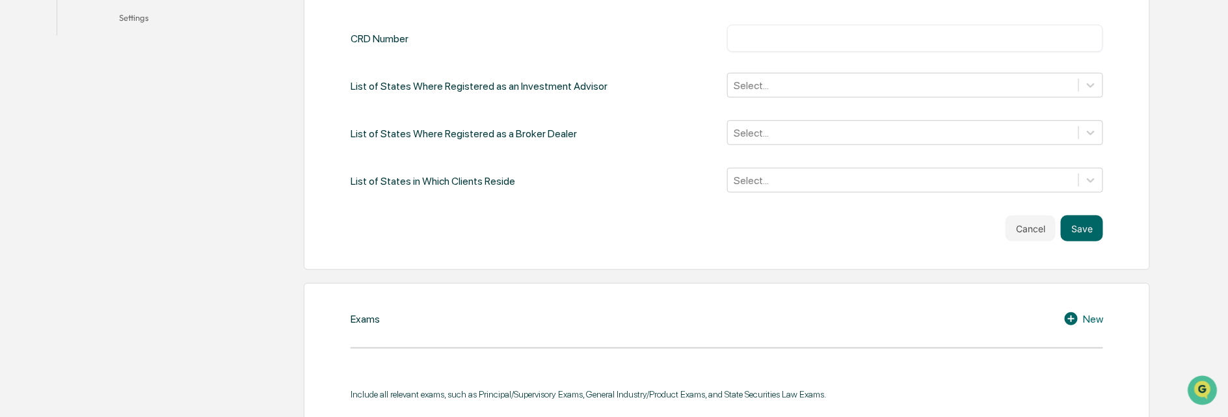
click at [1069, 315] on icon at bounding box center [1073, 319] width 20 height 16
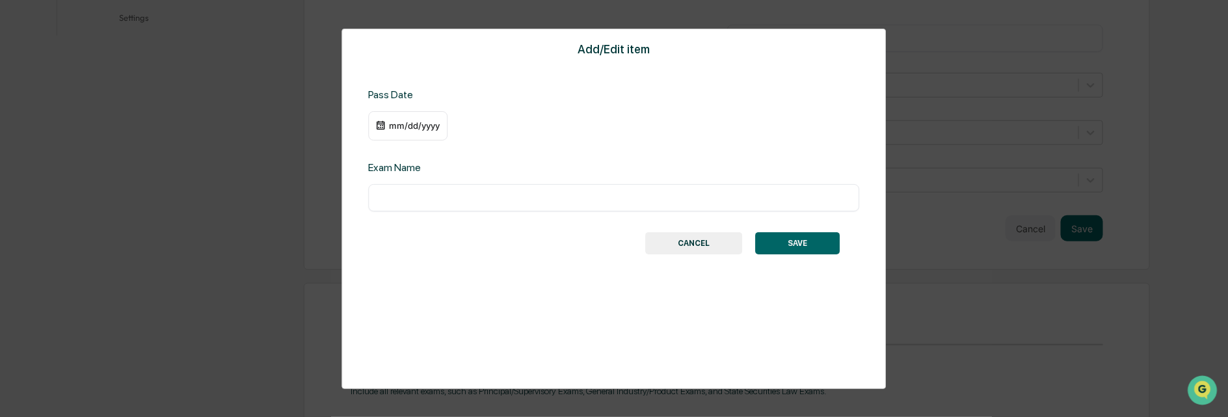
click at [418, 203] on input "text" at bounding box center [614, 197] width 472 height 13
type input "***"
click at [436, 124] on div "mm/dd/yyyy" at bounding box center [414, 125] width 52 height 10
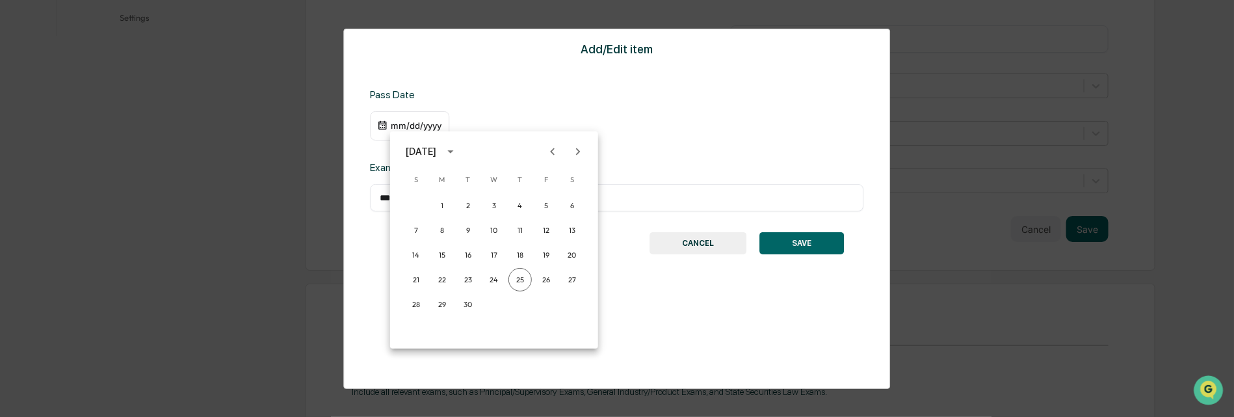
click at [405, 125] on div at bounding box center [617, 208] width 1234 height 417
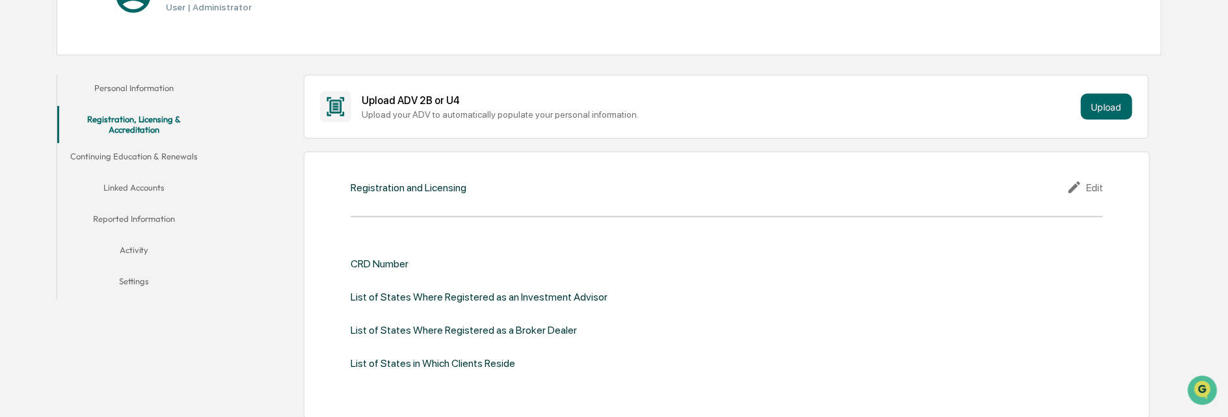
scroll to position [195, 0]
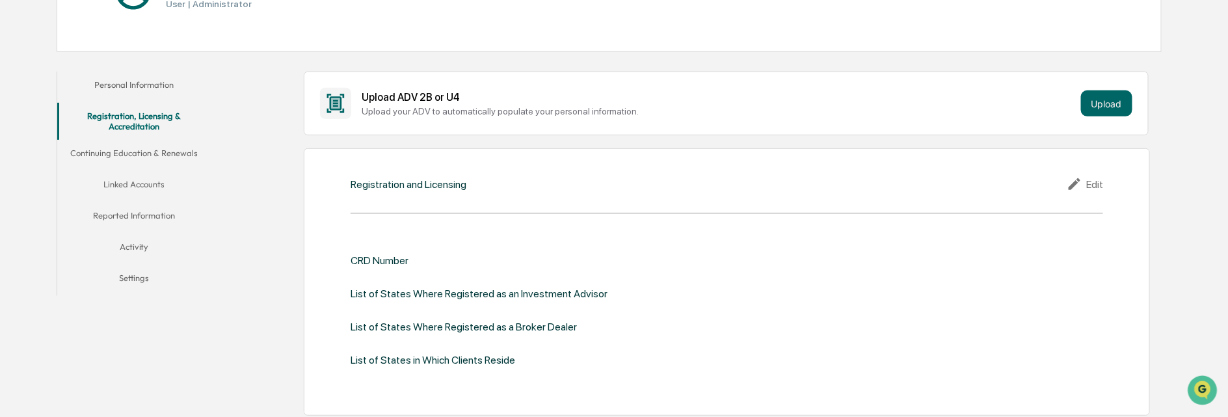
click at [1090, 180] on div "Edit" at bounding box center [1085, 184] width 36 height 16
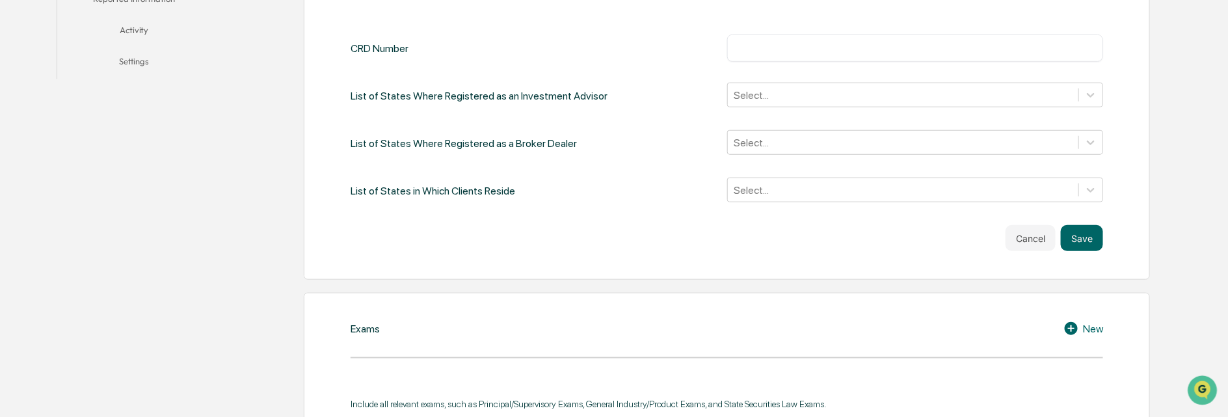
scroll to position [455, 0]
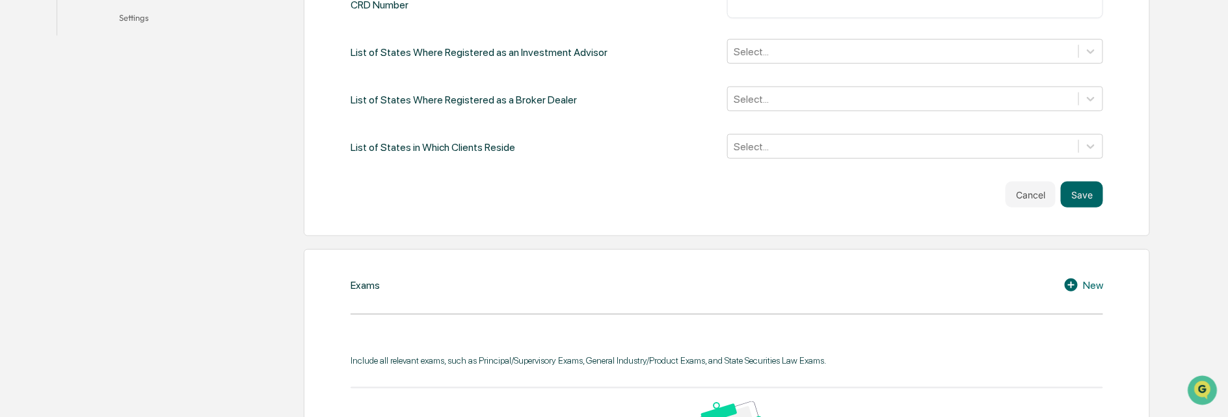
click at [1069, 280] on icon at bounding box center [1071, 284] width 13 height 13
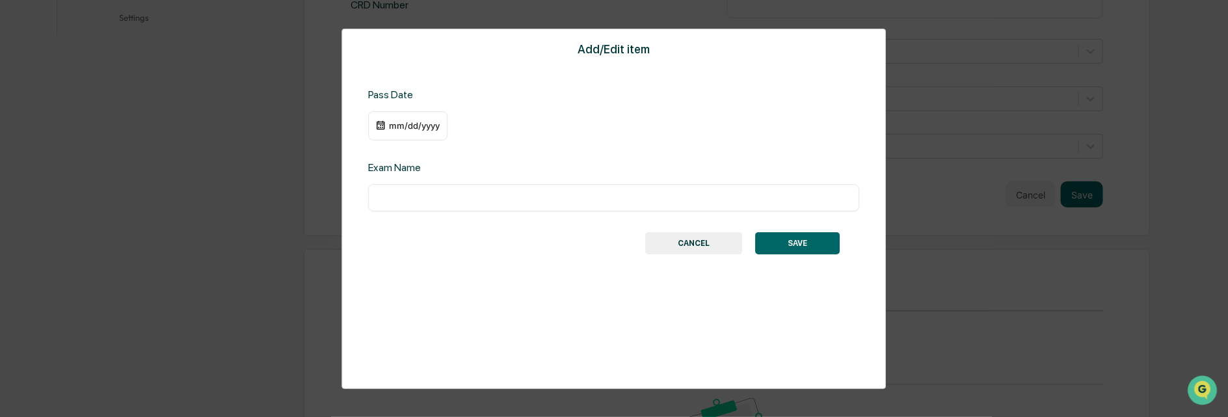
click at [397, 126] on div "mm/dd/yyyy" at bounding box center [414, 125] width 52 height 10
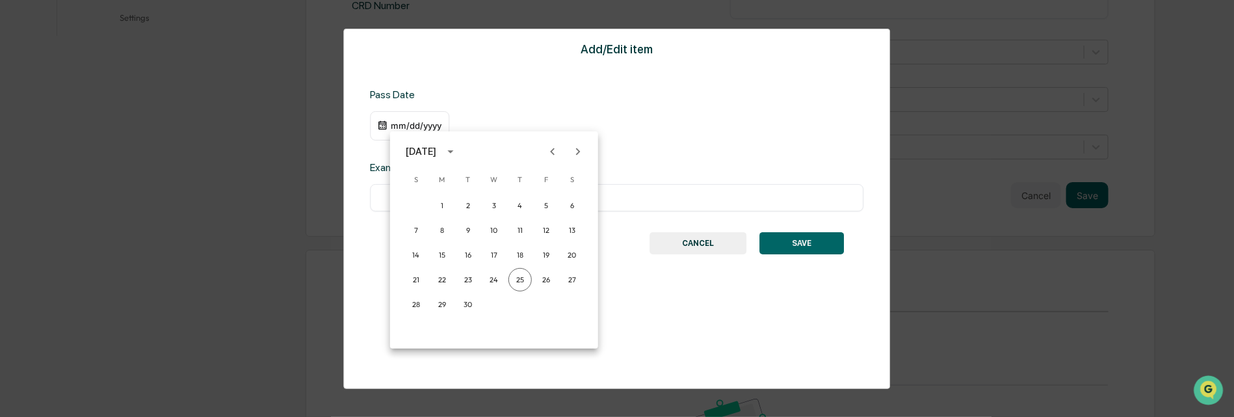
click at [403, 125] on div at bounding box center [617, 208] width 1234 height 417
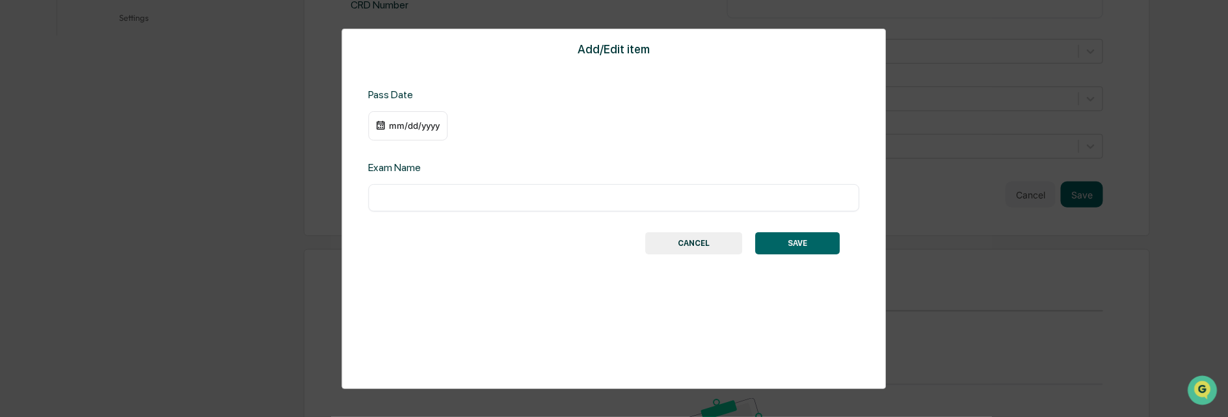
click at [403, 125] on div "mm/dd/yyyy" at bounding box center [414, 125] width 52 height 10
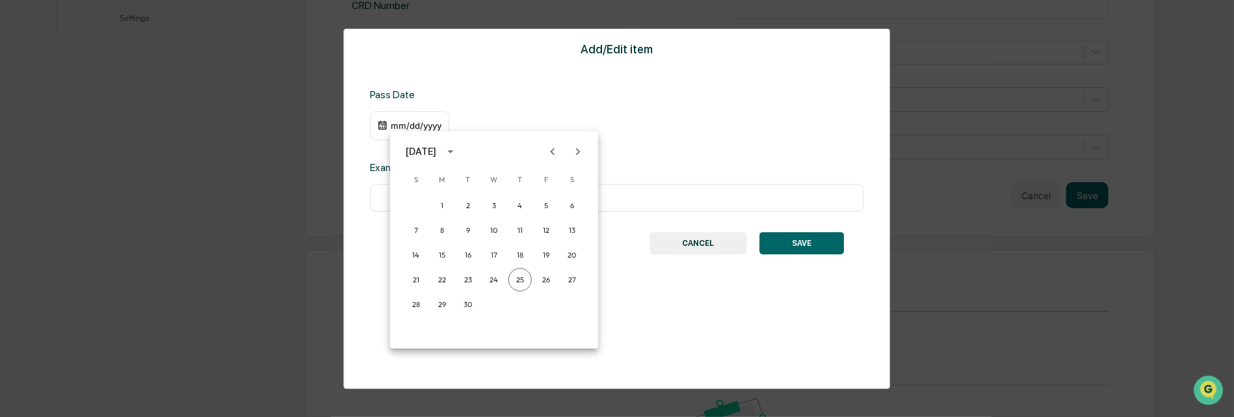
click at [577, 152] on icon "Next month" at bounding box center [578, 151] width 14 height 14
click at [520, 252] on button "13" at bounding box center [520, 254] width 23 height 23
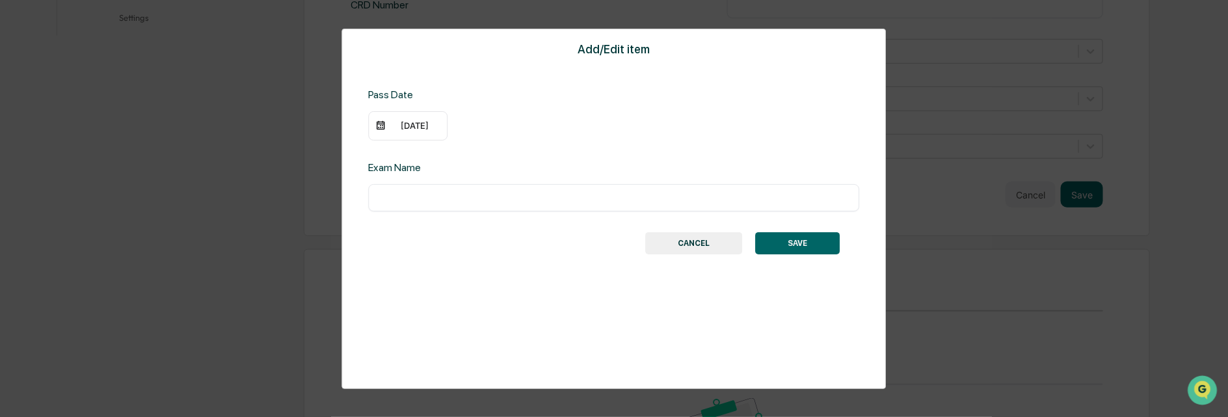
click at [434, 124] on div "11/13/2025" at bounding box center [414, 125] width 52 height 10
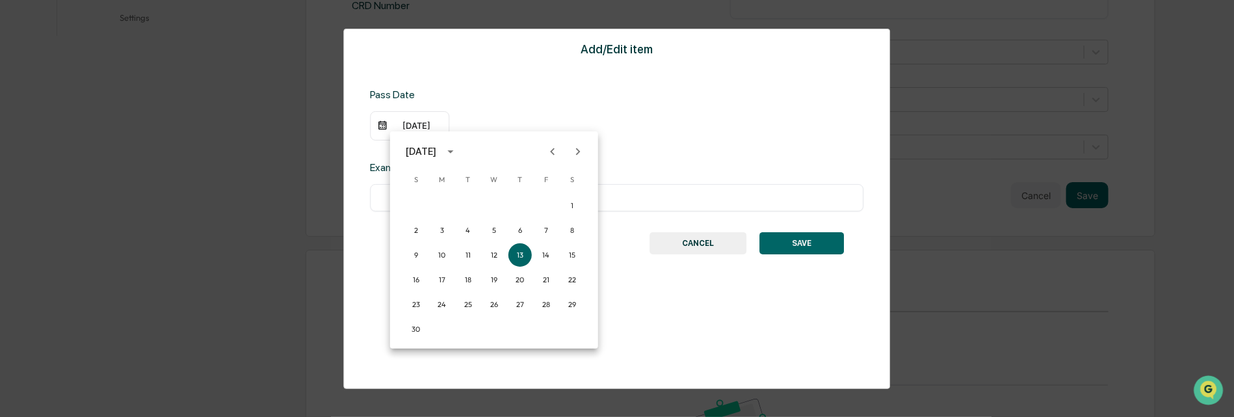
click at [453, 150] on icon "calendar view is open, switch to year view" at bounding box center [450, 151] width 6 height 3
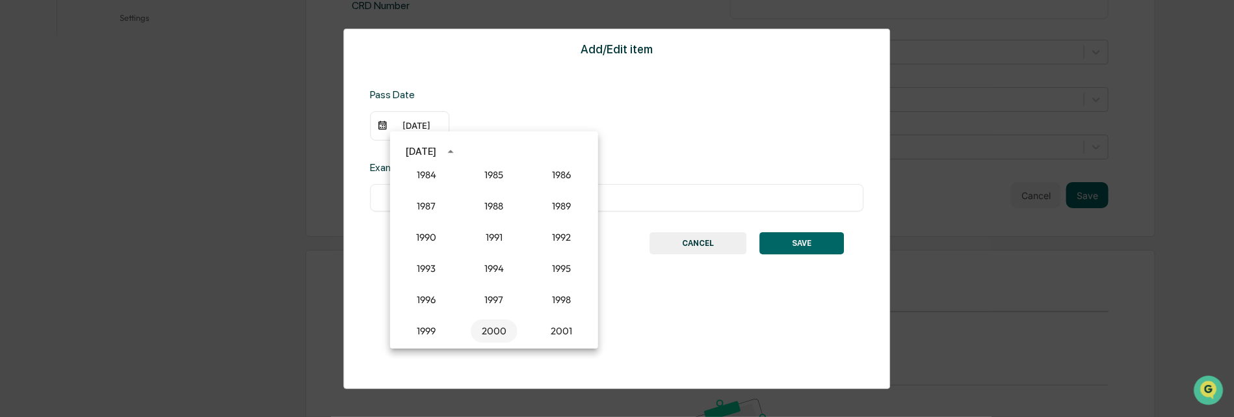
scroll to position [879, 0]
click at [552, 210] on button "1989" at bounding box center [562, 207] width 47 height 23
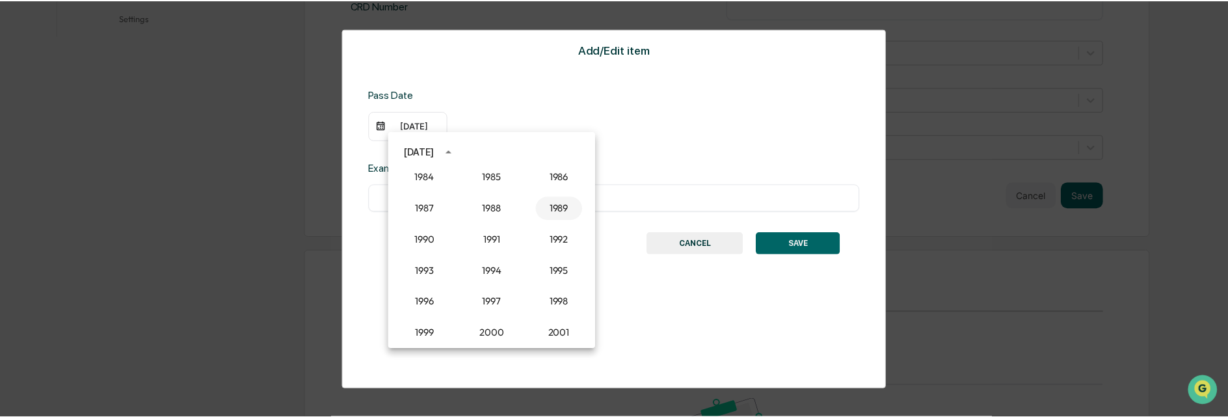
scroll to position [455, 0]
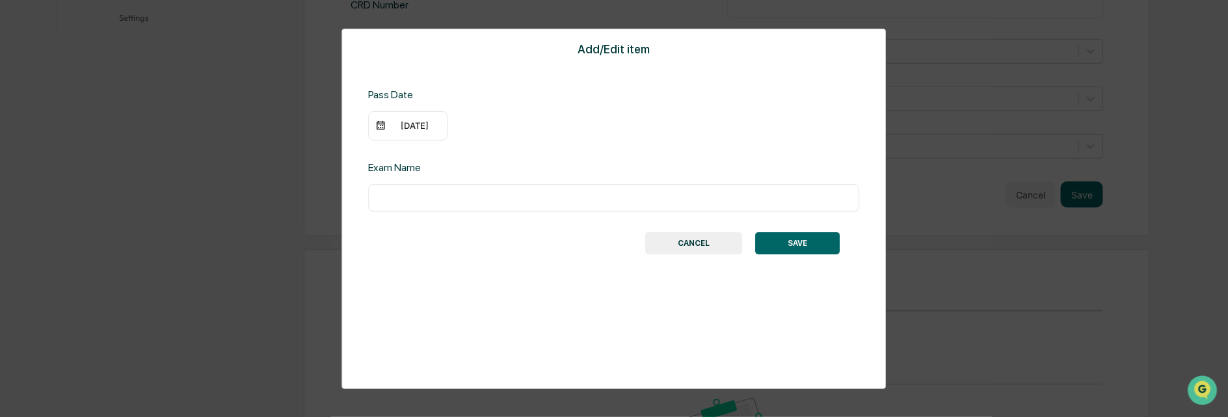
click at [425, 200] on input "text" at bounding box center [614, 197] width 472 height 13
type input "*"
type input "***"
click at [794, 239] on button "SAVE" at bounding box center [798, 243] width 85 height 22
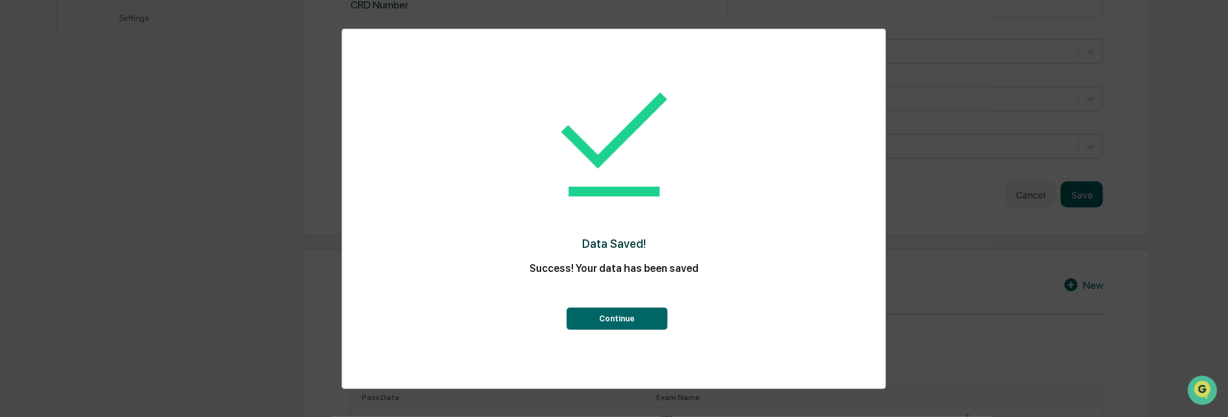
click at [607, 317] on button "Continue" at bounding box center [617, 319] width 101 height 22
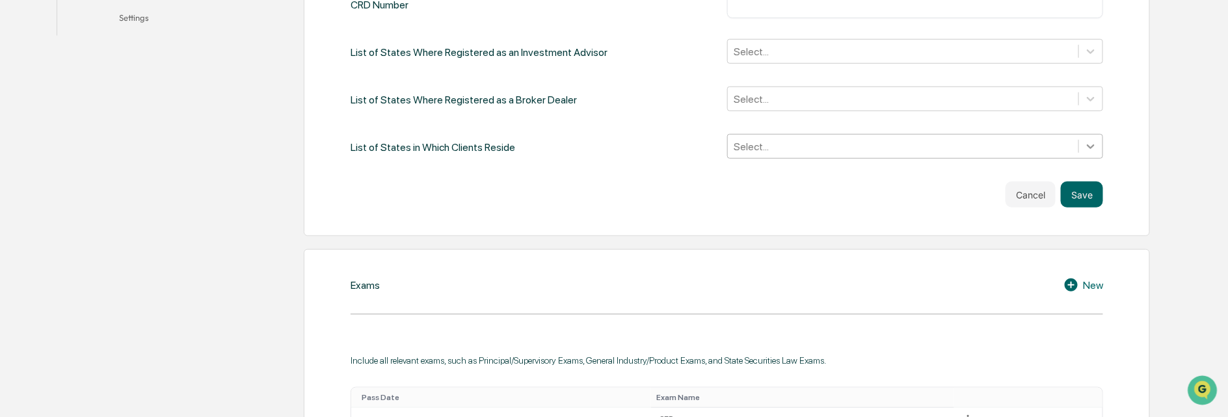
click at [1088, 145] on icon at bounding box center [1090, 146] width 13 height 13
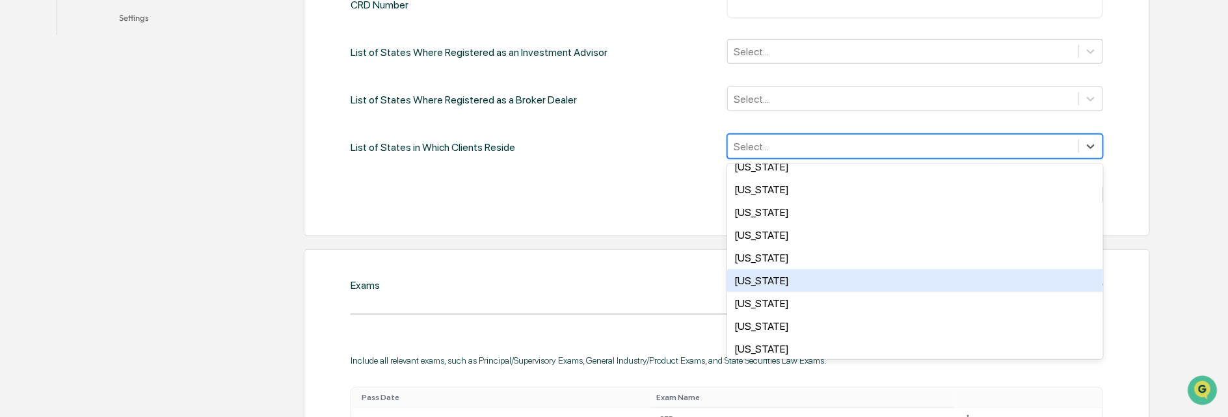
scroll to position [260, 0]
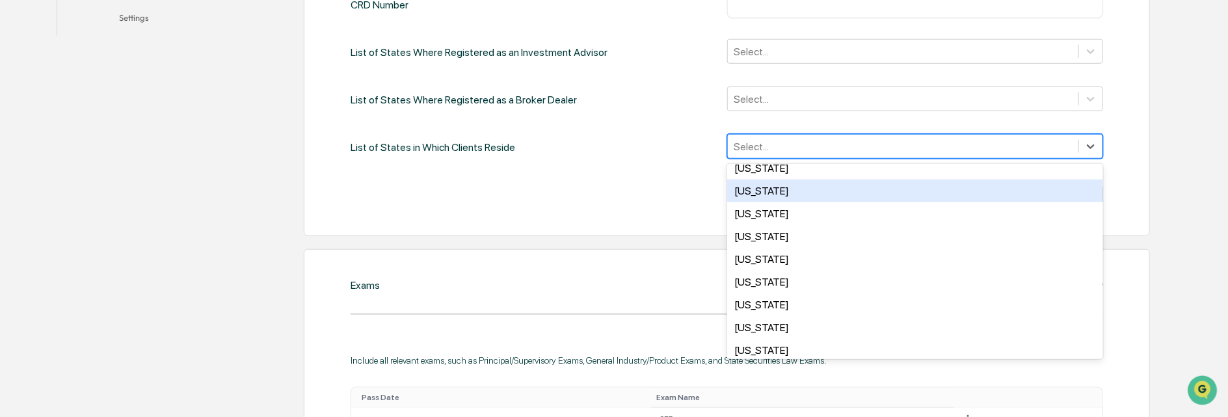
click at [771, 193] on div "Illinois" at bounding box center [915, 191] width 377 height 23
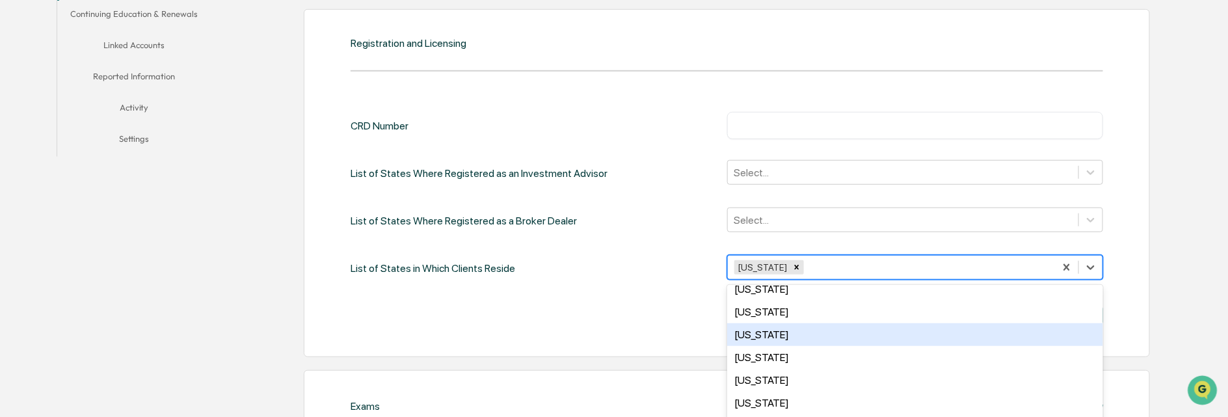
scroll to position [325, 0]
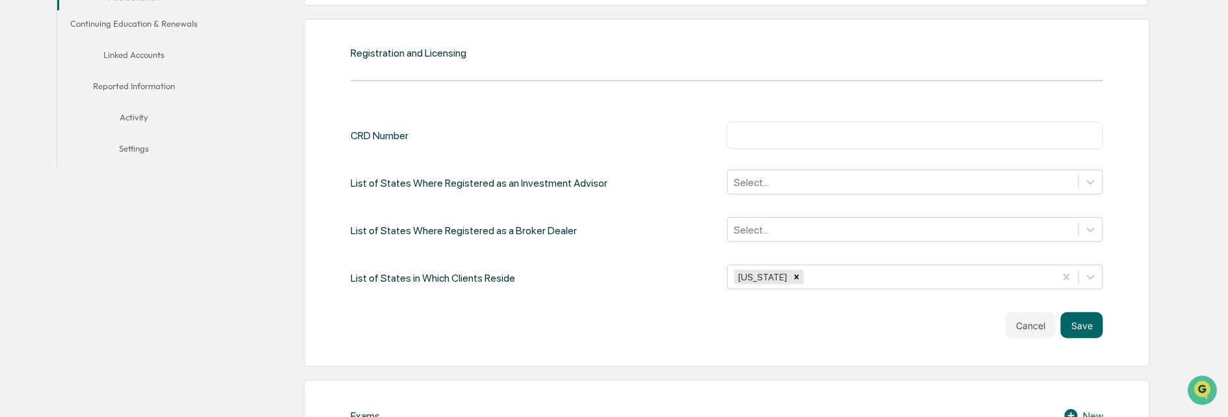
click at [815, 132] on input "text" at bounding box center [915, 135] width 357 height 13
click at [1086, 178] on icon at bounding box center [1090, 182] width 13 height 13
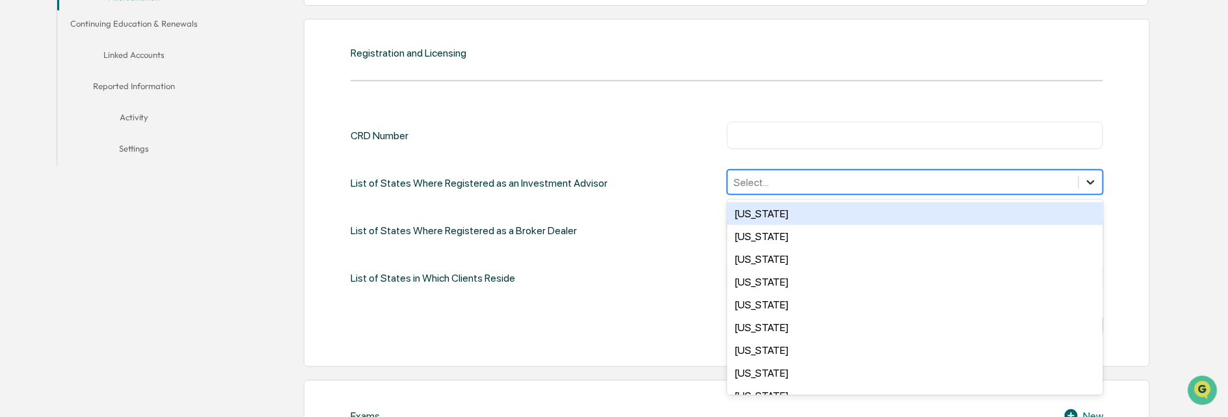
click at [1086, 176] on icon at bounding box center [1090, 182] width 13 height 13
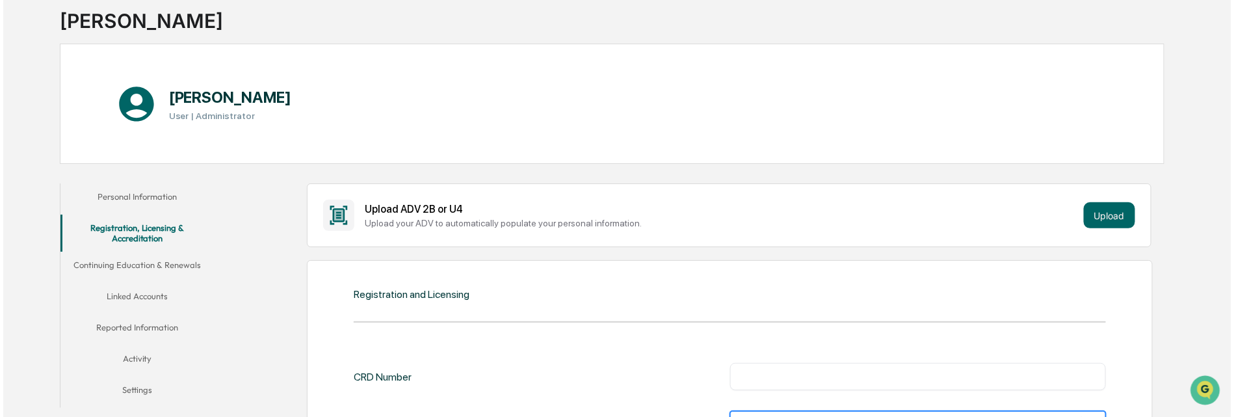
scroll to position [64, 0]
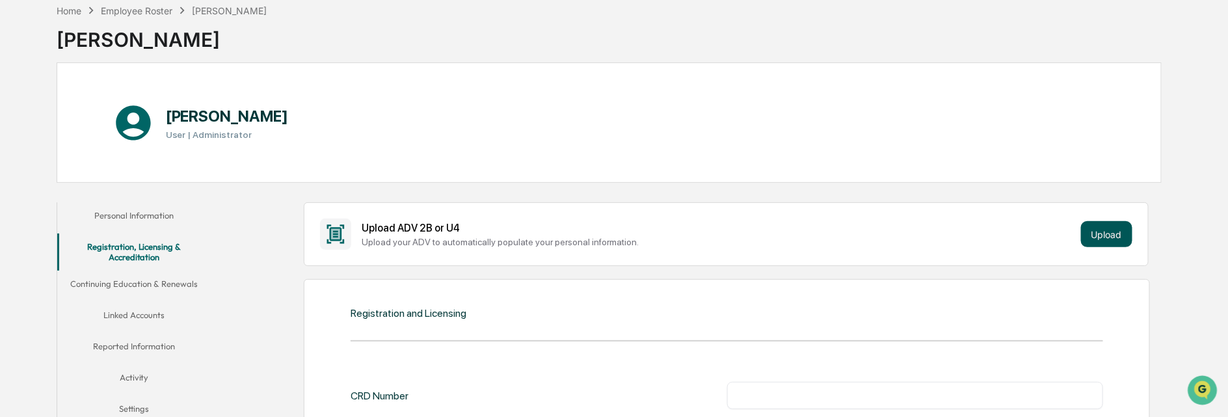
click at [1098, 228] on button "Upload" at bounding box center [1106, 234] width 51 height 26
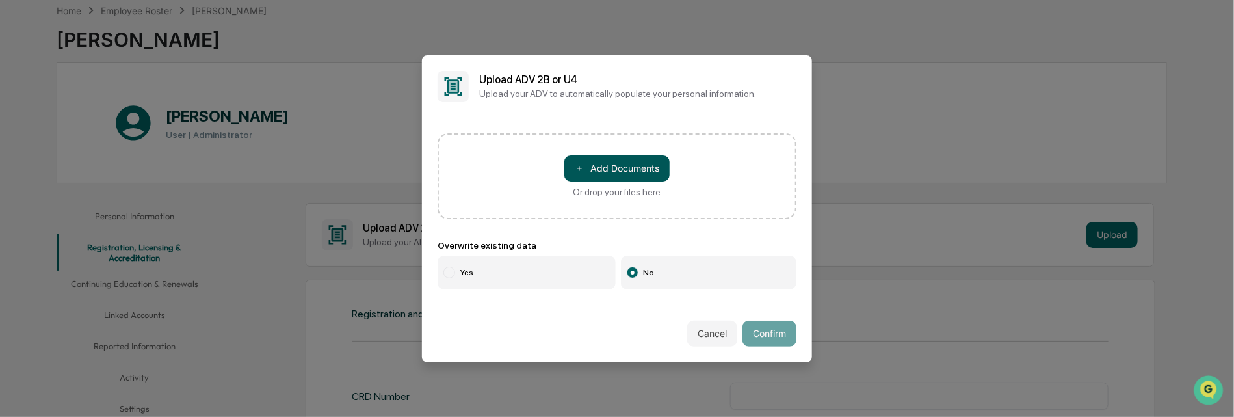
click at [609, 168] on button "＋ Add Documents" at bounding box center [617, 168] width 105 height 26
click at [609, 163] on button "＋ Add Documents" at bounding box center [617, 168] width 105 height 26
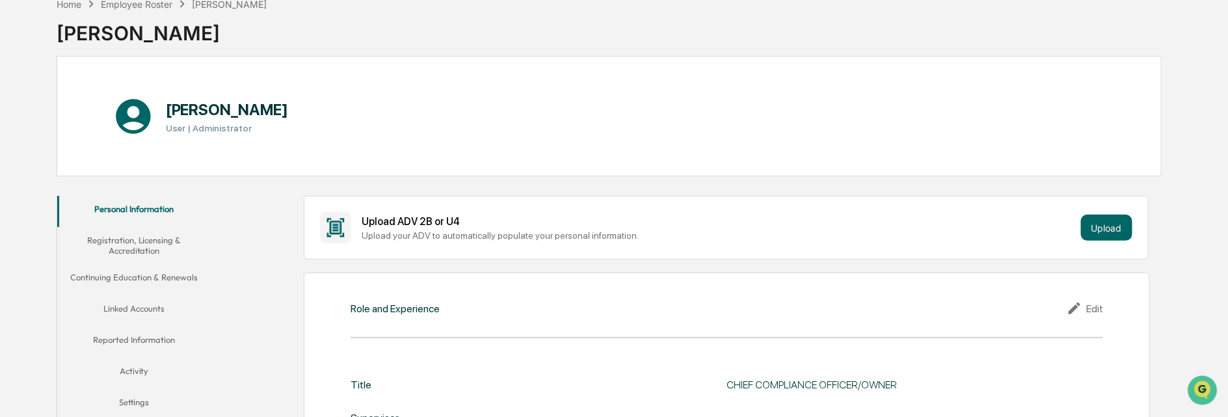
scroll to position [67, 0]
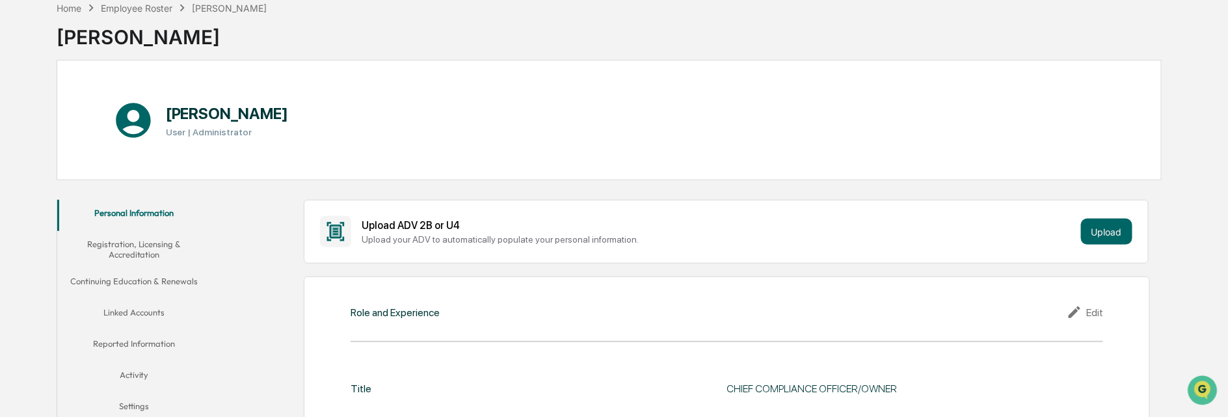
click at [133, 245] on button "Registration, Licensing & Accreditation" at bounding box center [134, 249] width 154 height 37
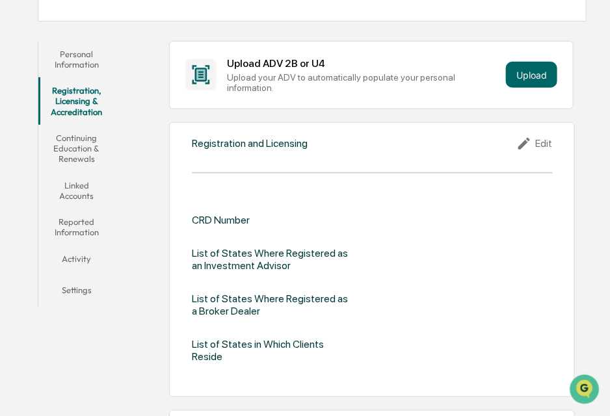
scroll to position [195, 0]
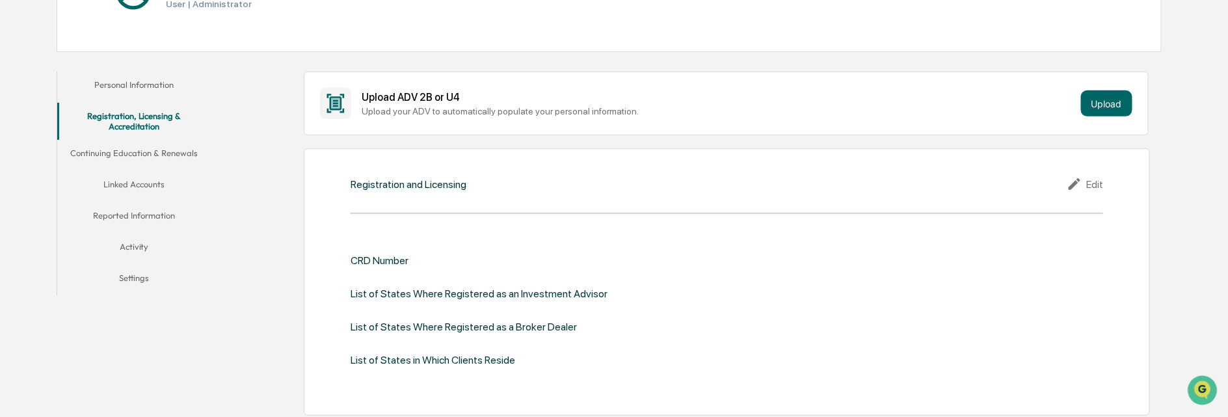
click at [414, 256] on div "CRD Number" at bounding box center [727, 260] width 753 height 12
click at [1084, 179] on icon at bounding box center [1077, 184] width 20 height 16
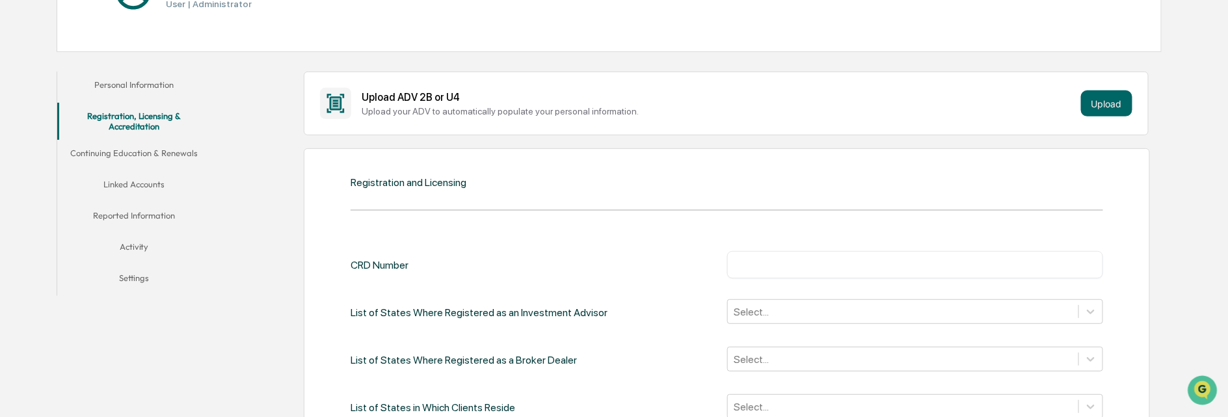
click at [765, 266] on input "text" at bounding box center [915, 264] width 357 height 13
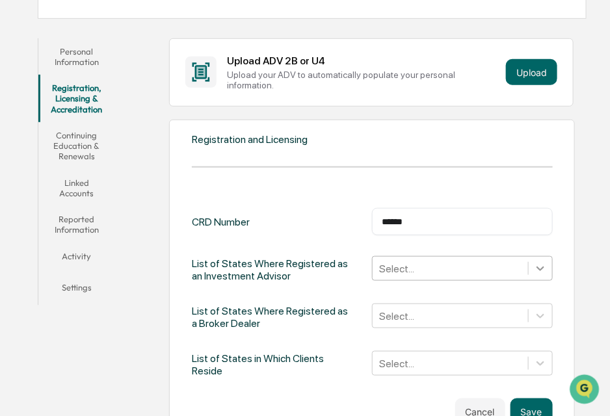
type input "******"
click at [540, 257] on div "Select..." at bounding box center [462, 268] width 180 height 25
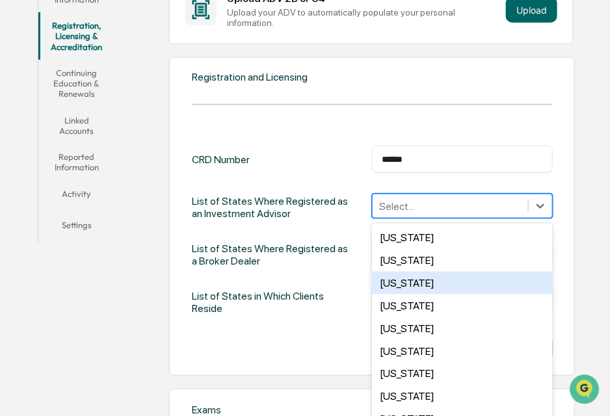
click at [442, 276] on div "[US_STATE]" at bounding box center [462, 283] width 180 height 23
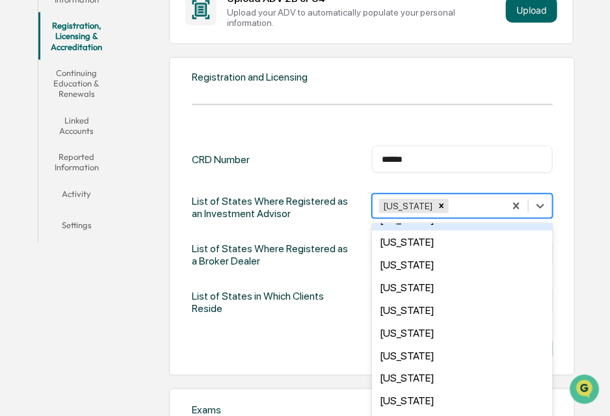
scroll to position [64, 0]
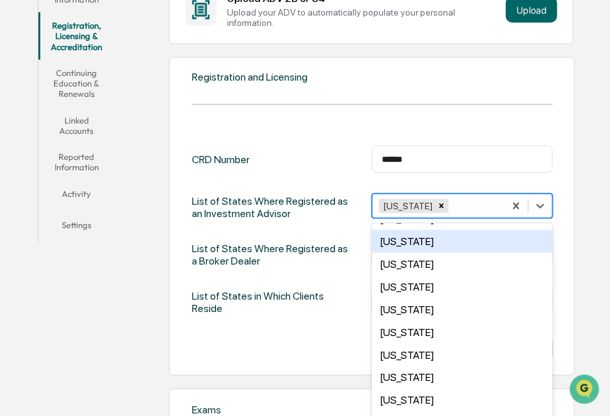
click at [407, 230] on div "[US_STATE]" at bounding box center [462, 241] width 180 height 23
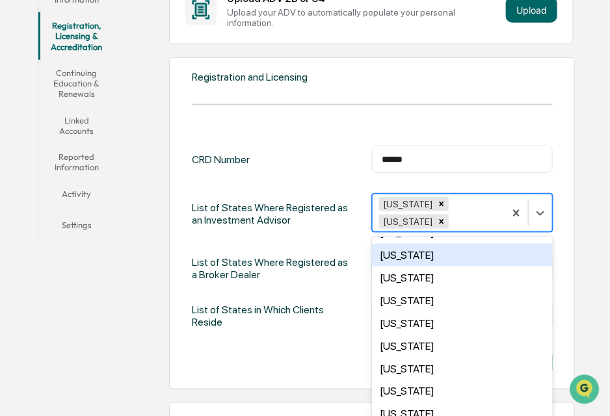
click at [407, 244] on div "[US_STATE]" at bounding box center [462, 255] width 180 height 23
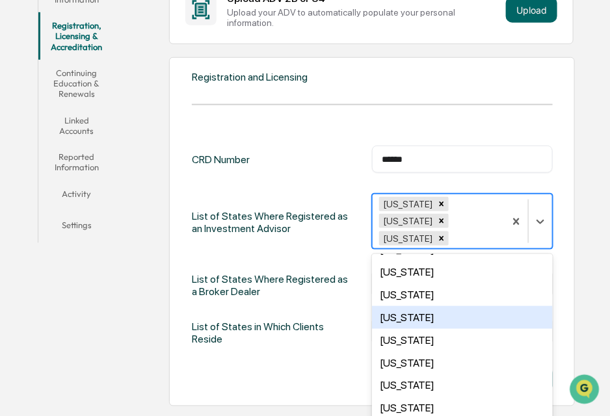
click at [395, 306] on div "[US_STATE]" at bounding box center [462, 317] width 180 height 23
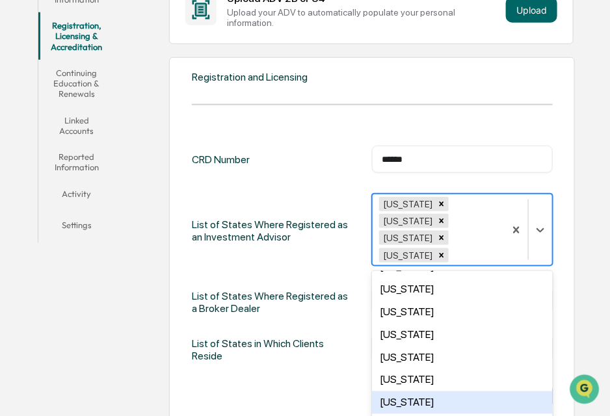
click at [379, 392] on div "[US_STATE]" at bounding box center [462, 403] width 180 height 23
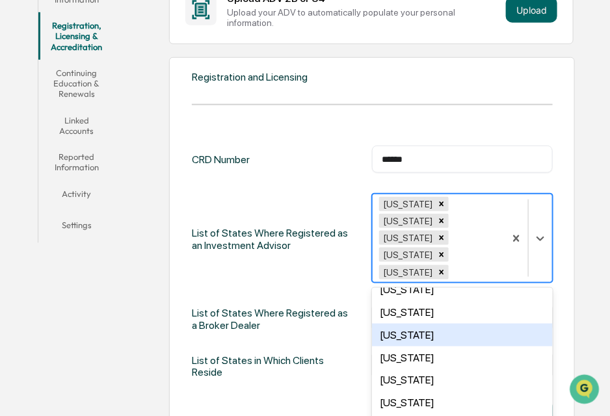
scroll to position [195, 0]
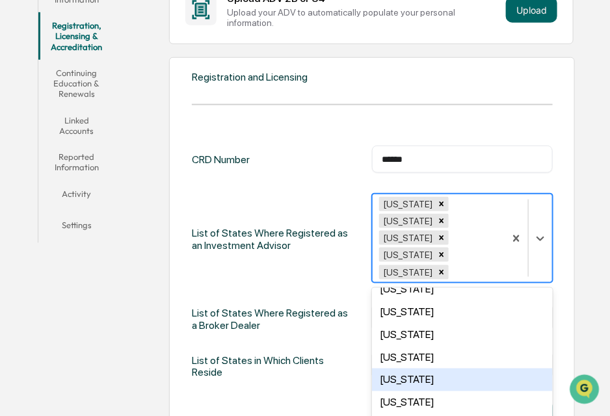
click at [409, 369] on div "[US_STATE]" at bounding box center [462, 380] width 180 height 23
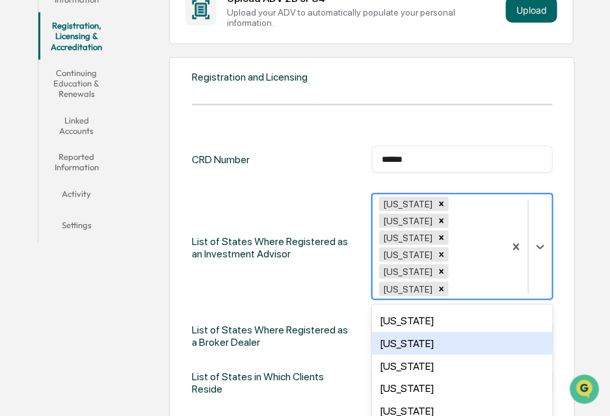
scroll to position [455, 0]
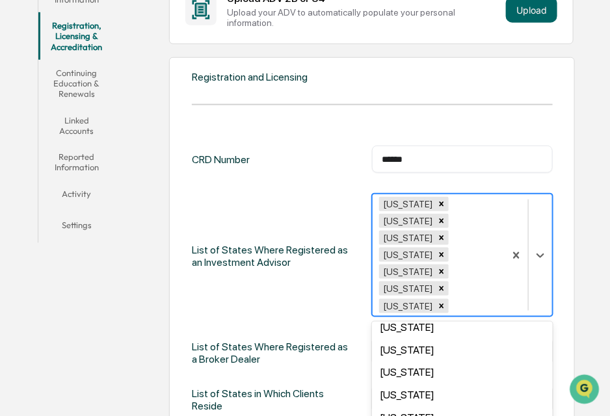
scroll to position [715, 0]
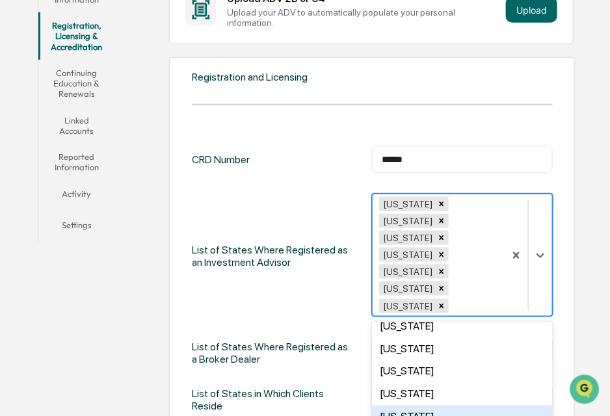
click at [420, 406] on div "[US_STATE]" at bounding box center [462, 417] width 180 height 23
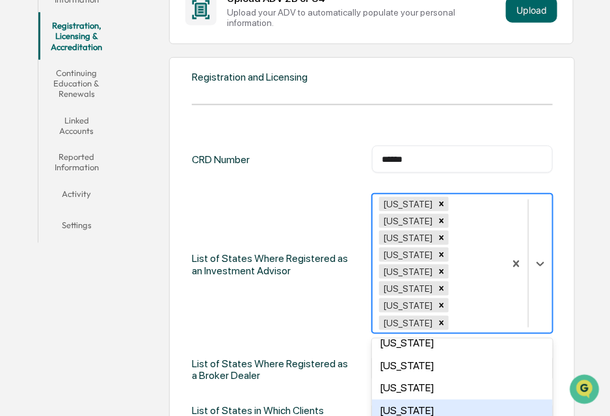
click at [235, 260] on div "List of States Where Registered as an Investment Advisor" at bounding box center [273, 265] width 162 height 142
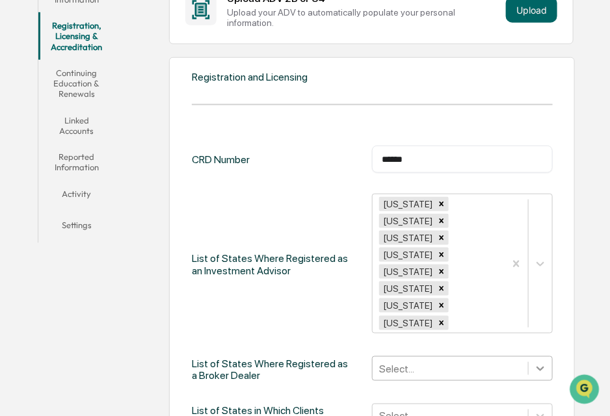
click at [538, 356] on div "Select..." at bounding box center [462, 368] width 180 height 25
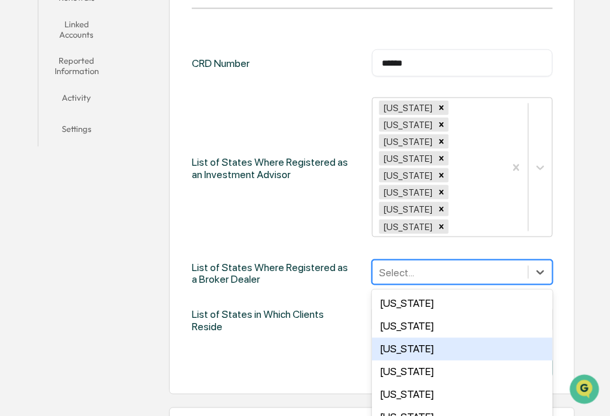
click at [254, 355] on div "Cancel Save" at bounding box center [372, 368] width 360 height 26
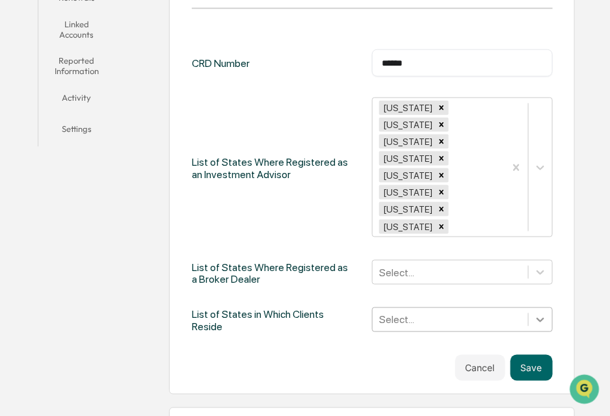
scroll to position [401, 0]
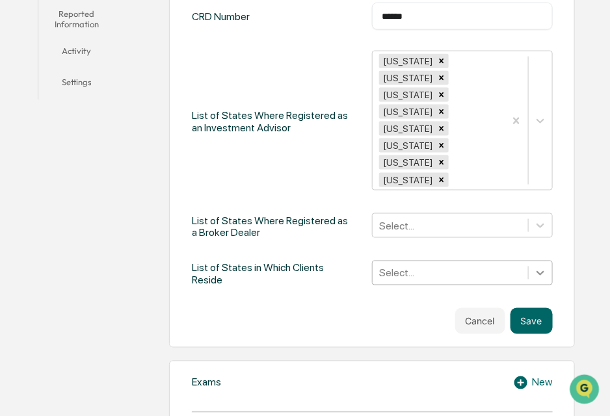
click at [539, 261] on div "Select..." at bounding box center [462, 273] width 180 height 25
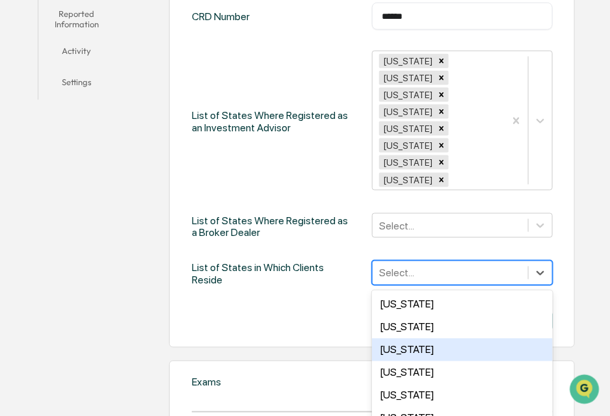
click at [425, 339] on div "[US_STATE]" at bounding box center [462, 350] width 180 height 23
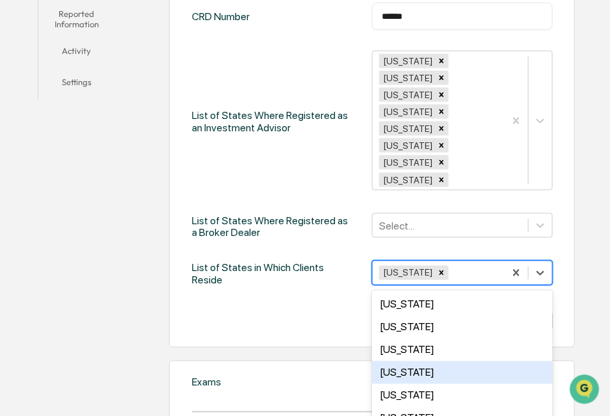
click at [411, 362] on div "[US_STATE]" at bounding box center [462, 373] width 180 height 23
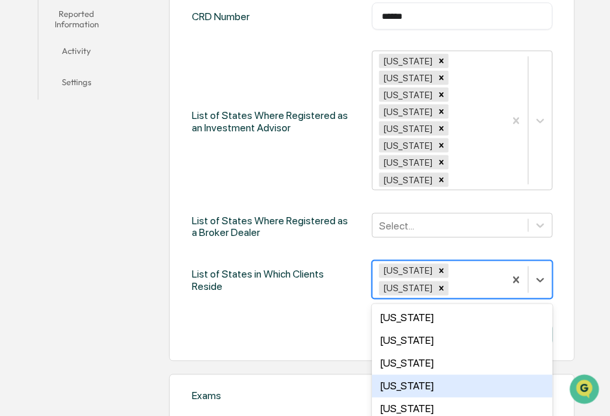
click at [406, 375] on div "[US_STATE]" at bounding box center [462, 386] width 180 height 23
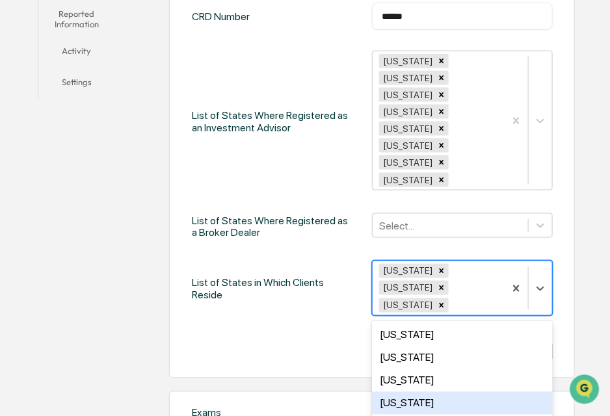
click at [403, 392] on div "[US_STATE]" at bounding box center [462, 403] width 180 height 23
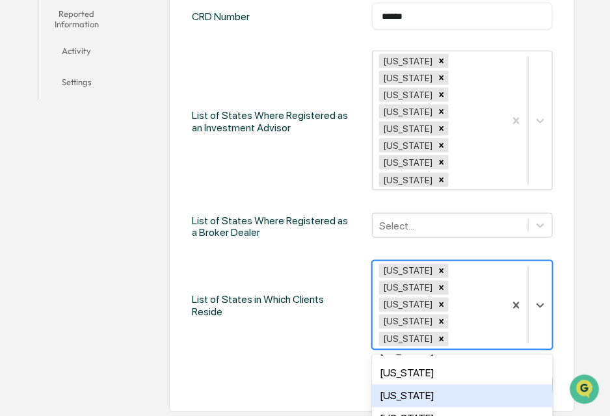
scroll to position [64, 0]
click at [412, 384] on div "[US_STATE]" at bounding box center [462, 395] width 180 height 23
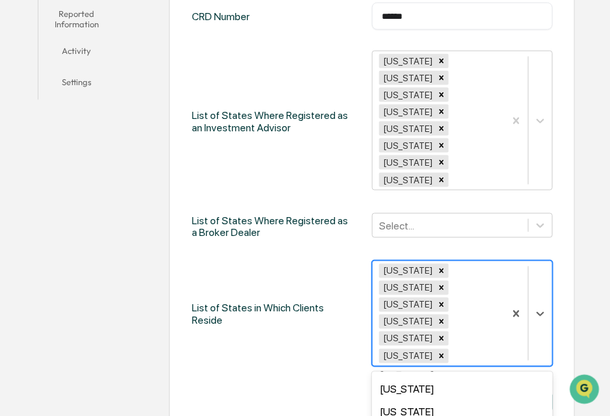
drag, startPoint x: 405, startPoint y: 330, endPoint x: 409, endPoint y: 324, distance: 7.0
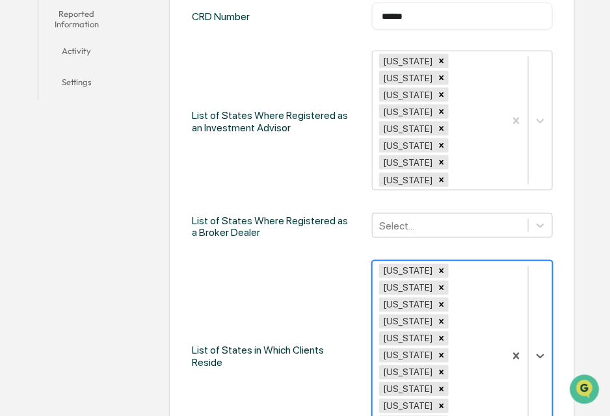
scroll to position [130, 0]
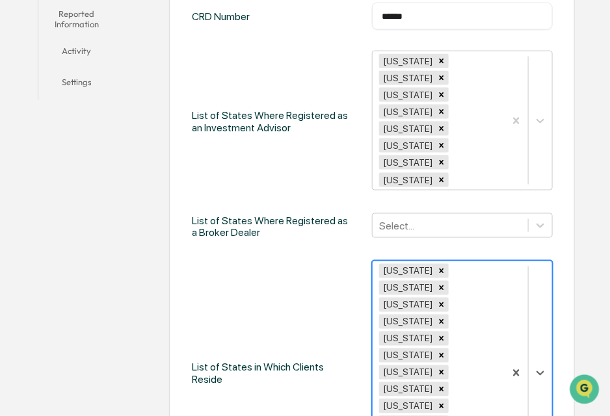
scroll to position [195, 0]
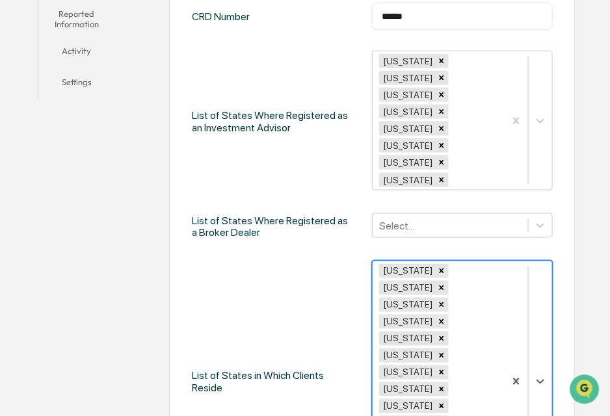
scroll to position [390, 0]
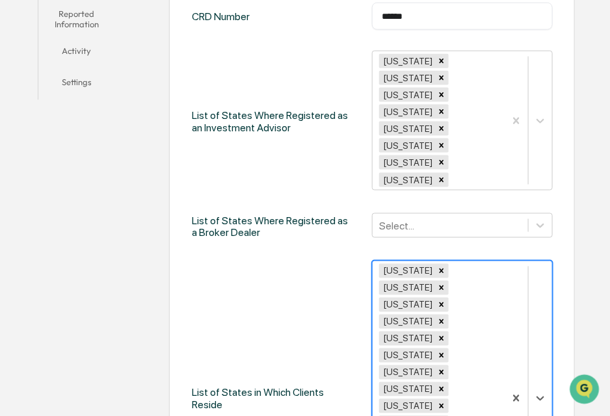
scroll to position [455, 0]
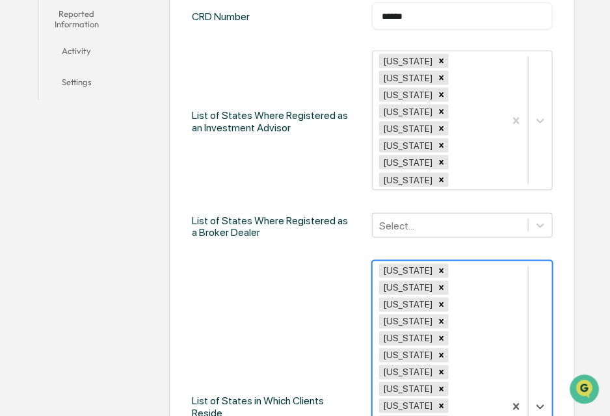
scroll to position [568, 0]
drag, startPoint x: 539, startPoint y: 283, endPoint x: 535, endPoint y: 298, distance: 15.5
click at [535, 298] on div at bounding box center [528, 415] width 47 height 308
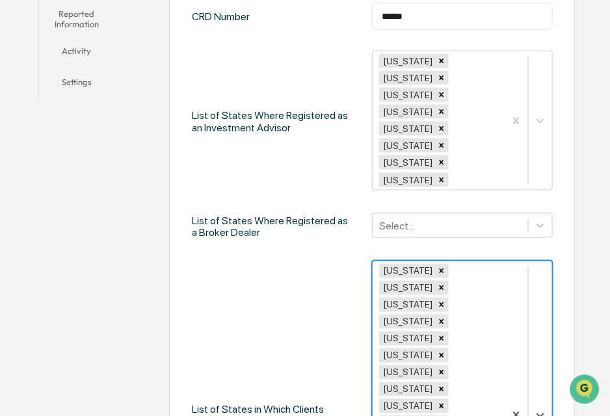
click at [299, 373] on div "List of States in Which Clients Reside" at bounding box center [273, 416] width 162 height 311
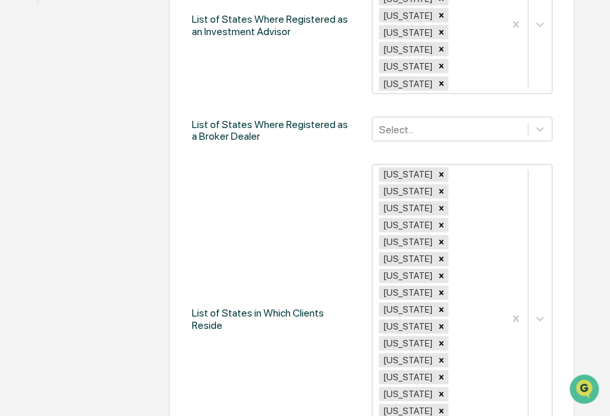
scroll to position [596, 0]
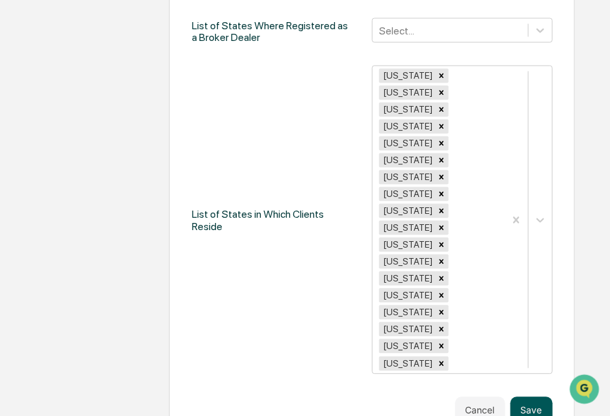
click at [527, 397] on button "Save" at bounding box center [532, 410] width 42 height 26
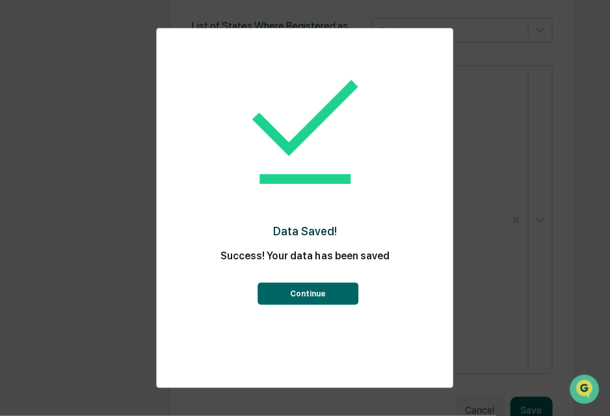
click at [315, 295] on button "Continue" at bounding box center [308, 294] width 101 height 22
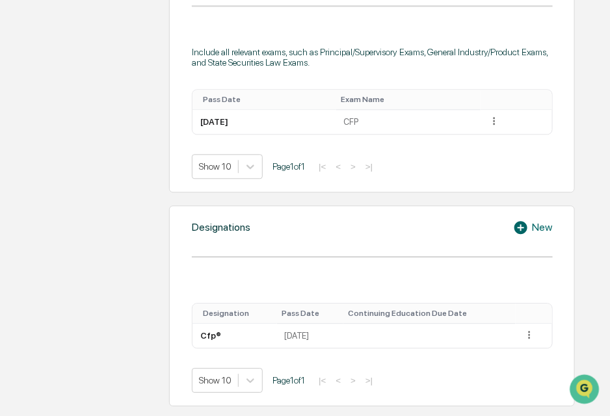
scroll to position [753, 0]
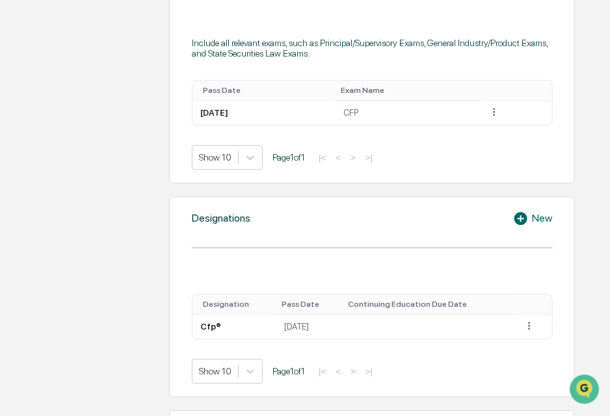
click at [517, 212] on icon at bounding box center [520, 218] width 13 height 13
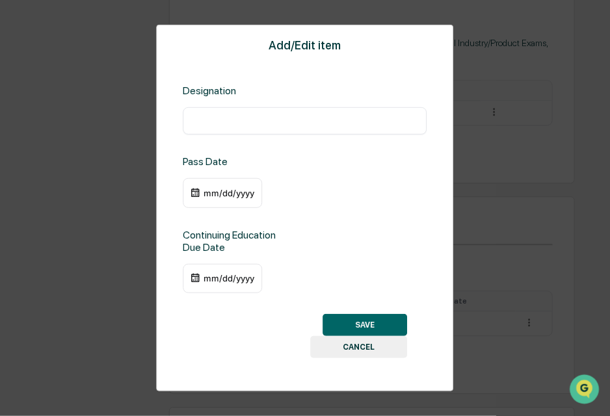
click at [211, 120] on input "text" at bounding box center [305, 120] width 224 height 13
type input "**"
click at [366, 342] on button "CANCEL" at bounding box center [359, 347] width 97 height 22
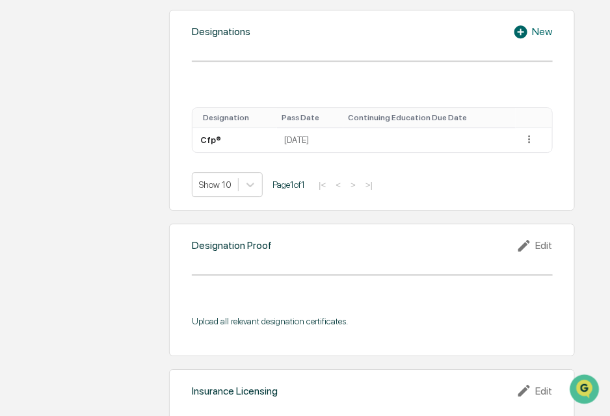
scroll to position [948, 0]
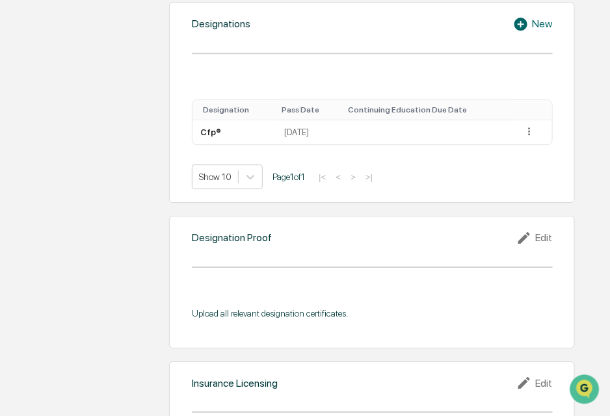
click at [535, 230] on div "Edit" at bounding box center [534, 238] width 36 height 16
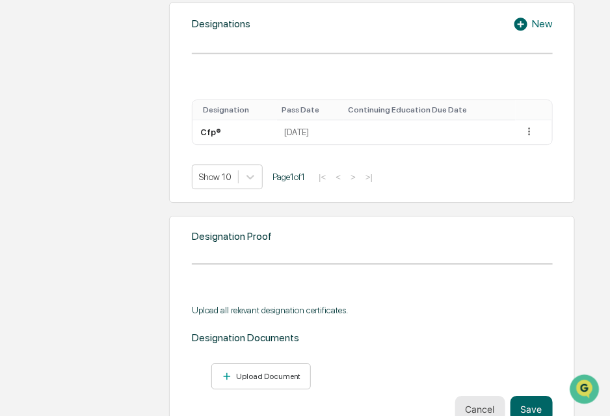
click at [471, 396] on button "Cancel" at bounding box center [480, 409] width 50 height 26
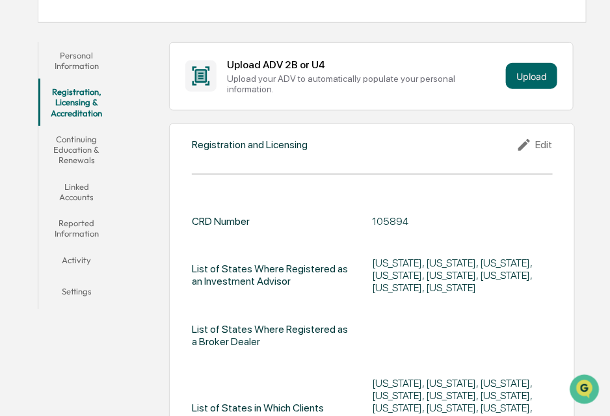
scroll to position [187, 0]
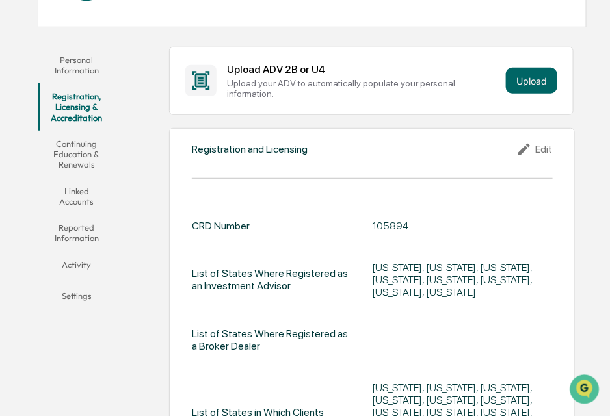
click at [73, 156] on button "Continuing Education & Renewals" at bounding box center [76, 154] width 76 height 47
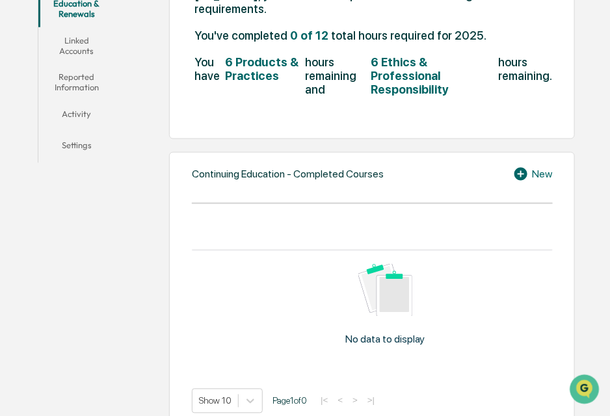
scroll to position [252, 0]
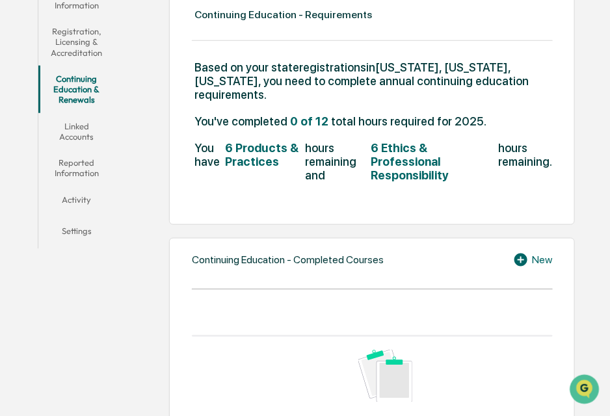
click at [70, 127] on button "Linked Accounts" at bounding box center [76, 131] width 76 height 37
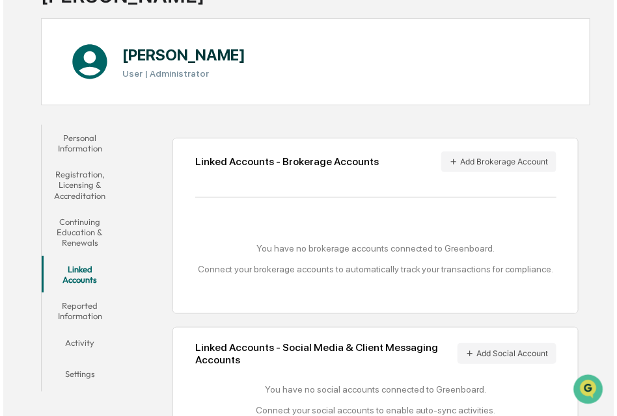
scroll to position [141, 0]
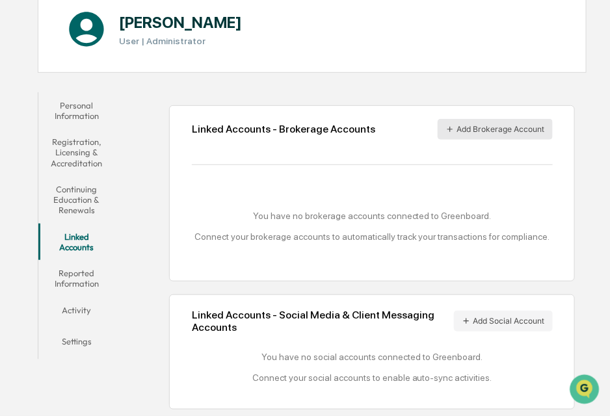
click at [496, 127] on button "Add Brokerage Account" at bounding box center [495, 129] width 115 height 21
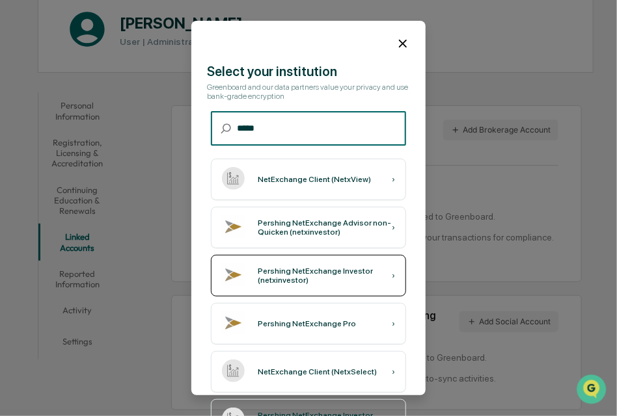
type input "*****"
click at [298, 276] on div "Pershing NetExchange Investor (netxinvestor)" at bounding box center [325, 276] width 134 height 18
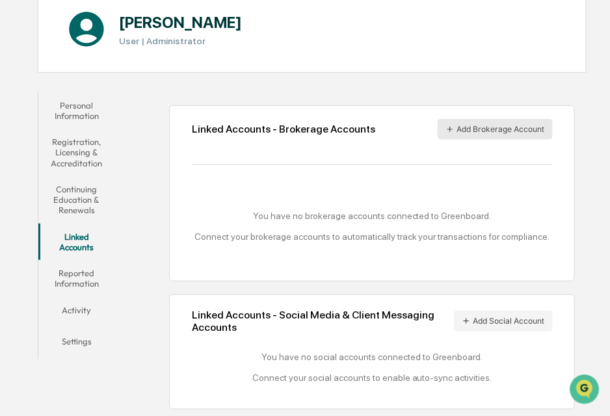
click at [470, 127] on button "Add Brokerage Account" at bounding box center [495, 129] width 115 height 21
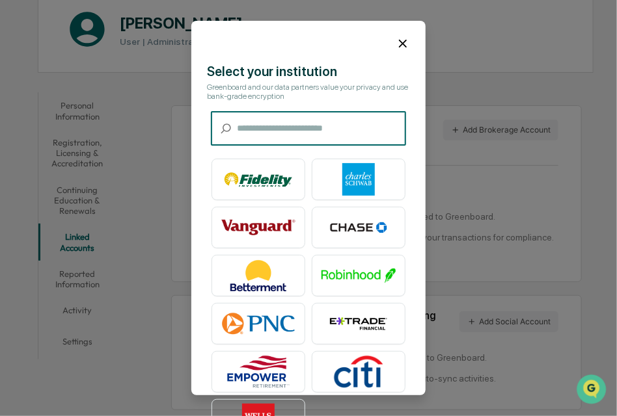
click at [283, 126] on input "text" at bounding box center [321, 128] width 169 height 34
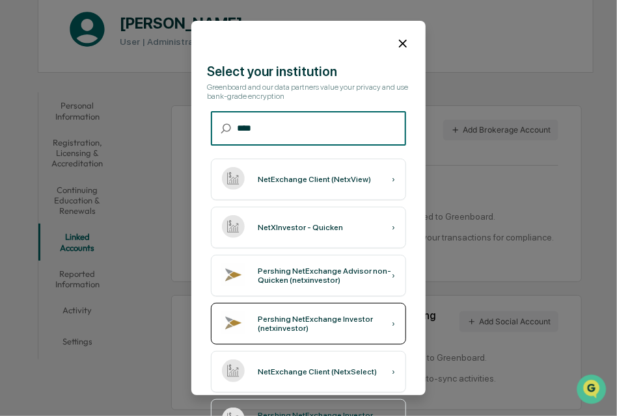
type input "****"
click at [278, 321] on div "Pershing NetExchange Investor (netxinvestor)" at bounding box center [325, 324] width 134 height 18
